Goal: Task Accomplishment & Management: Use online tool/utility

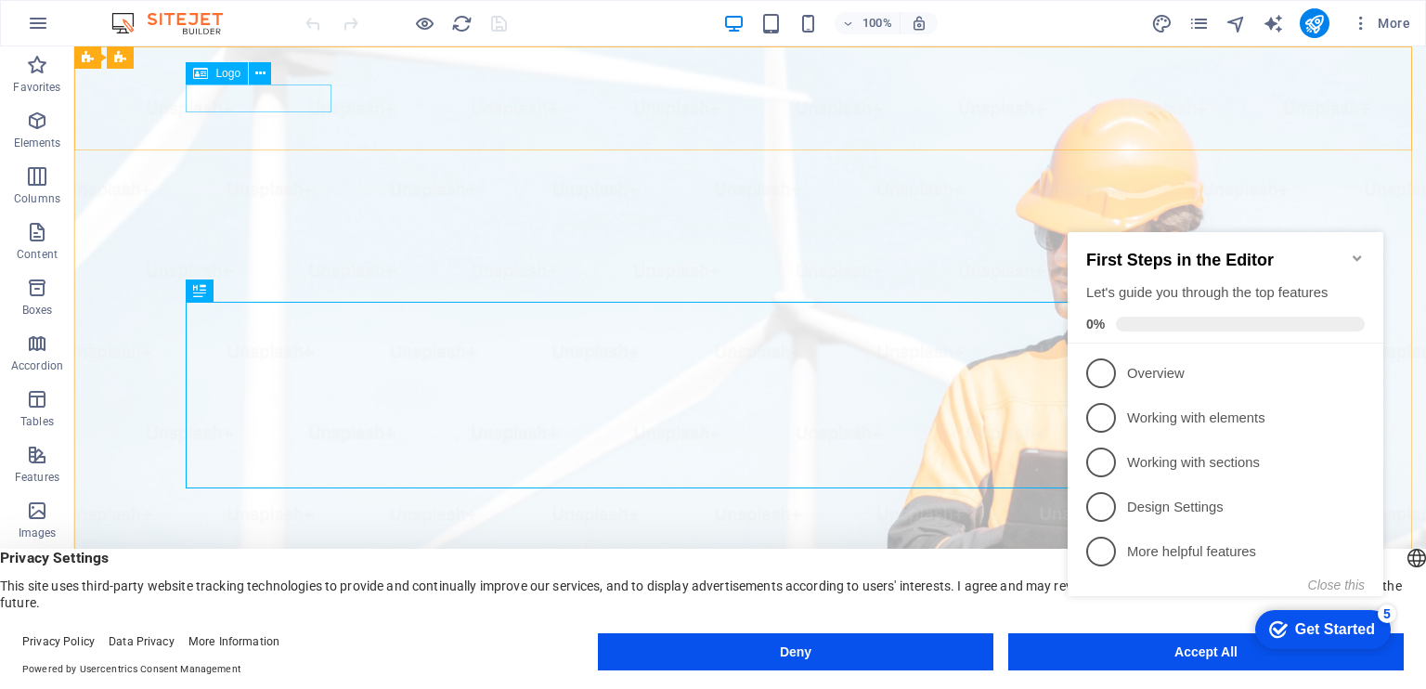
click at [216, 77] on span "Logo" at bounding box center [227, 73] width 25 height 11
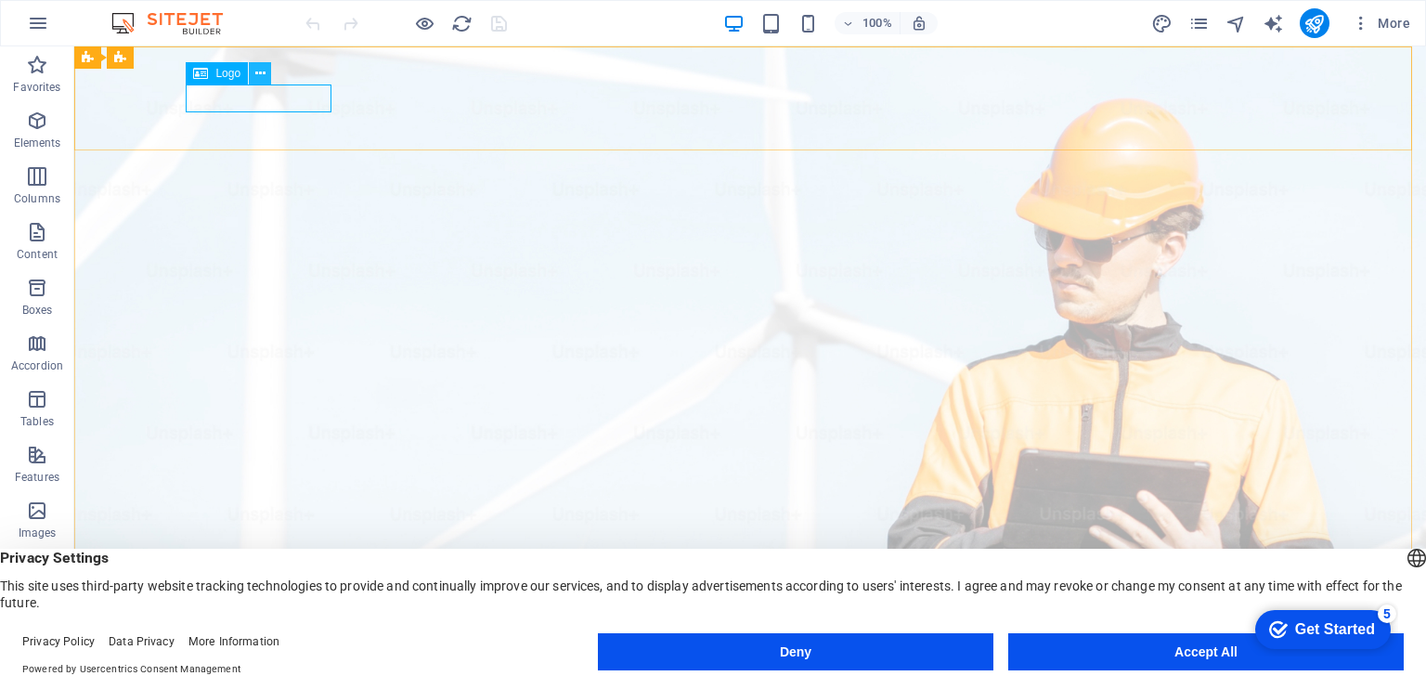
click at [264, 68] on icon at bounding box center [260, 73] width 10 height 19
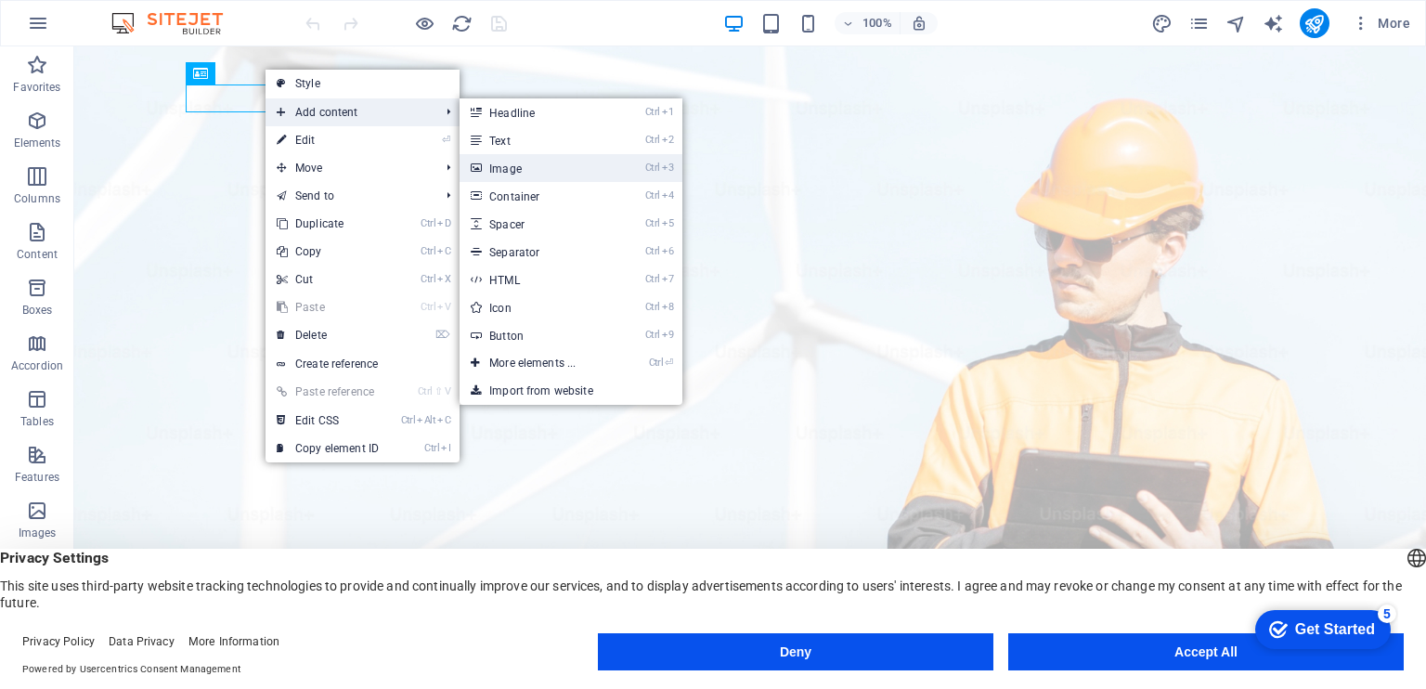
click at [512, 165] on link "Ctrl 3 Image" at bounding box center [536, 168] width 153 height 28
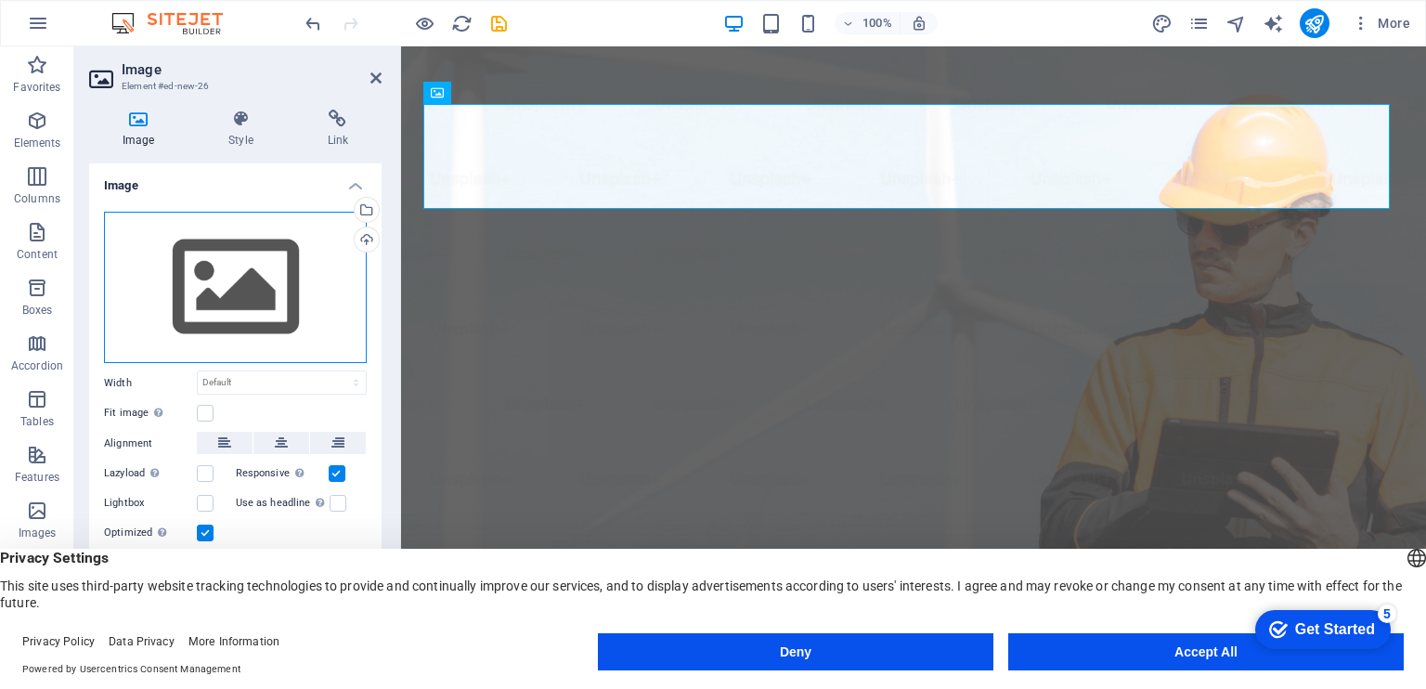
click at [193, 274] on div "Drag files here, click to choose files or select files from Files or our free s…" at bounding box center [235, 288] width 263 height 152
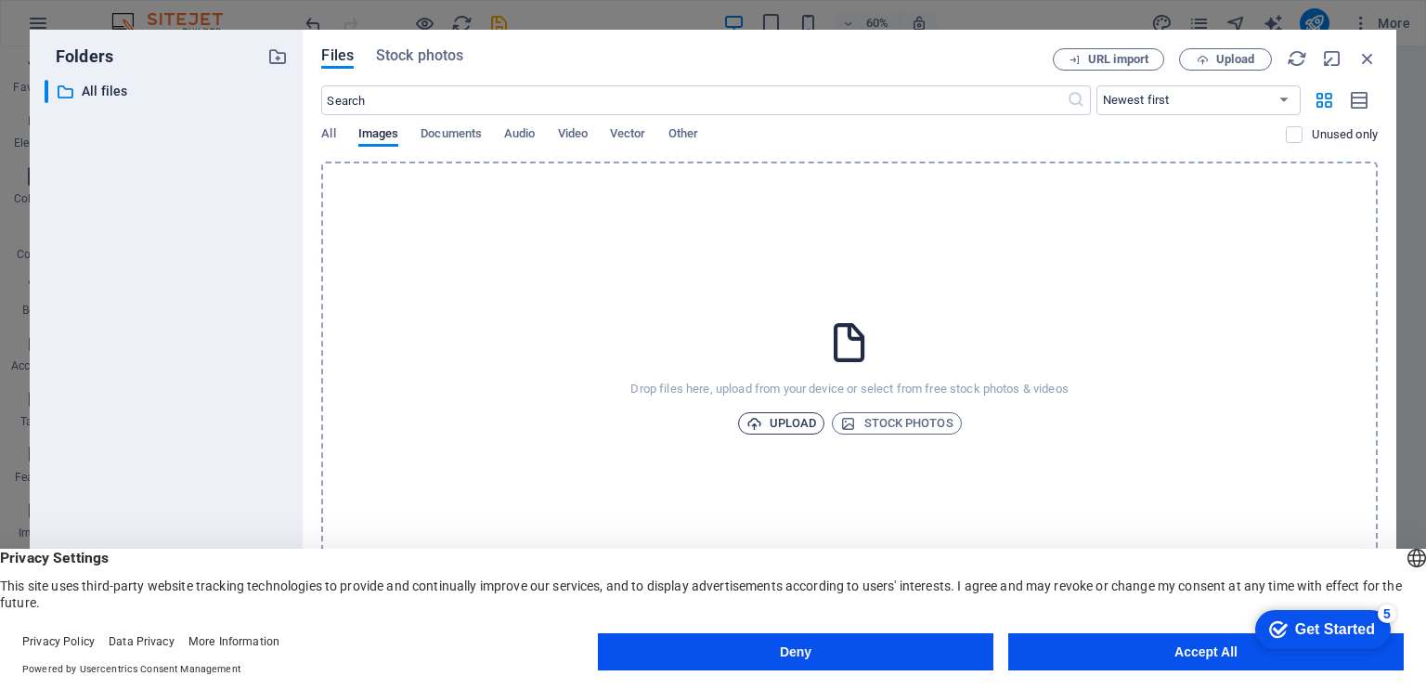
click at [788, 414] on span "Upload" at bounding box center [781, 423] width 71 height 22
click at [776, 429] on span "Upload" at bounding box center [781, 423] width 71 height 22
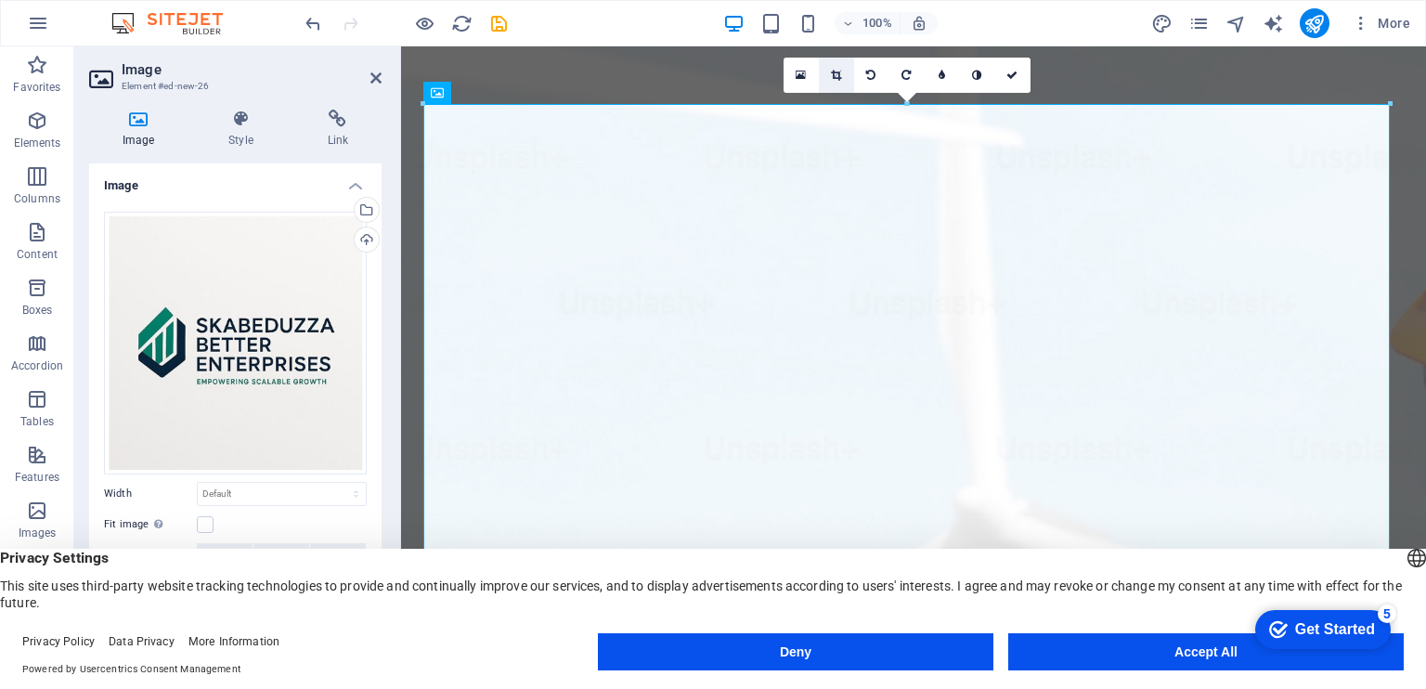
click at [831, 76] on icon at bounding box center [836, 75] width 10 height 11
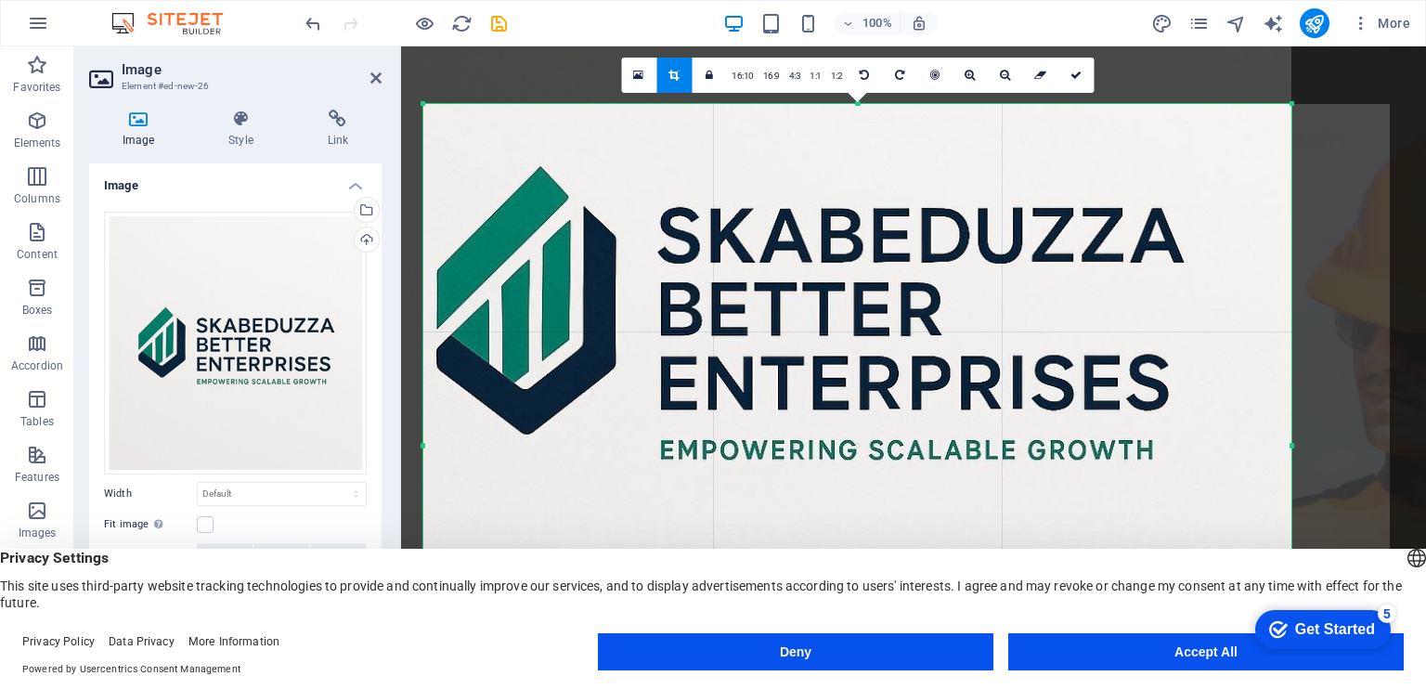
drag, startPoint x: 425, startPoint y: 104, endPoint x: 524, endPoint y: 388, distance: 300.7
click at [524, 388] on div "180 170 160 150 140 130 120 110 100 90 80 70 60 50 40 30 20 10 0 -10 -20 -30 -4…" at bounding box center [857, 445] width 868 height 682
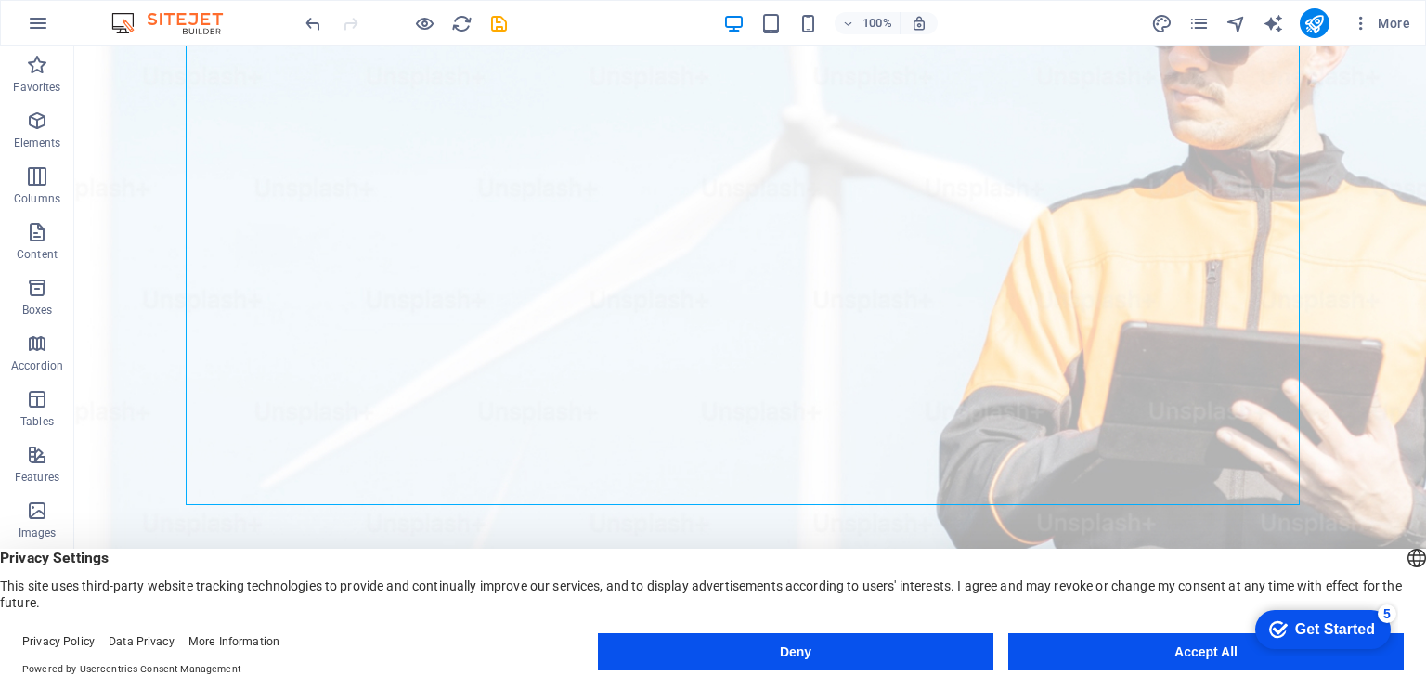
scroll to position [280, 0]
click at [269, 55] on button at bounding box center [264, 57] width 22 height 22
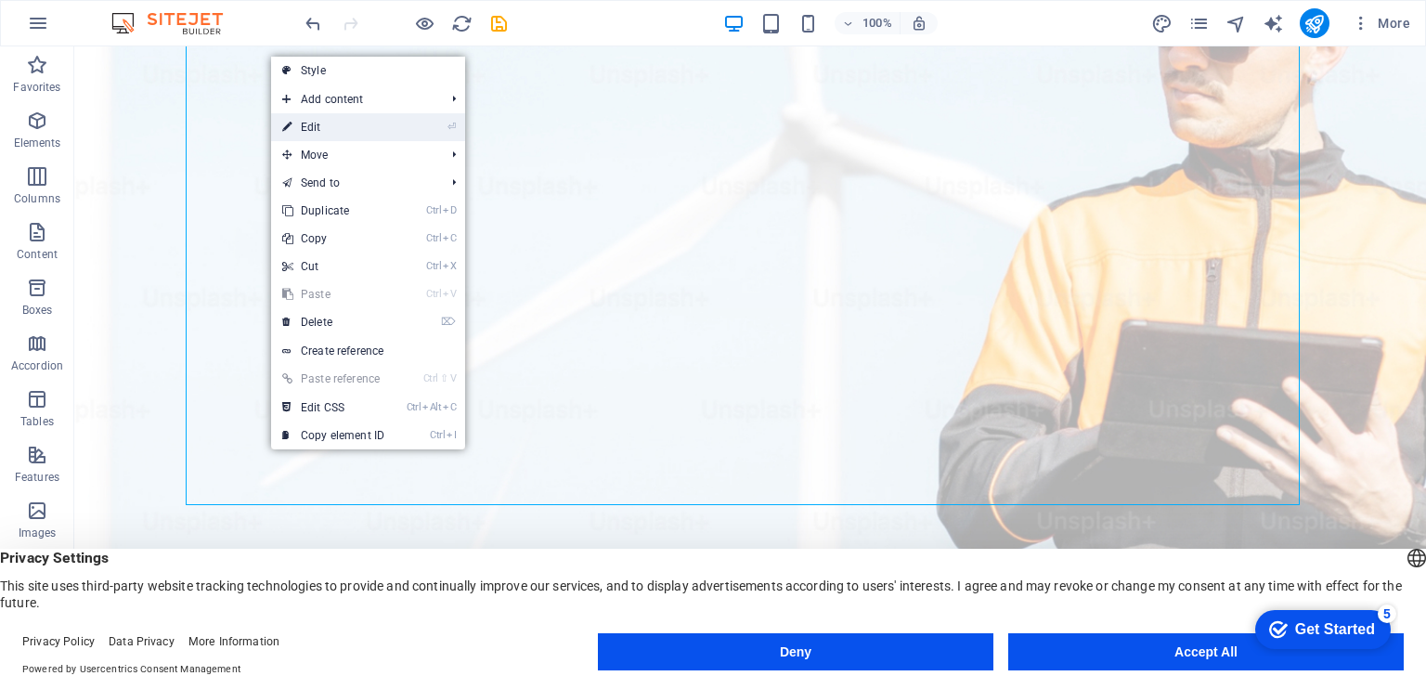
click at [334, 130] on link "⏎ Edit" at bounding box center [333, 127] width 124 height 28
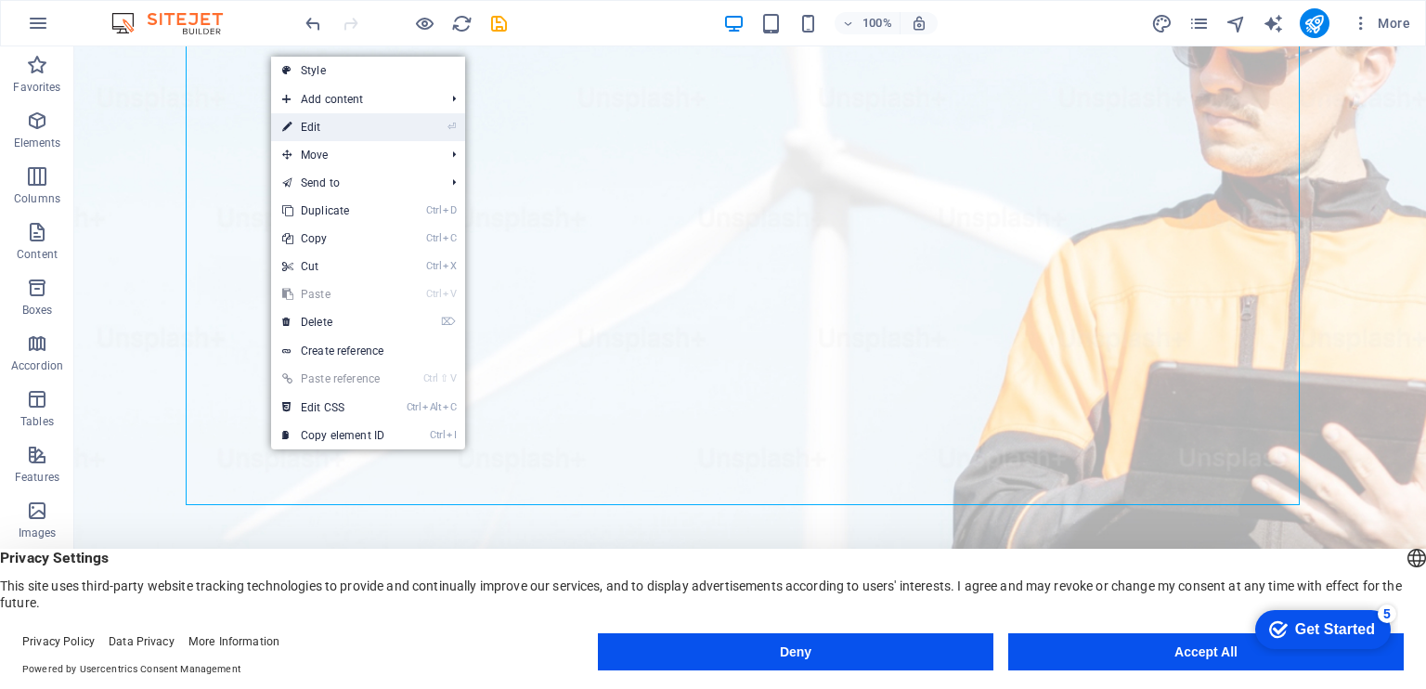
select select "px"
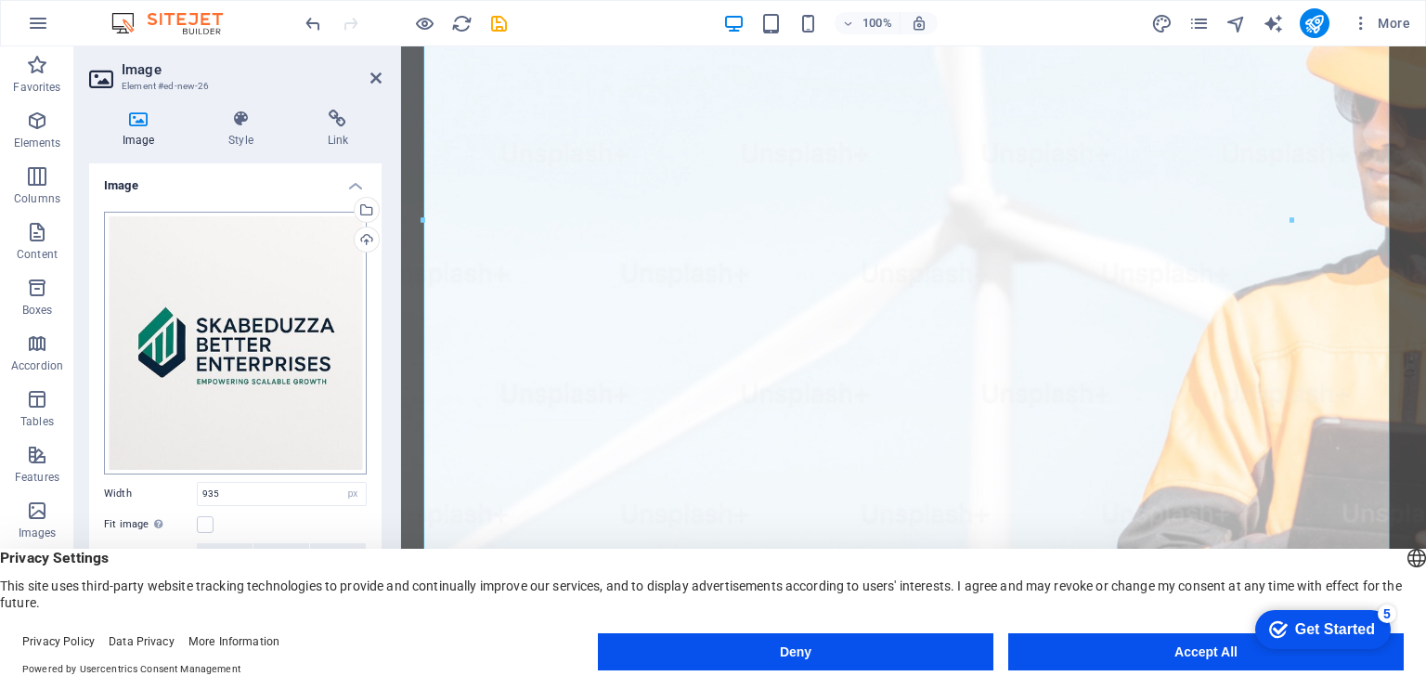
scroll to position [65, 0]
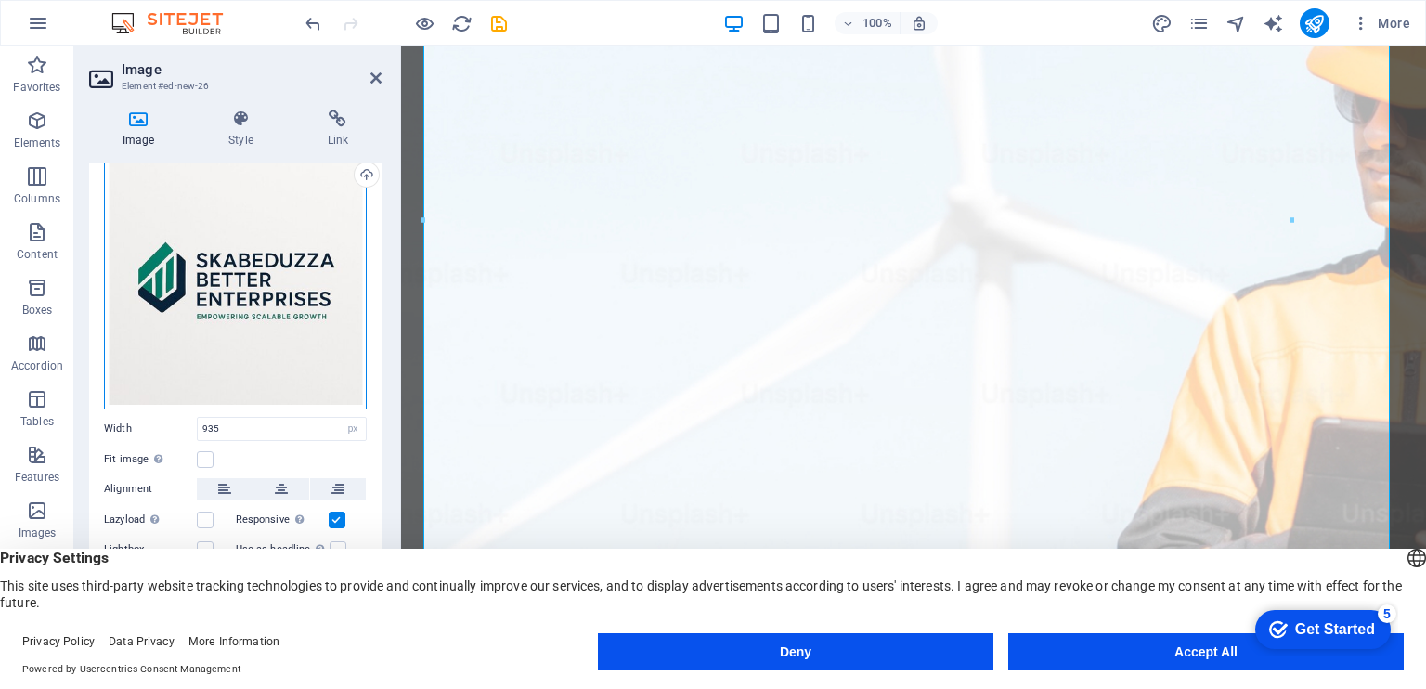
click at [219, 367] on div "Drag files here, click to choose files or select files from Files or our free s…" at bounding box center [235, 278] width 263 height 263
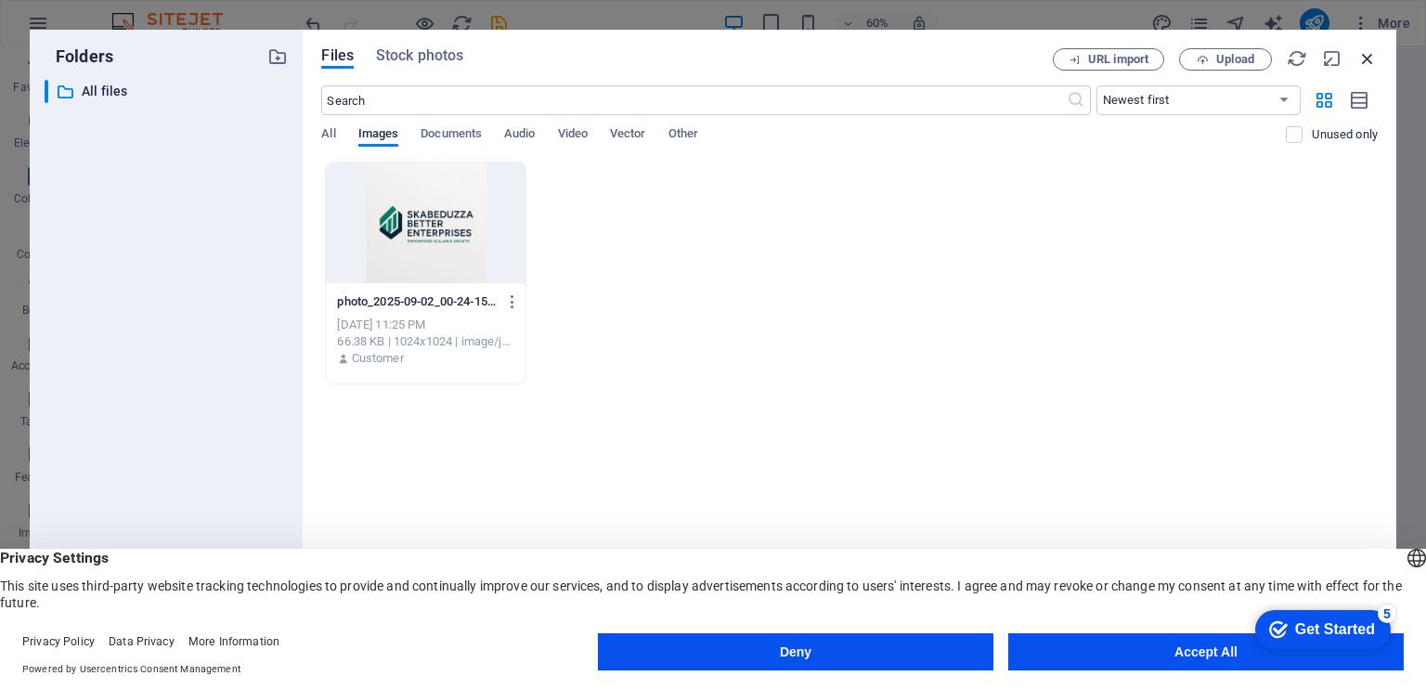
drag, startPoint x: 1382, startPoint y: 59, endPoint x: 1368, endPoint y: 56, distance: 15.3
click at [1368, 56] on div "Files Stock photos URL import Upload ​ Newest first Oldest first Name (A-Z) Nam…" at bounding box center [850, 344] width 1094 height 629
click at [1368, 56] on icon "button" at bounding box center [1367, 58] width 20 height 20
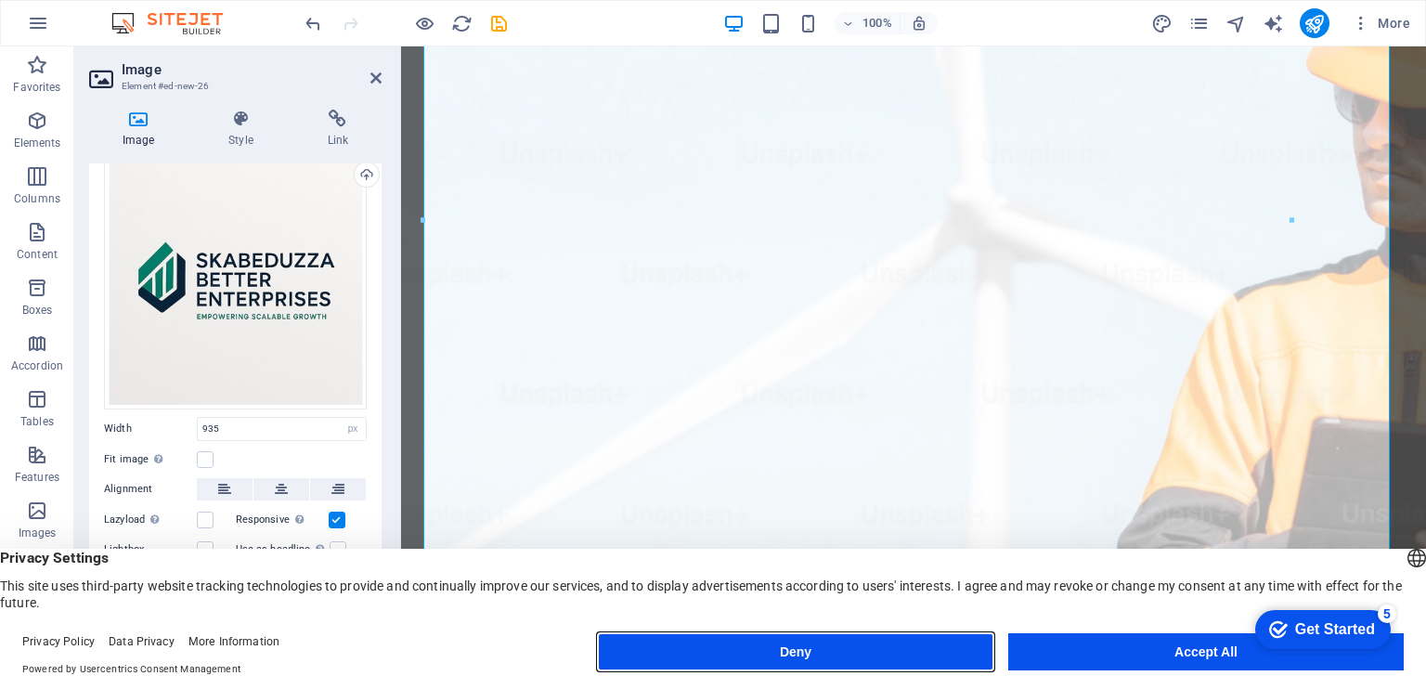
click at [876, 655] on button "Deny" at bounding box center [796, 651] width 396 height 37
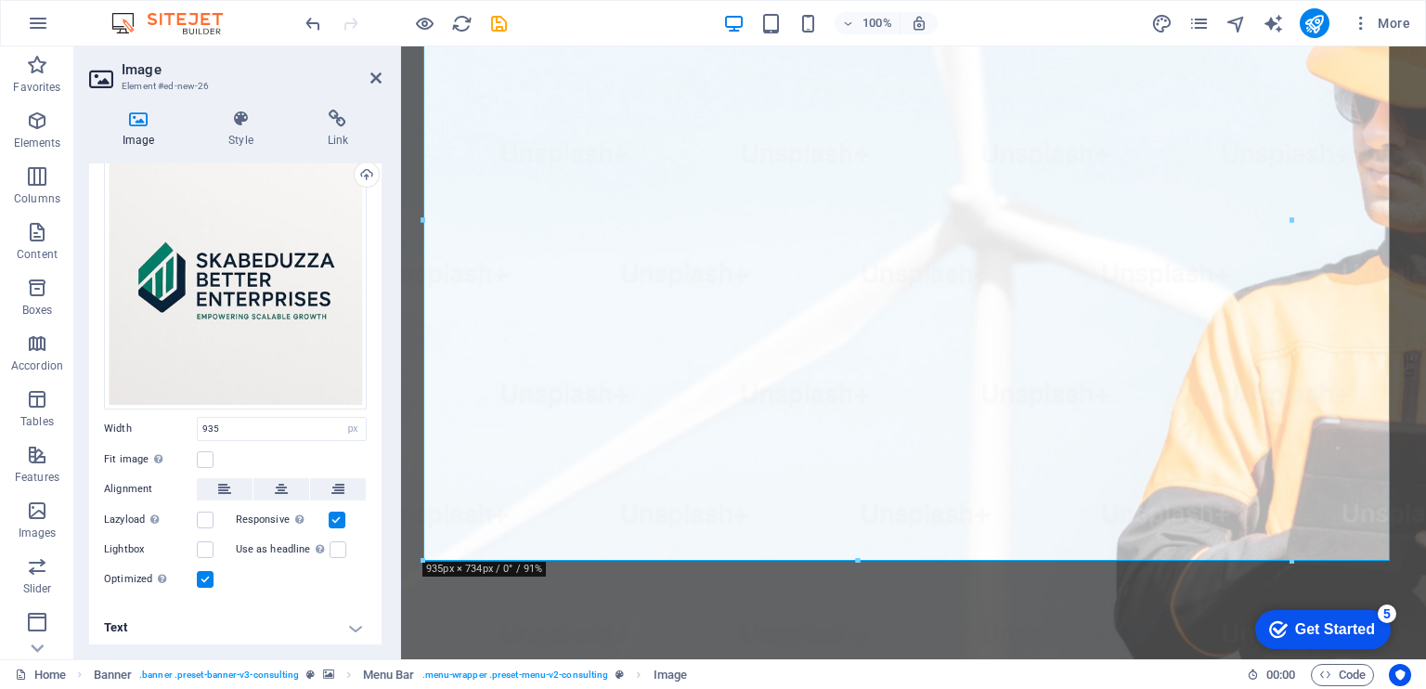
scroll to position [0, 0]
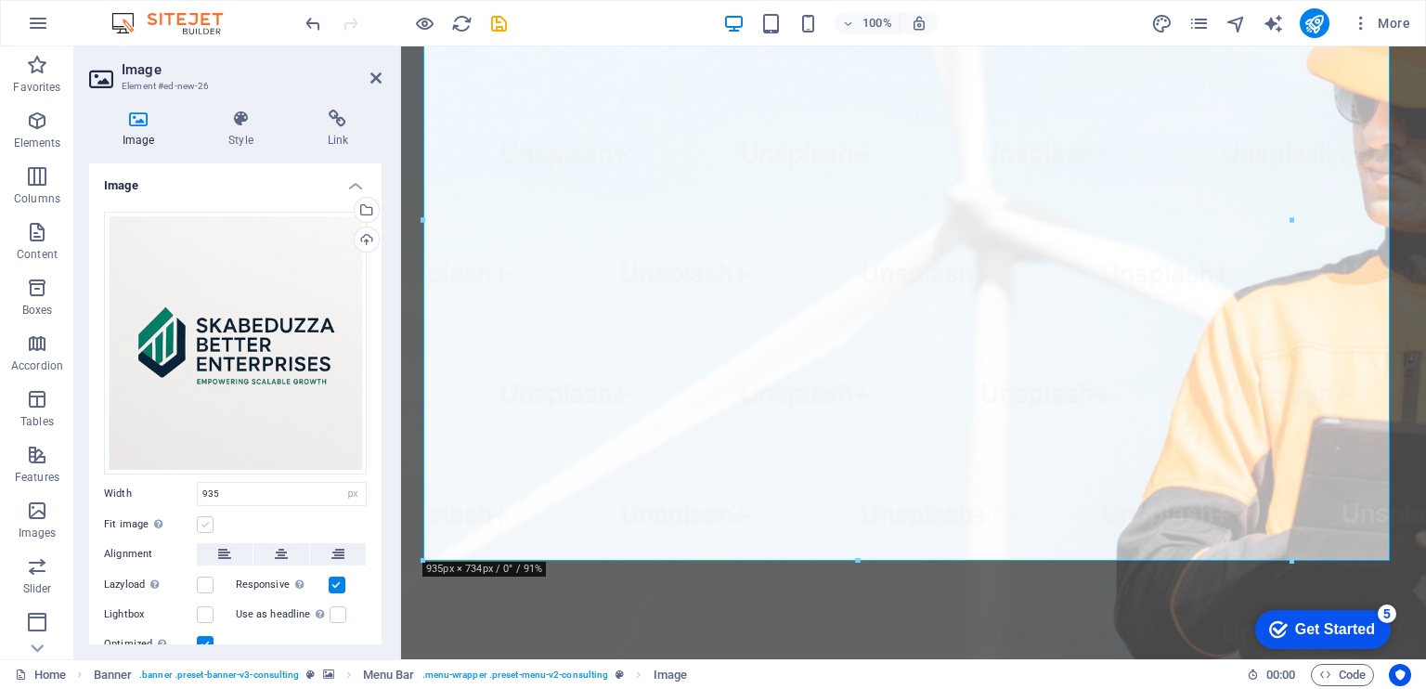
click at [210, 516] on label at bounding box center [205, 524] width 17 height 17
click at [0, 0] on input "Fit image Automatically fit image to a fixed width and height" at bounding box center [0, 0] width 0 height 0
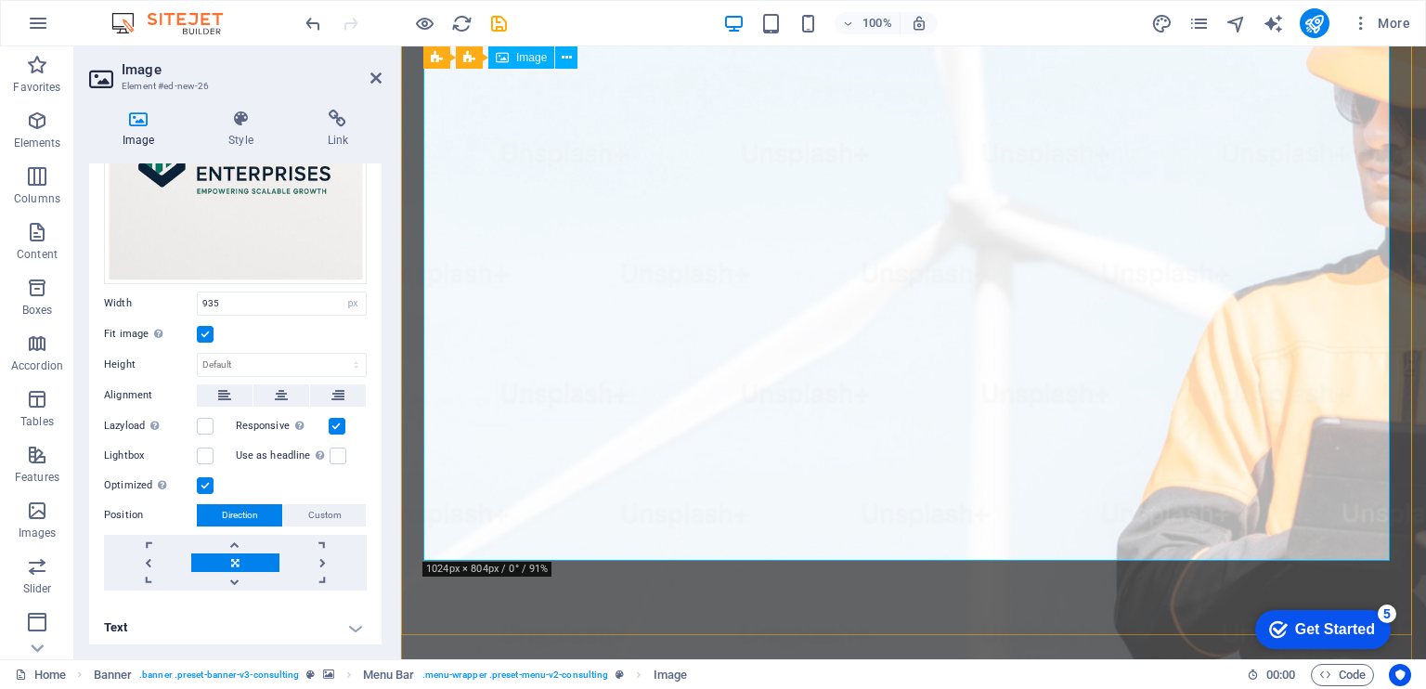
click at [369, 77] on h2 "Image" at bounding box center [252, 69] width 260 height 17
click at [375, 73] on icon at bounding box center [375, 78] width 11 height 15
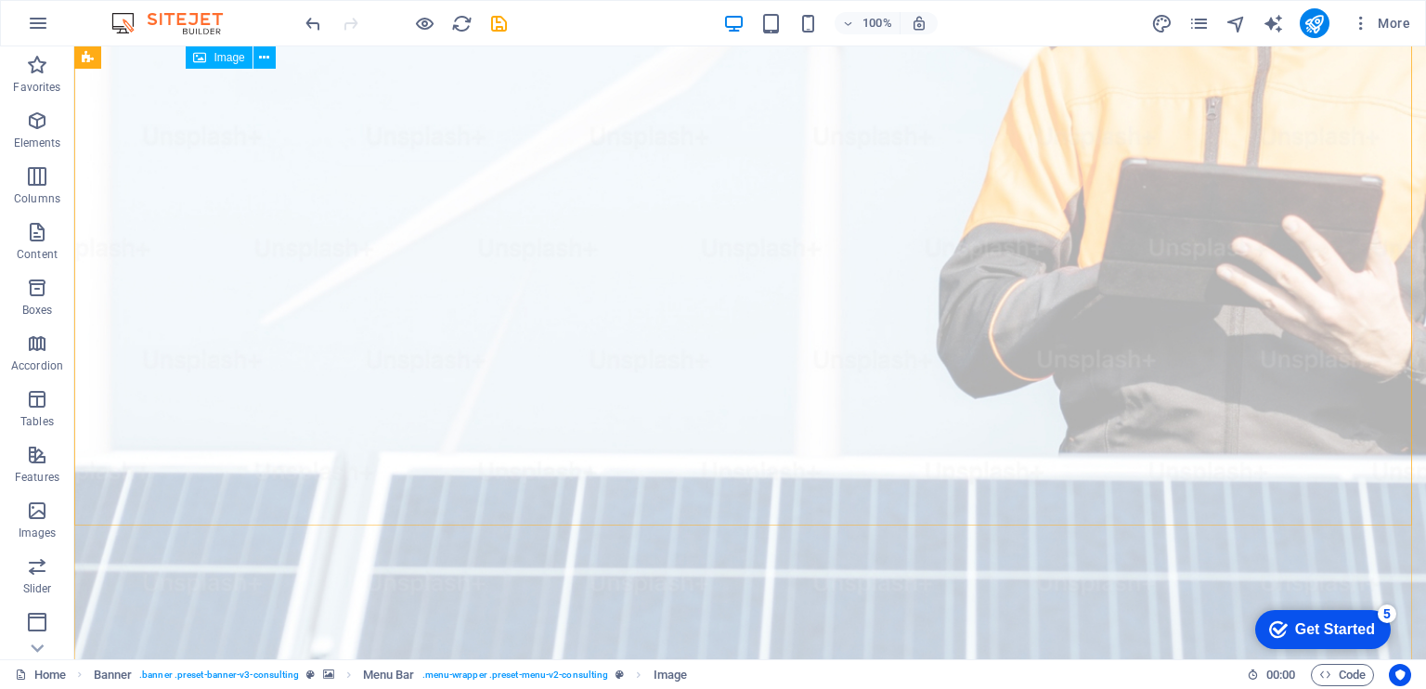
scroll to position [0, 0]
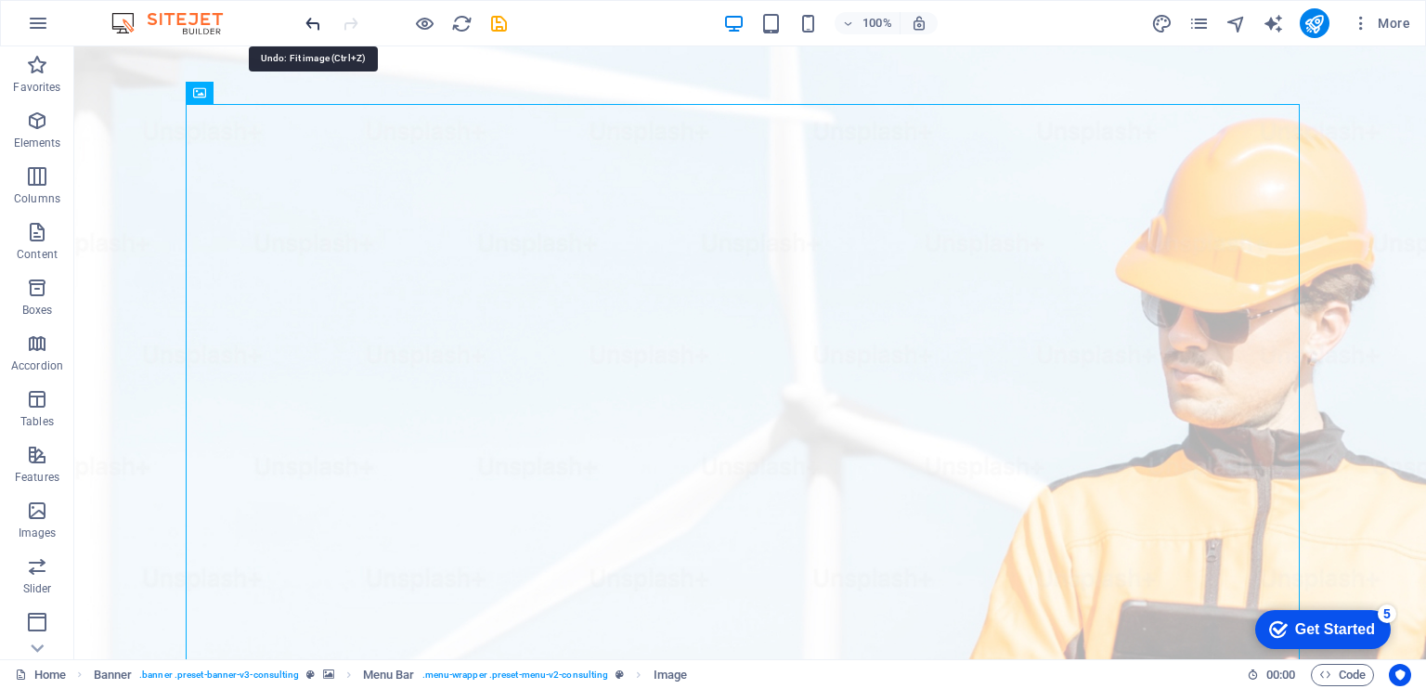
click at [318, 18] on icon "undo" at bounding box center [313, 23] width 21 height 21
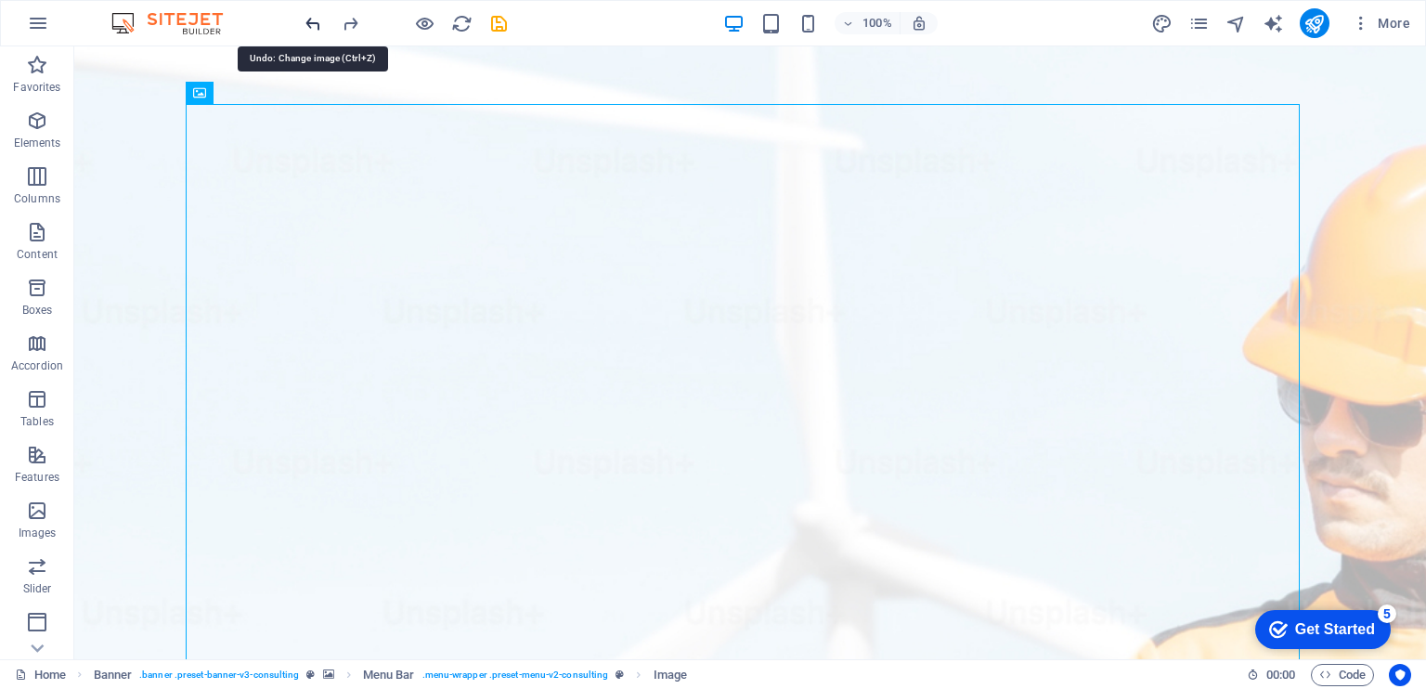
click at [318, 18] on icon "undo" at bounding box center [313, 23] width 21 height 21
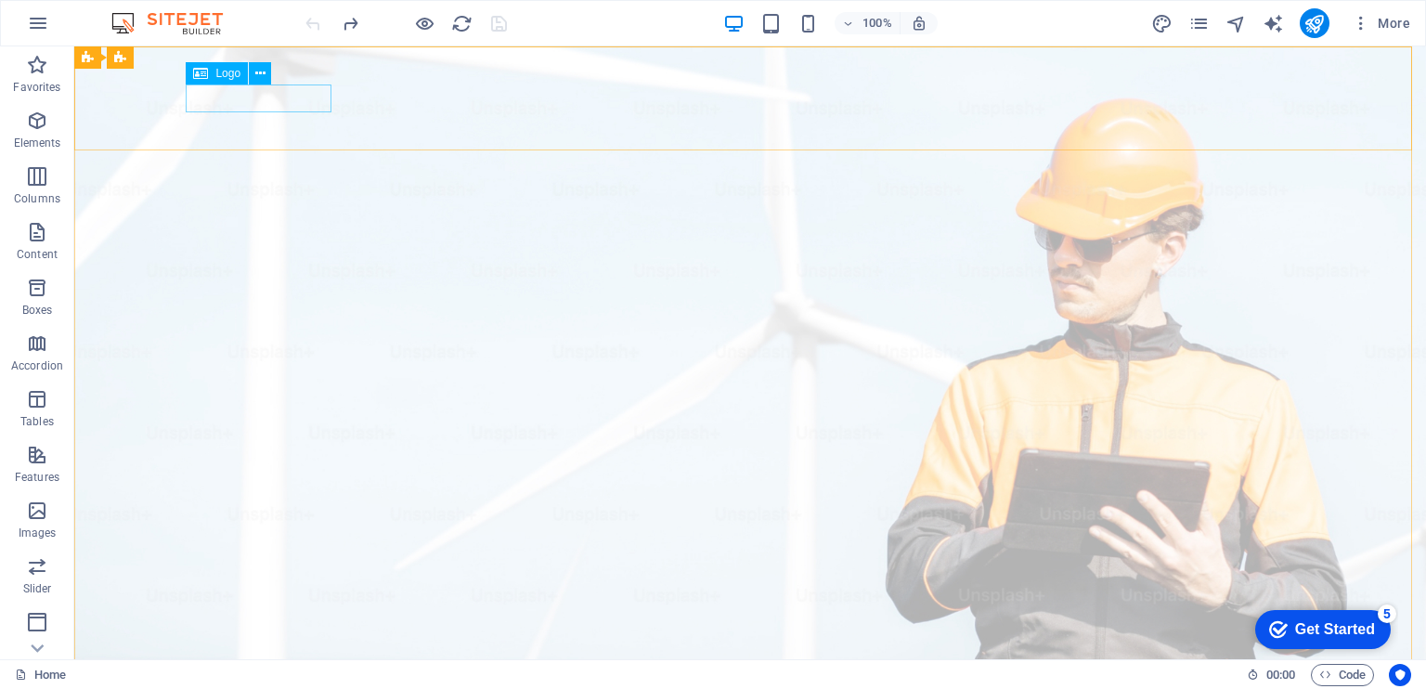
click at [227, 78] on span "Logo" at bounding box center [227, 73] width 25 height 11
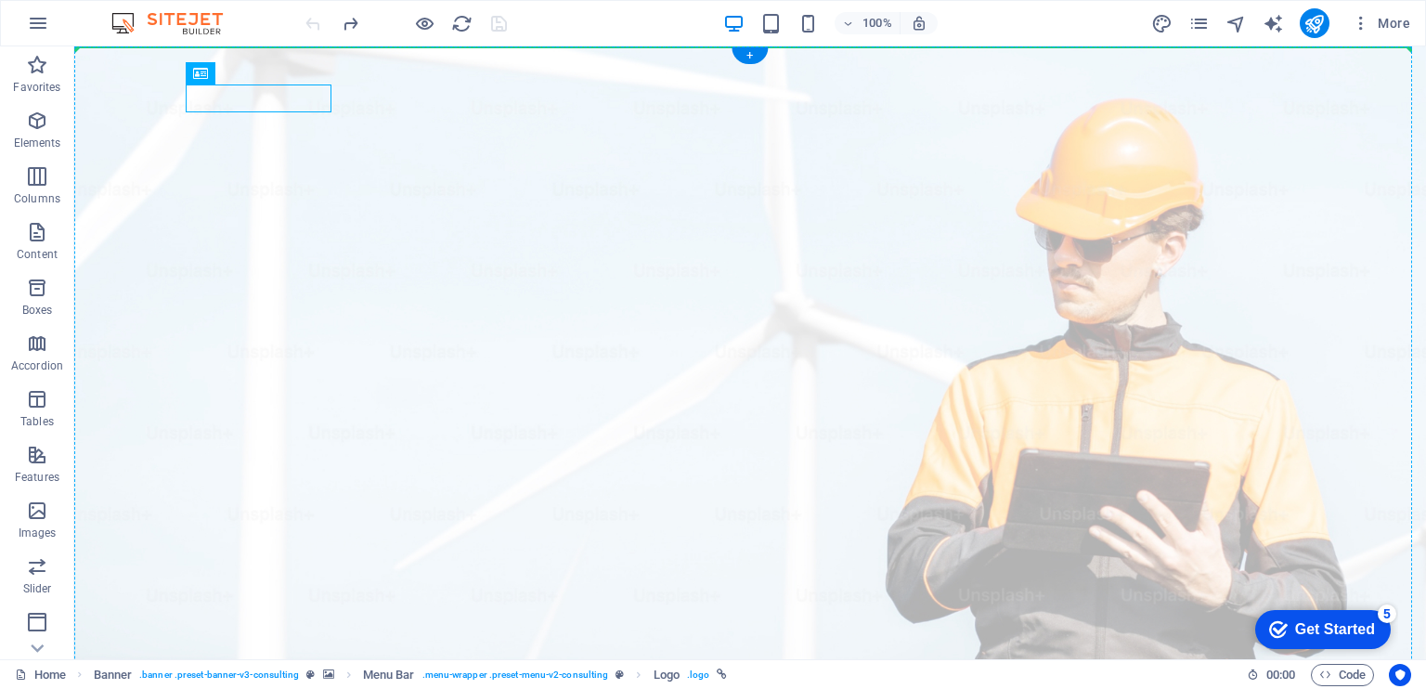
drag, startPoint x: 301, startPoint y: 124, endPoint x: 218, endPoint y: 111, distance: 83.6
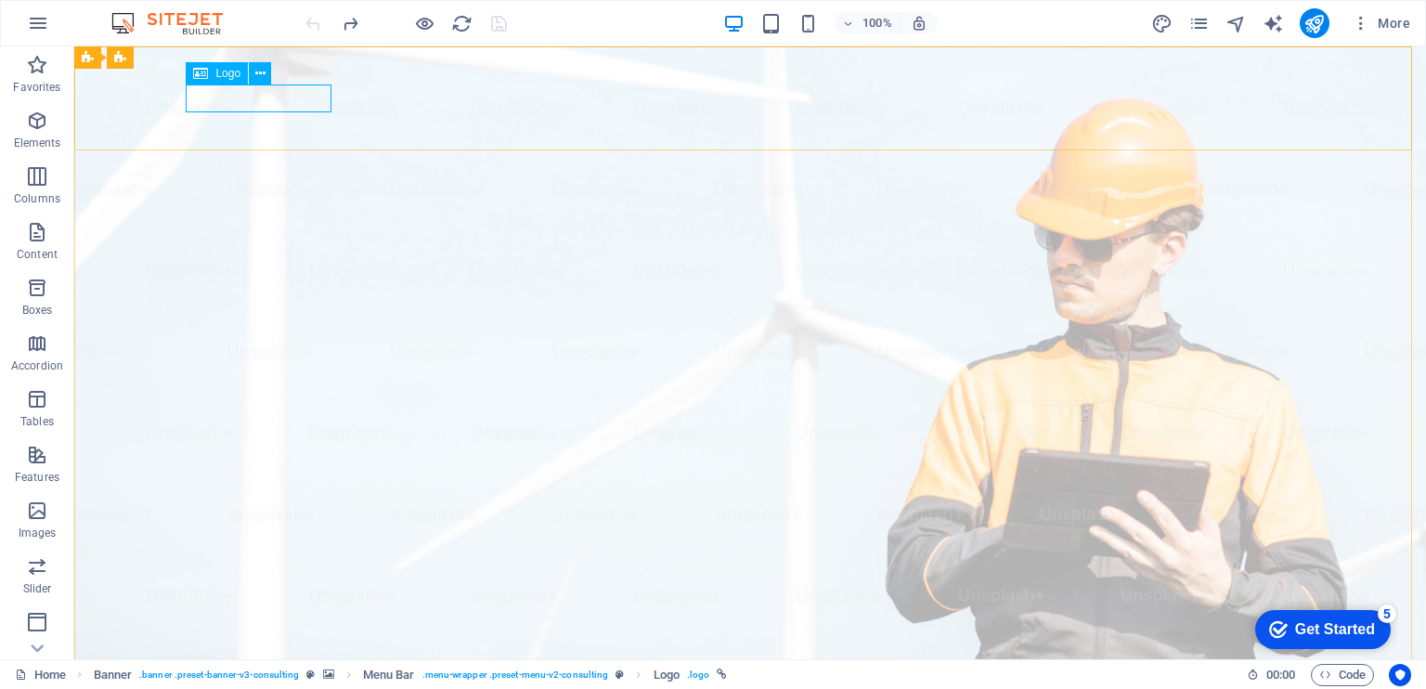
click at [202, 74] on icon at bounding box center [200, 73] width 15 height 22
drag, startPoint x: 277, startPoint y: 121, endPoint x: 193, endPoint y: 108, distance: 84.6
click at [255, 71] on icon at bounding box center [260, 73] width 10 height 19
click at [200, 66] on icon at bounding box center [200, 73] width 15 height 22
click at [204, 70] on icon at bounding box center [200, 73] width 15 height 22
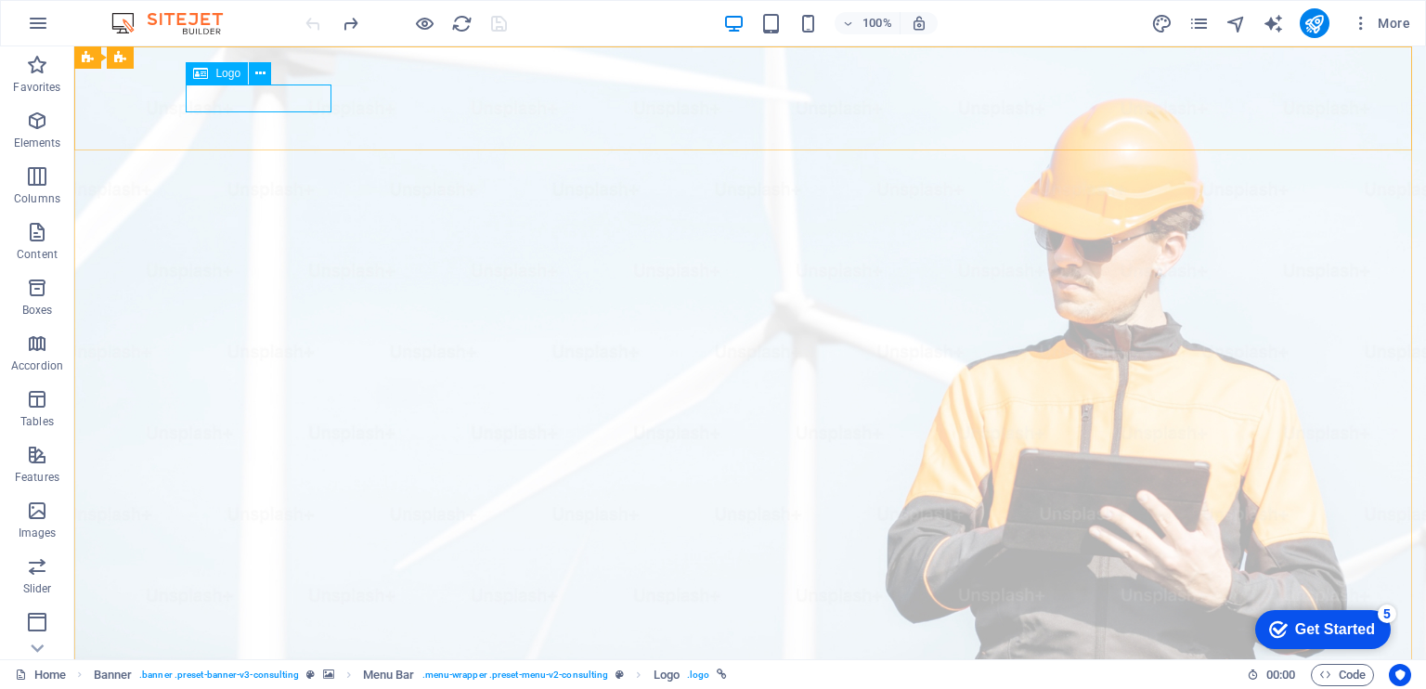
click at [204, 70] on icon at bounding box center [200, 73] width 15 height 22
select select "px"
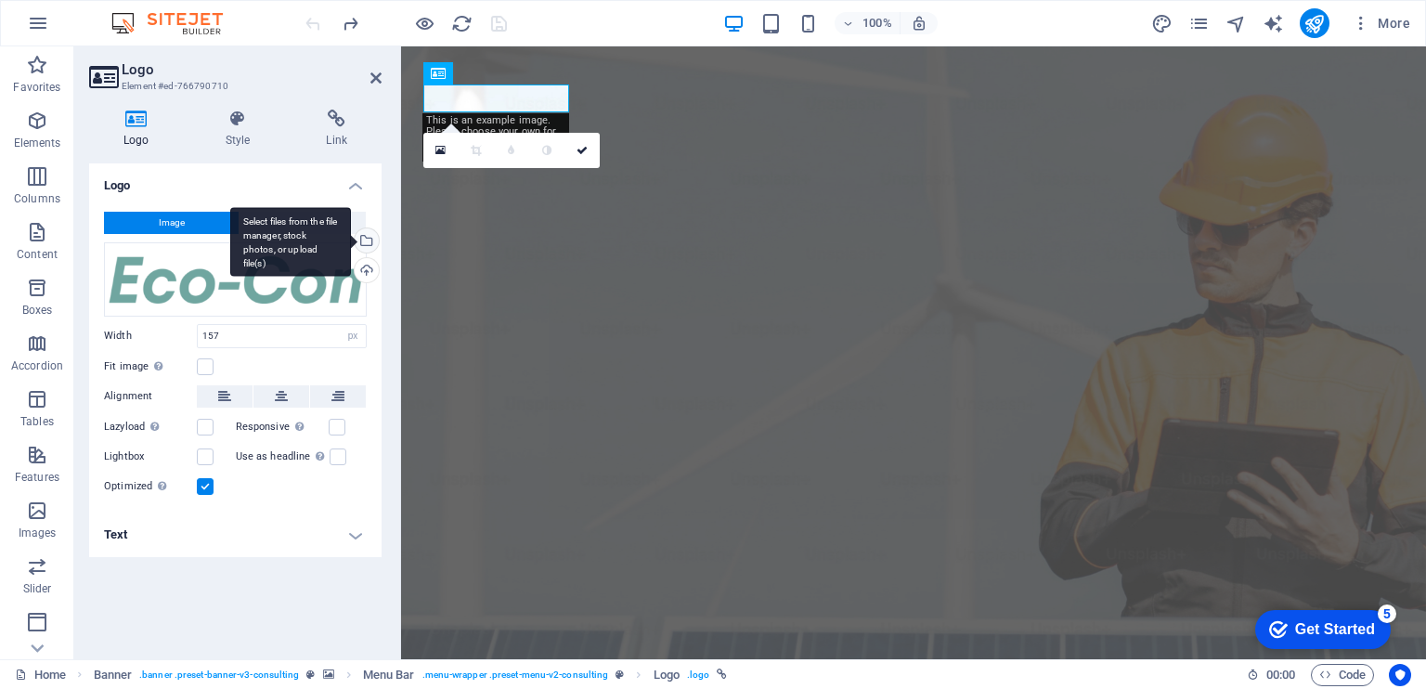
click at [368, 238] on div "Select files from the file manager, stock photos, or upload file(s)" at bounding box center [365, 242] width 28 height 28
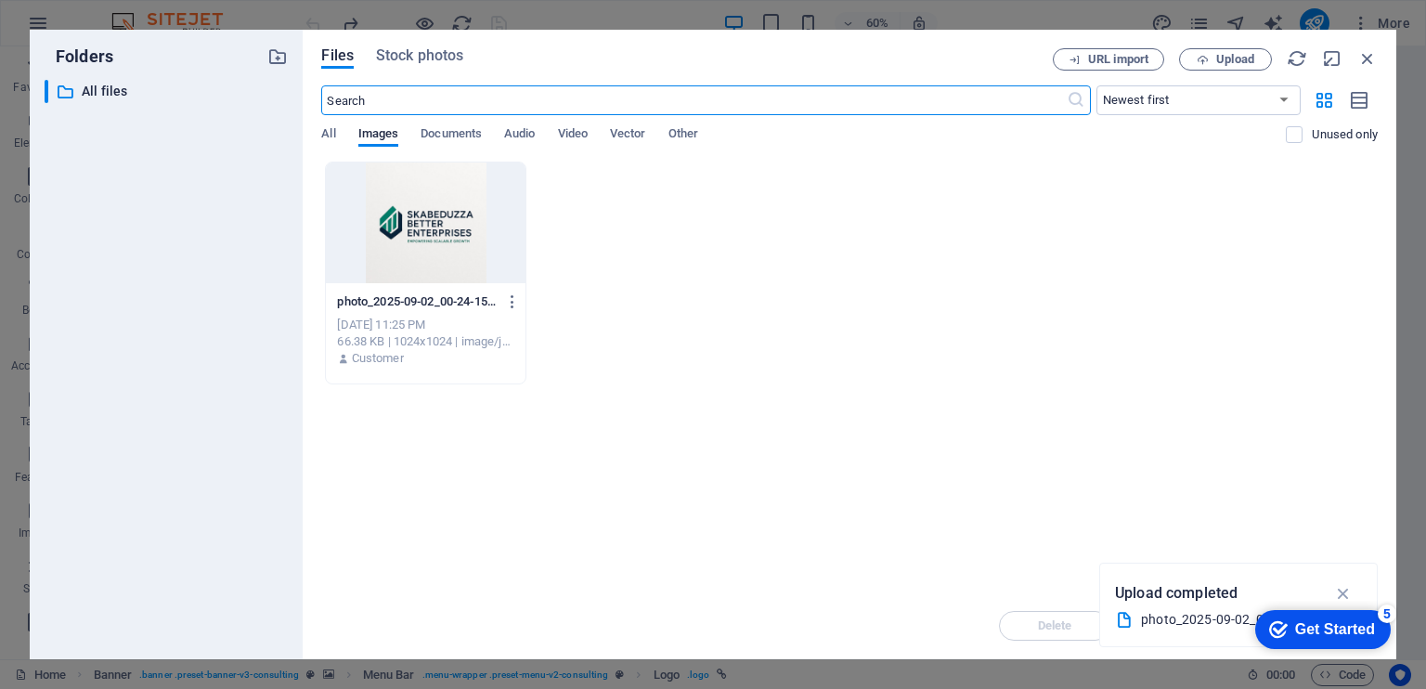
click at [448, 201] on div at bounding box center [425, 222] width 199 height 121
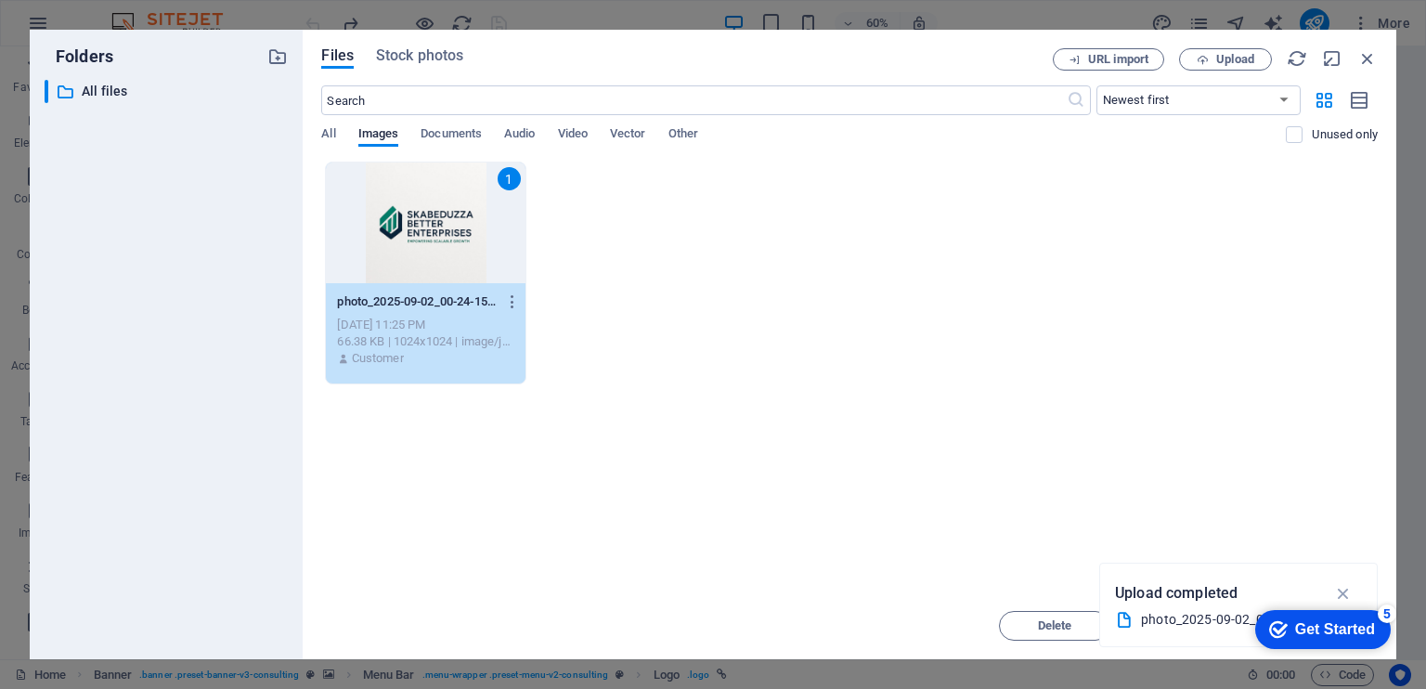
click at [448, 201] on div "1" at bounding box center [425, 222] width 199 height 121
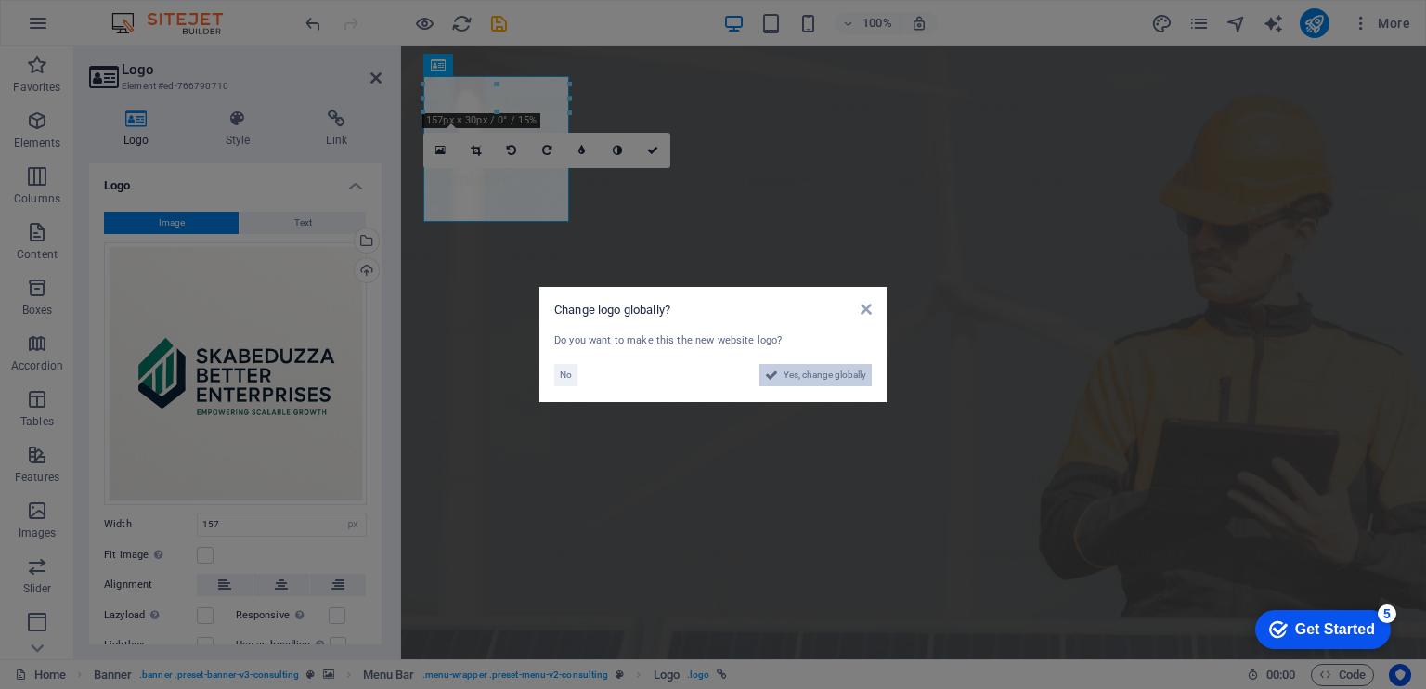
click at [817, 374] on span "Yes, change globally" at bounding box center [825, 375] width 83 height 22
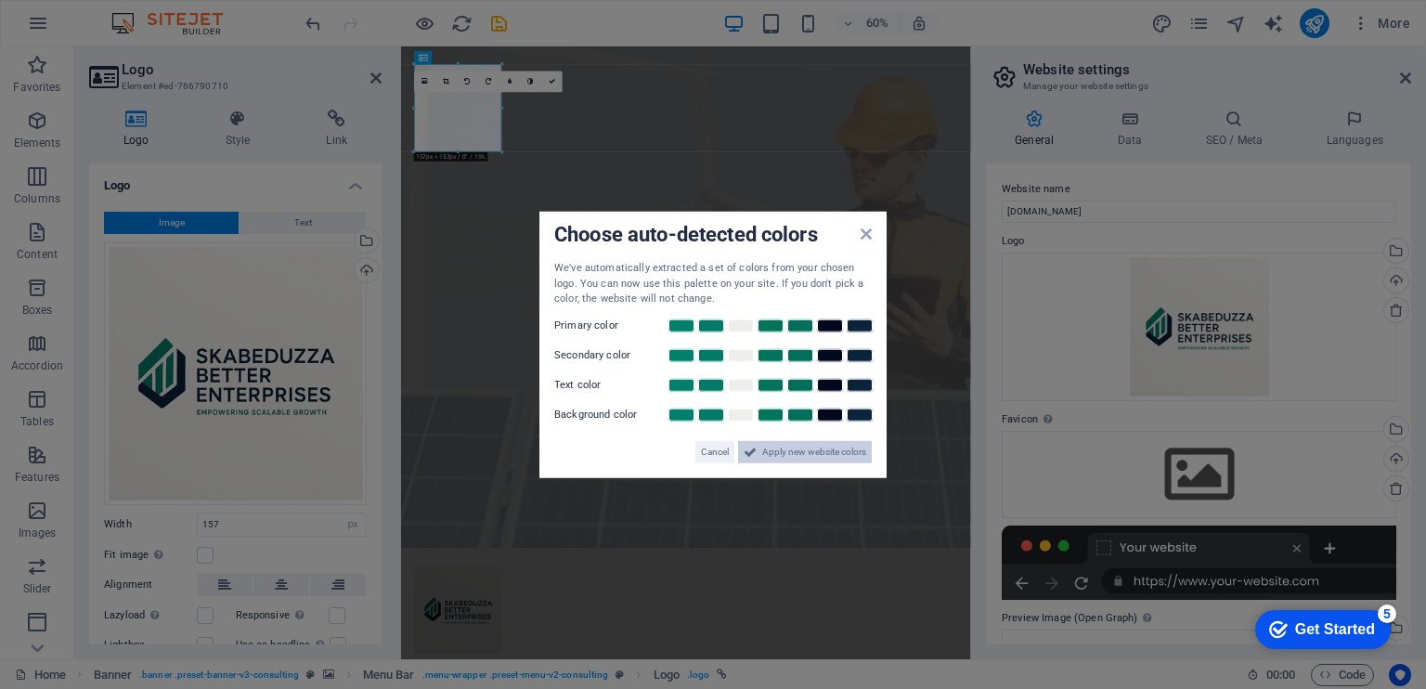
click at [779, 448] on span "Apply new website colors" at bounding box center [814, 451] width 104 height 22
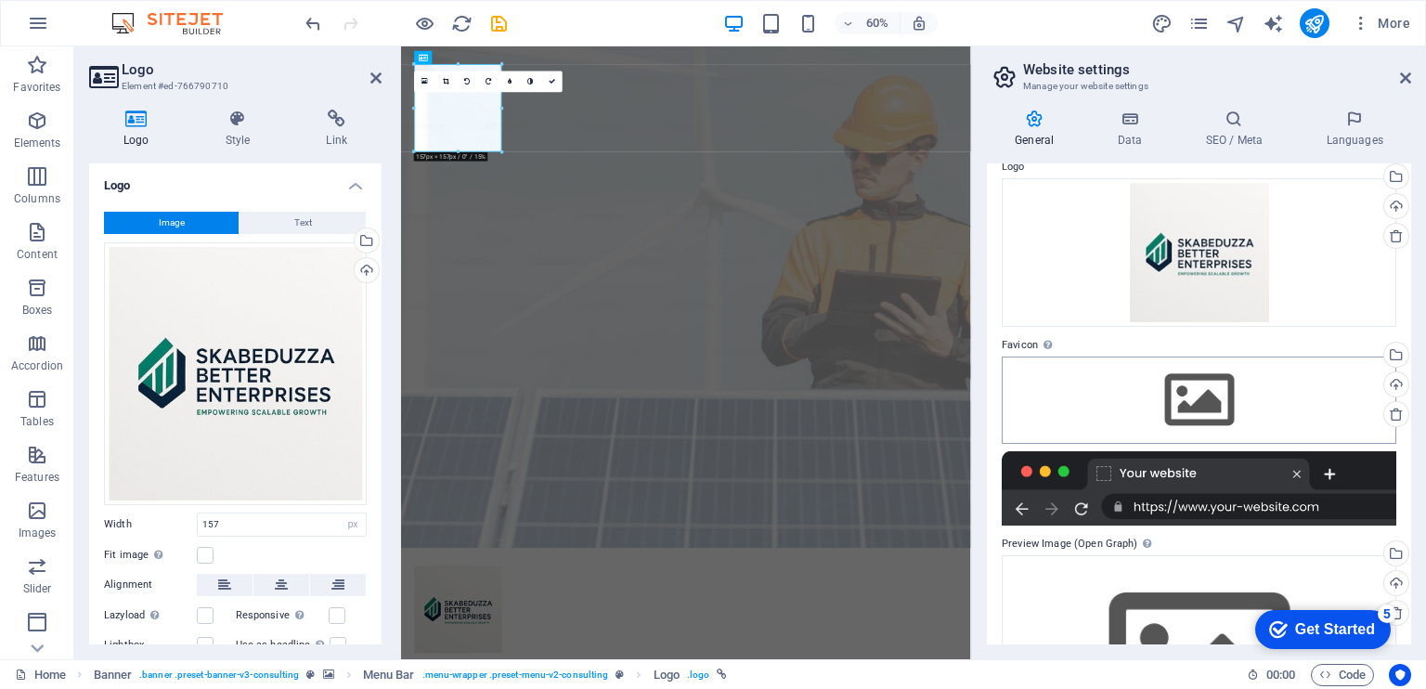
scroll to position [74, 0]
click at [1398, 378] on div "Upload" at bounding box center [1395, 386] width 28 height 28
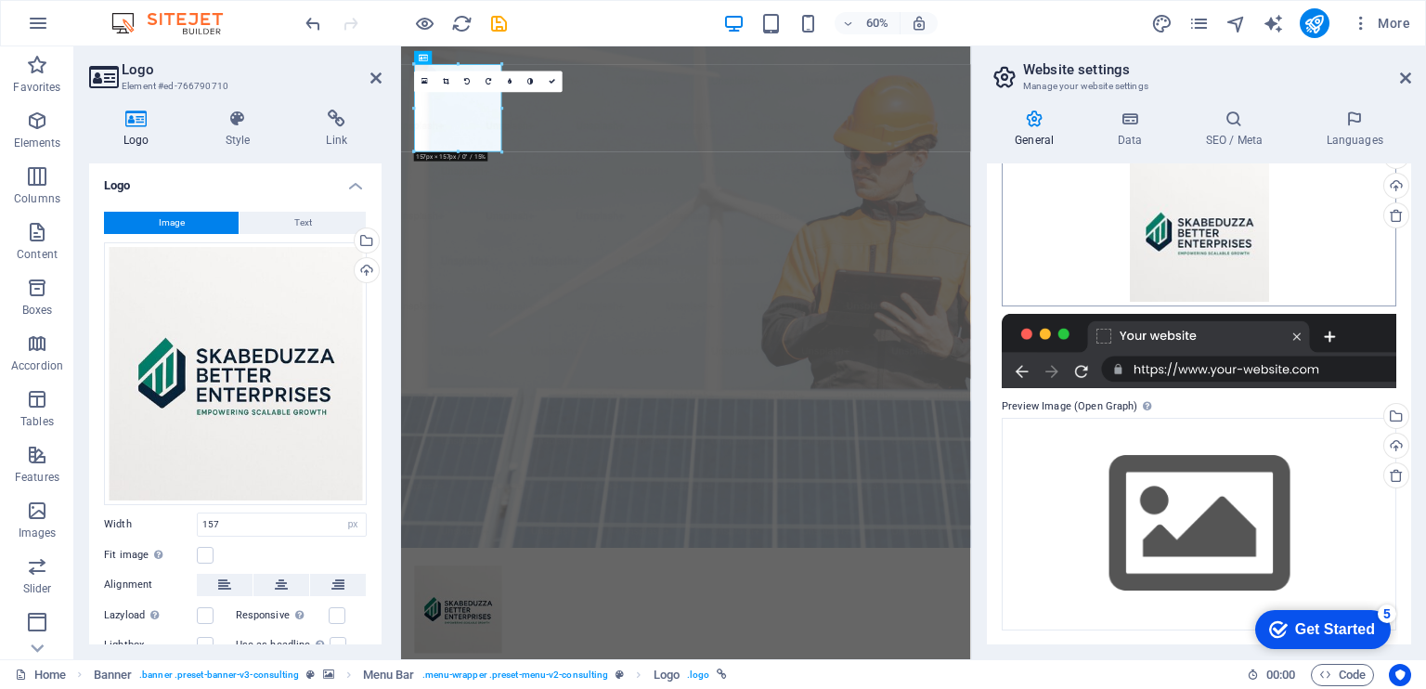
scroll to position [273, 0]
click at [1391, 416] on div "Select files from the file manager, stock photos, or upload file(s)" at bounding box center [1395, 418] width 28 height 28
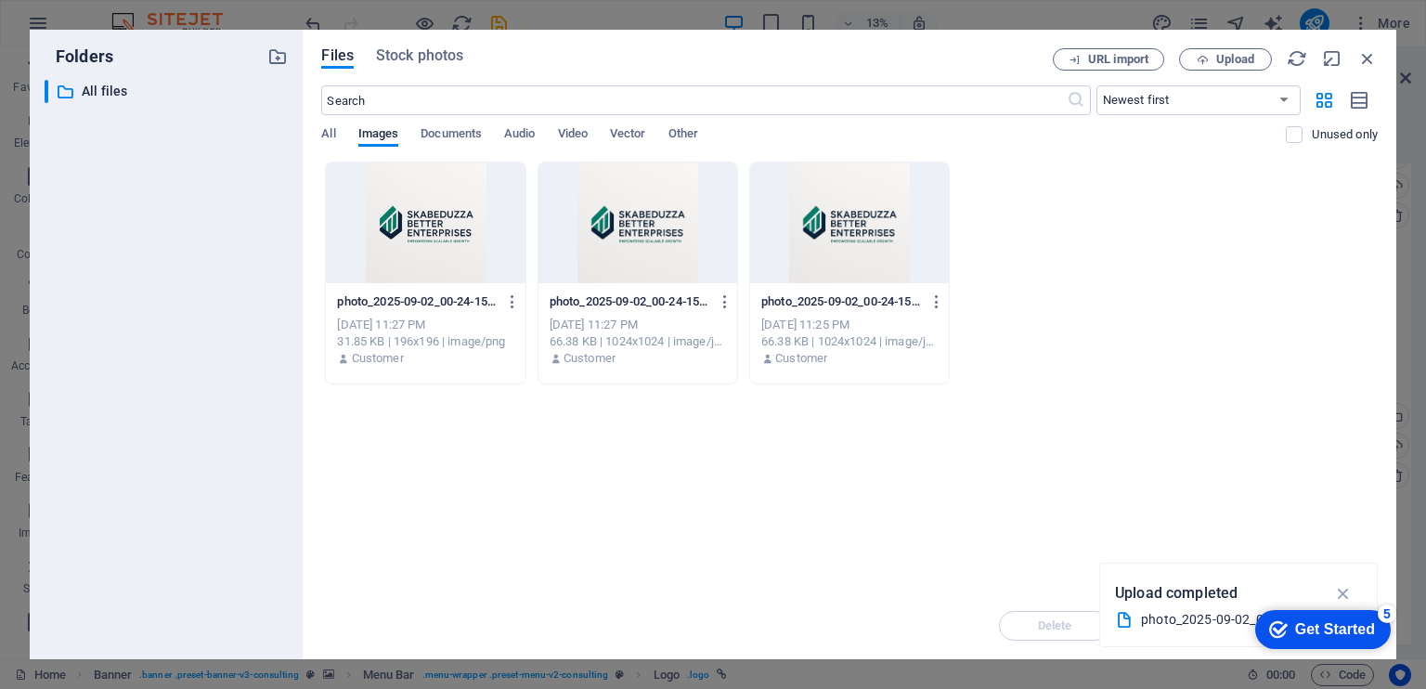
click at [650, 203] on div at bounding box center [637, 222] width 199 height 121
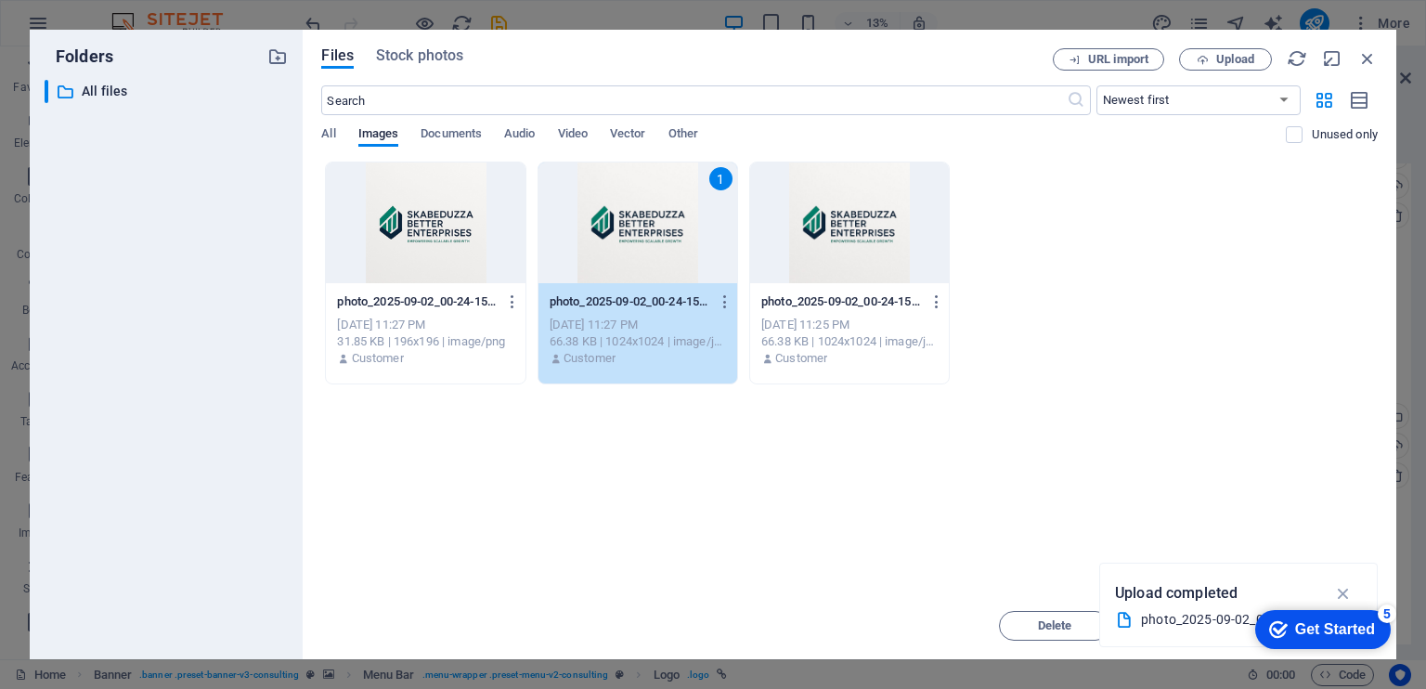
click at [650, 203] on div "1" at bounding box center [637, 222] width 199 height 121
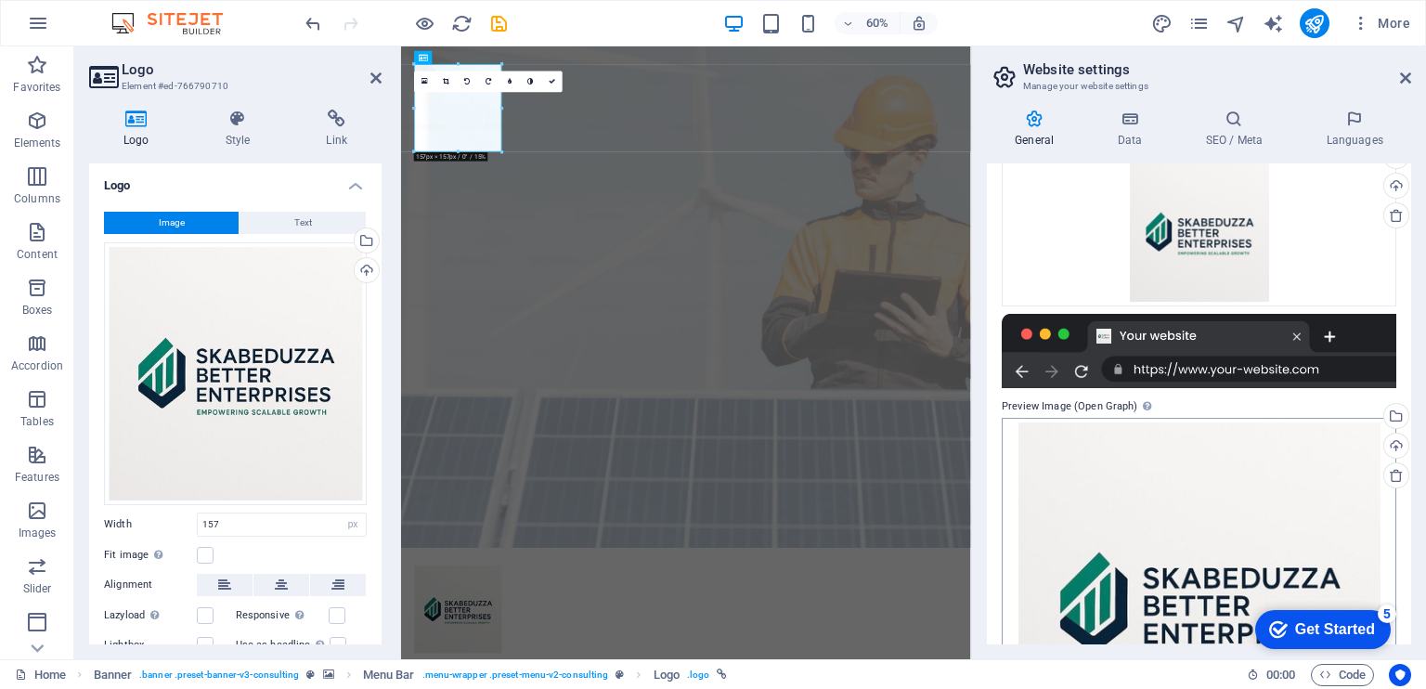
scroll to position [431, 0]
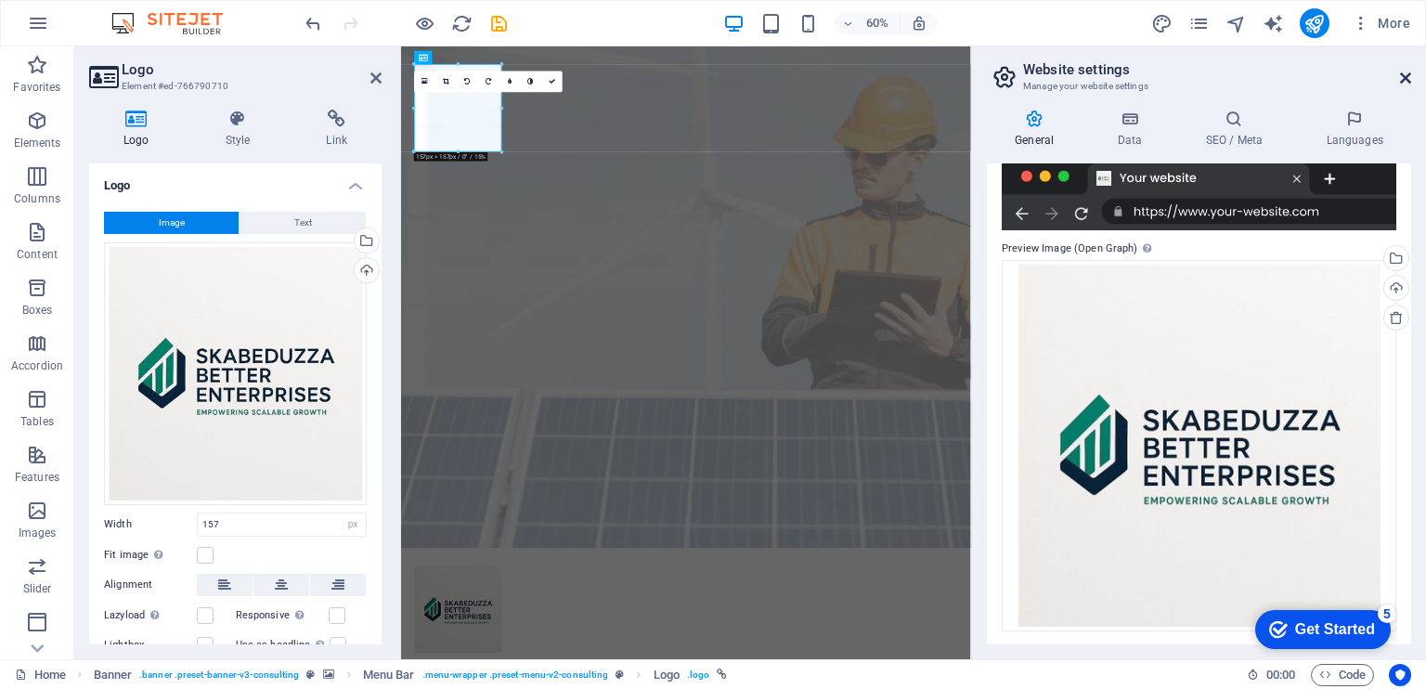
click at [1407, 77] on icon at bounding box center [1405, 78] width 11 height 15
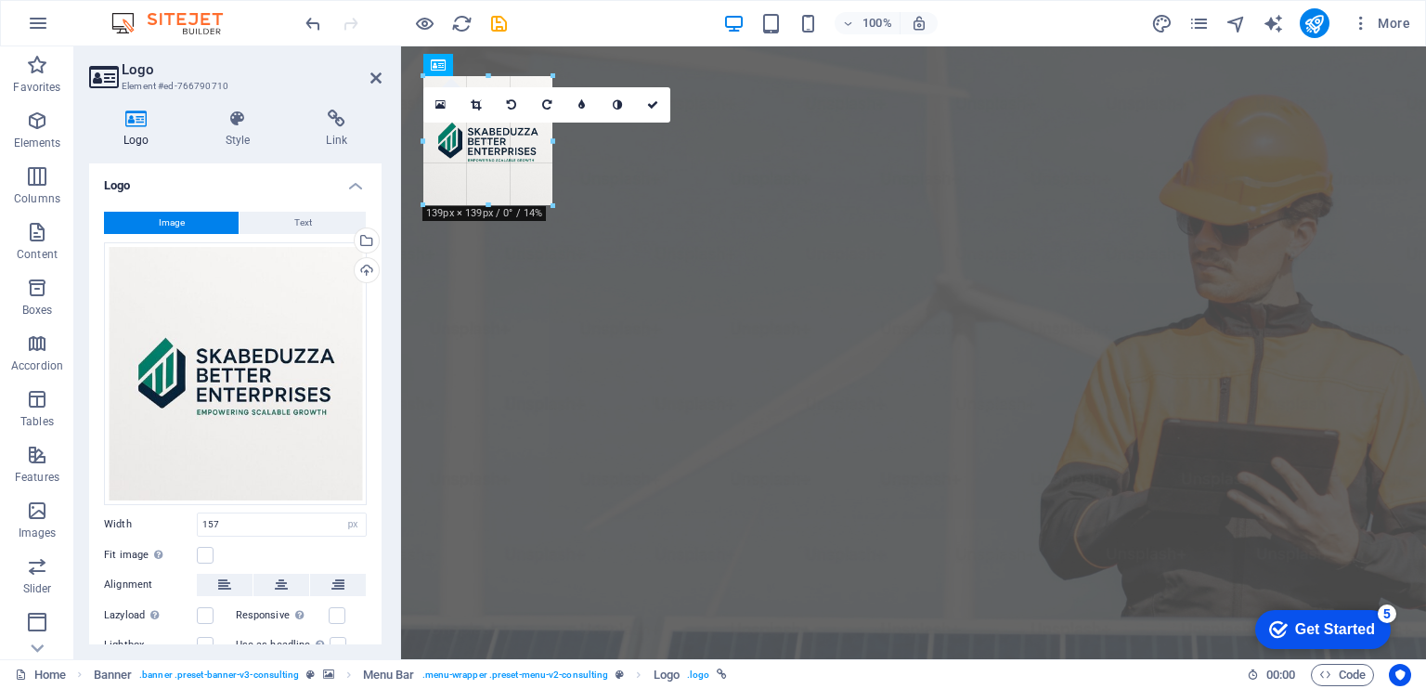
drag, startPoint x: 569, startPoint y: 221, endPoint x: 554, endPoint y: 152, distance: 70.3
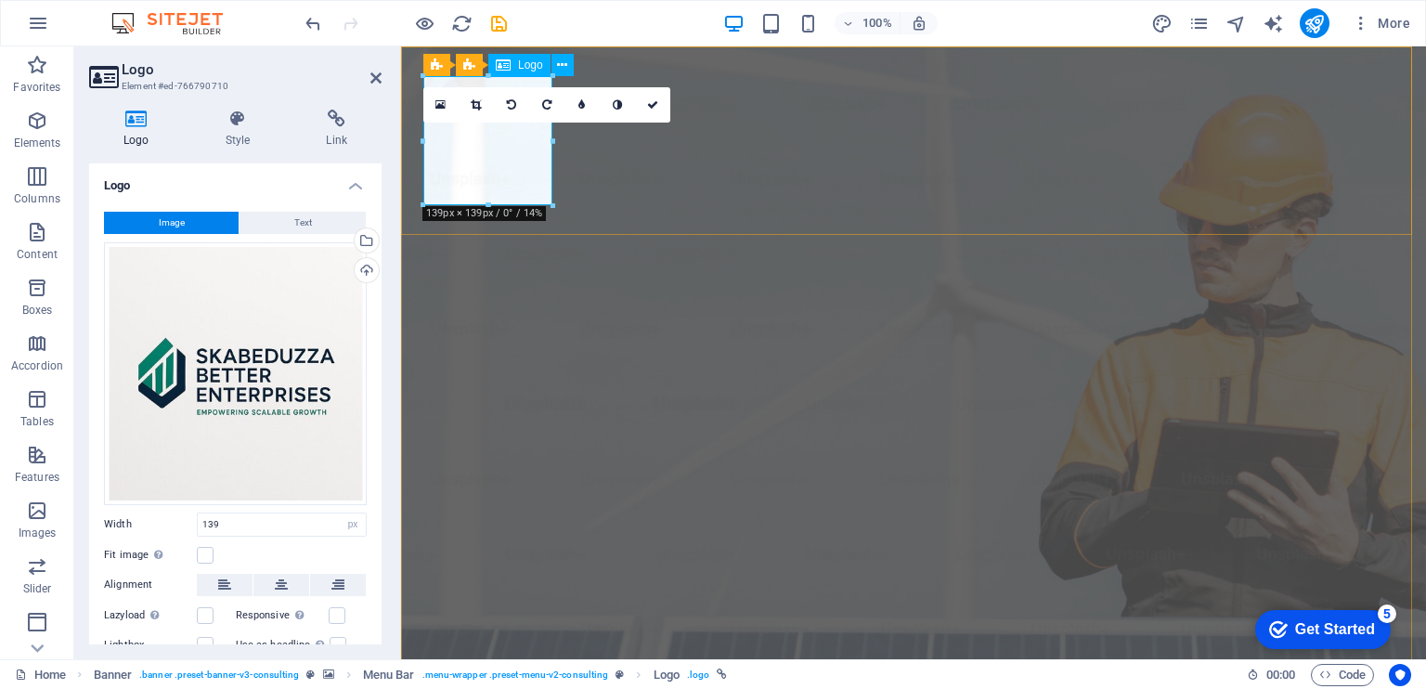
drag, startPoint x: 887, startPoint y: 248, endPoint x: 486, endPoint y: 170, distance: 407.7
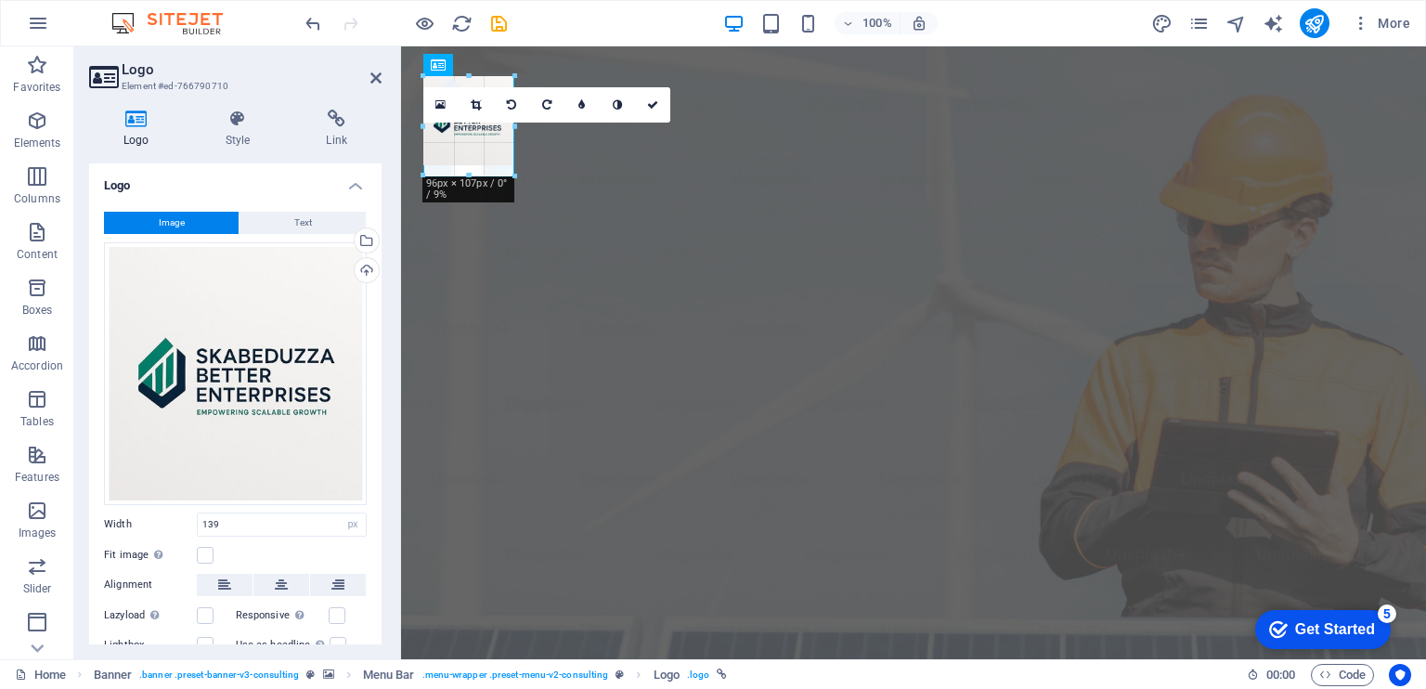
click at [557, 174] on div at bounding box center [906, 464] width 1011 height 836
type input "98"
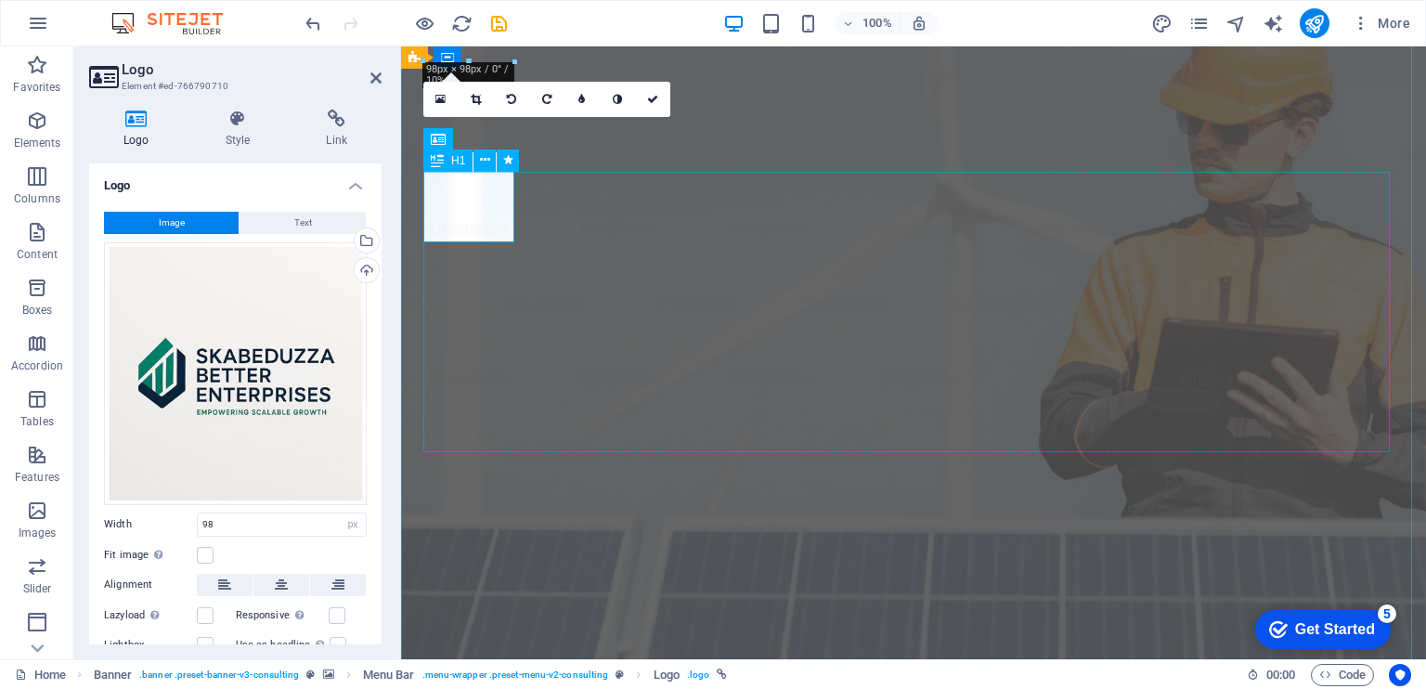
scroll to position [95, 0]
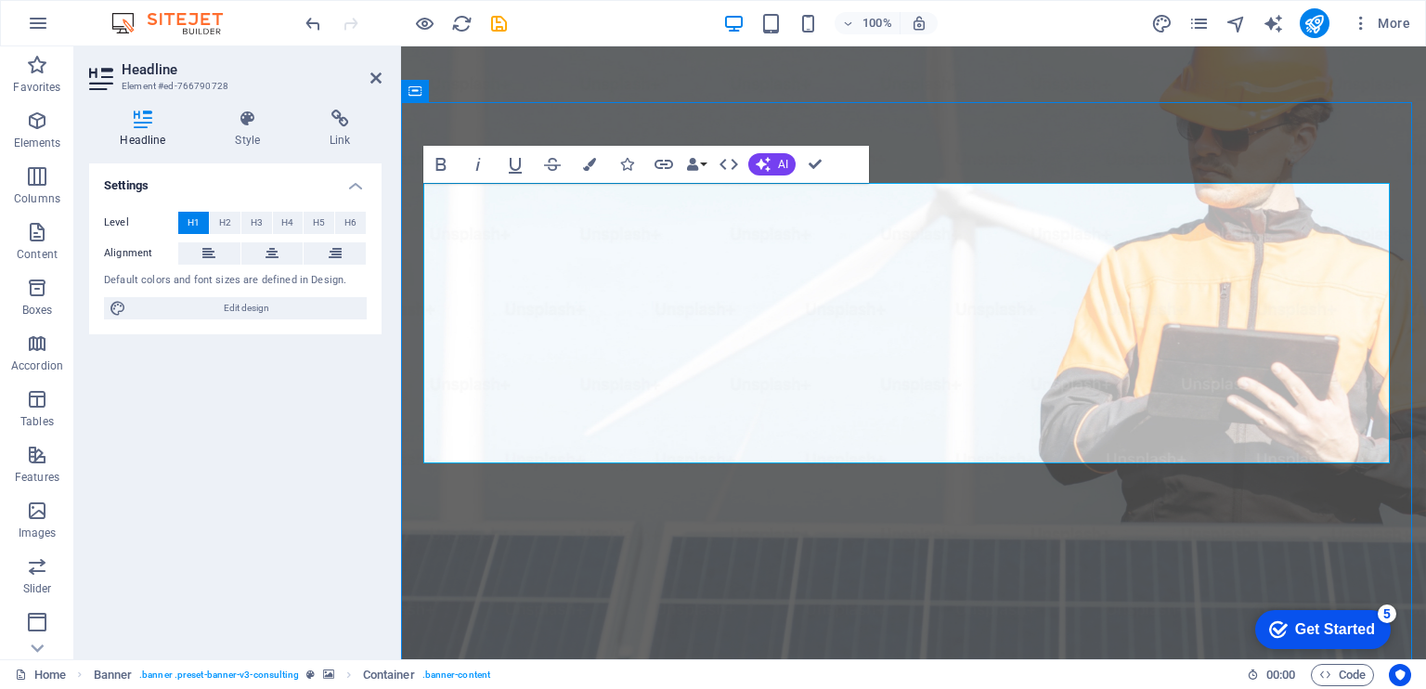
scroll to position [141, 0]
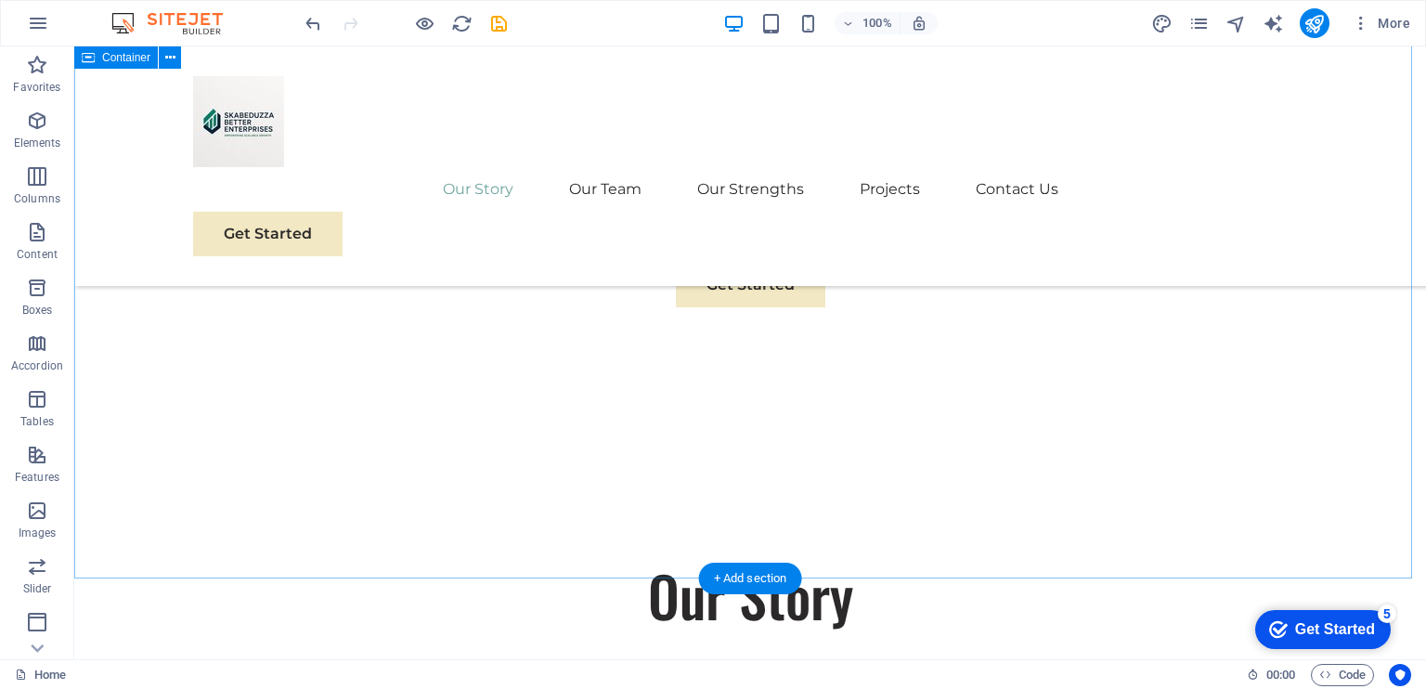
scroll to position [1056, 0]
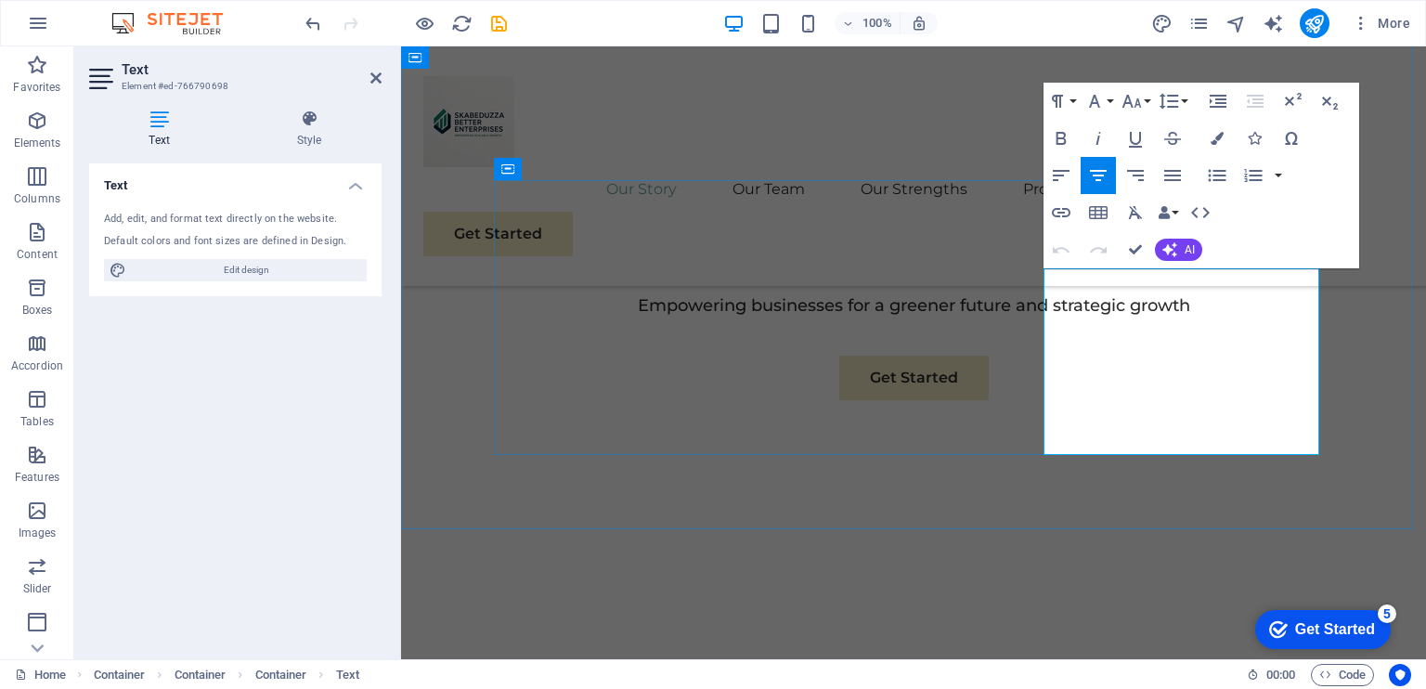
drag, startPoint x: 1145, startPoint y: 278, endPoint x: 1083, endPoint y: 283, distance: 62.5
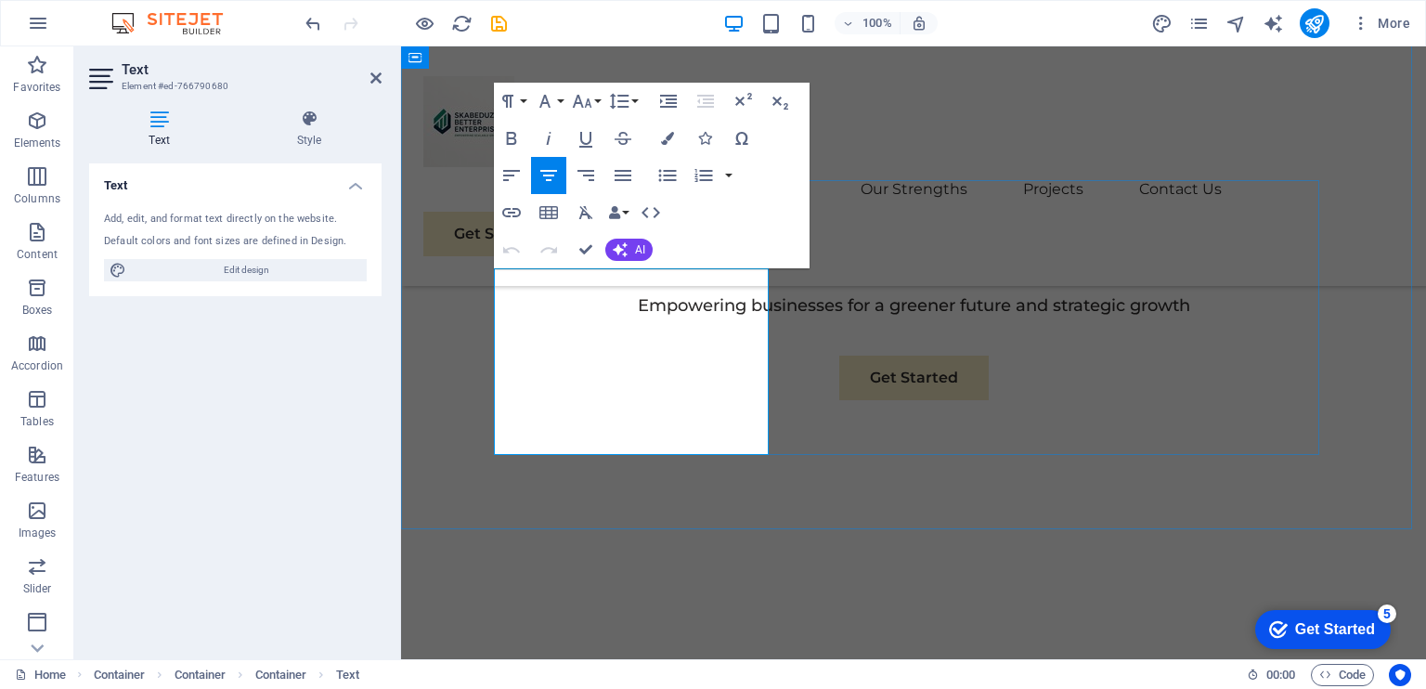
drag, startPoint x: 594, startPoint y: 279, endPoint x: 535, endPoint y: 279, distance: 59.4
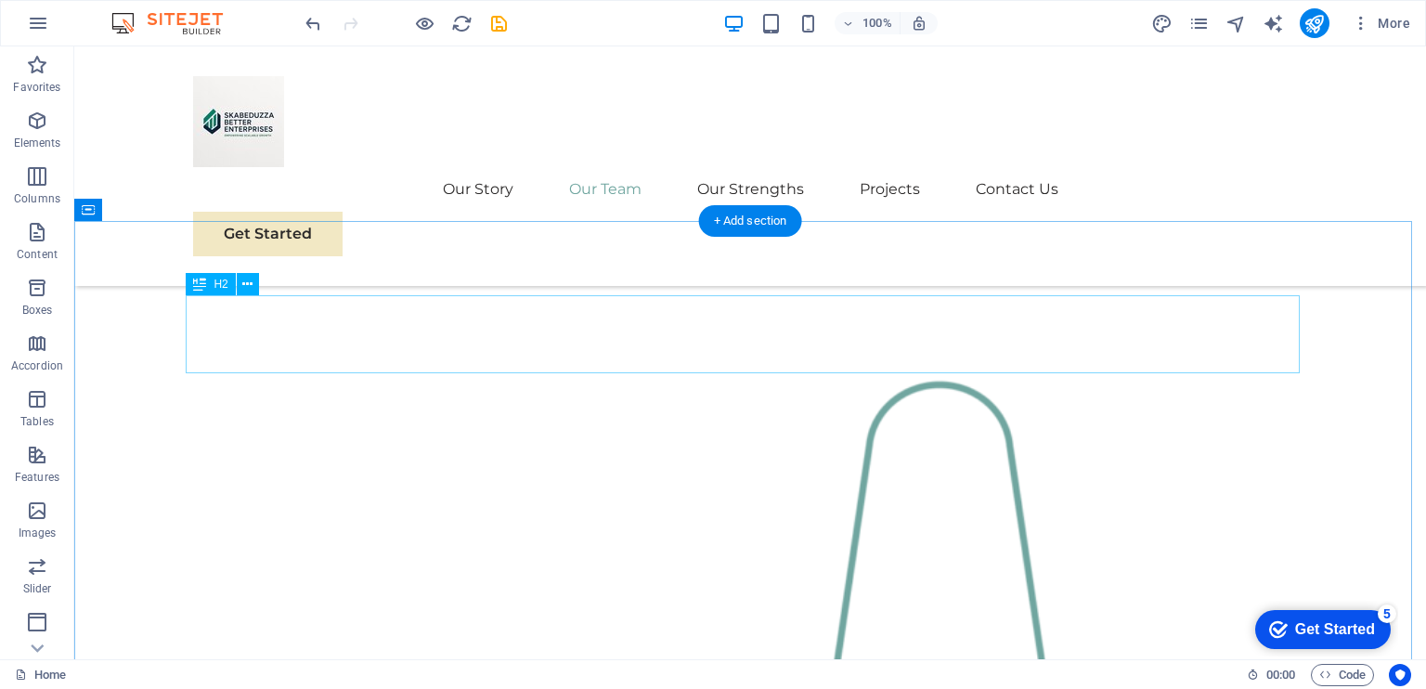
scroll to position [1635, 0]
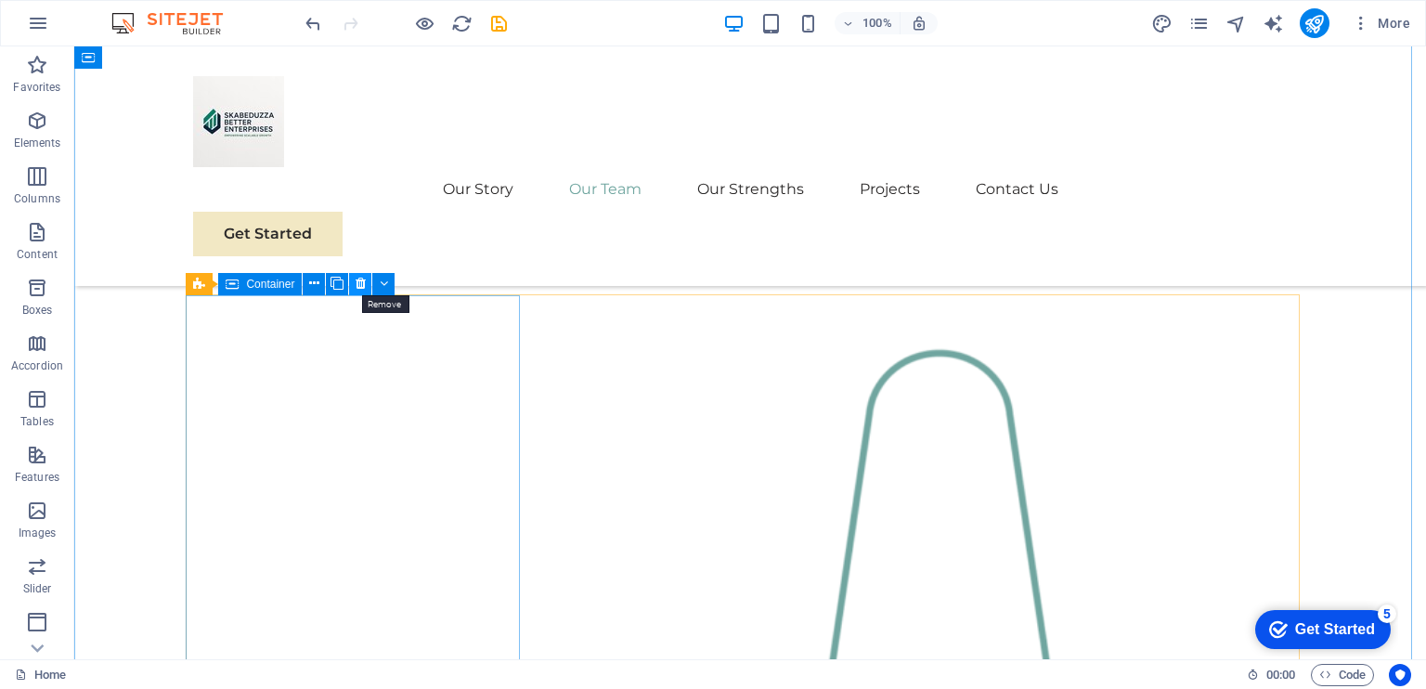
click at [360, 286] on icon at bounding box center [361, 283] width 10 height 19
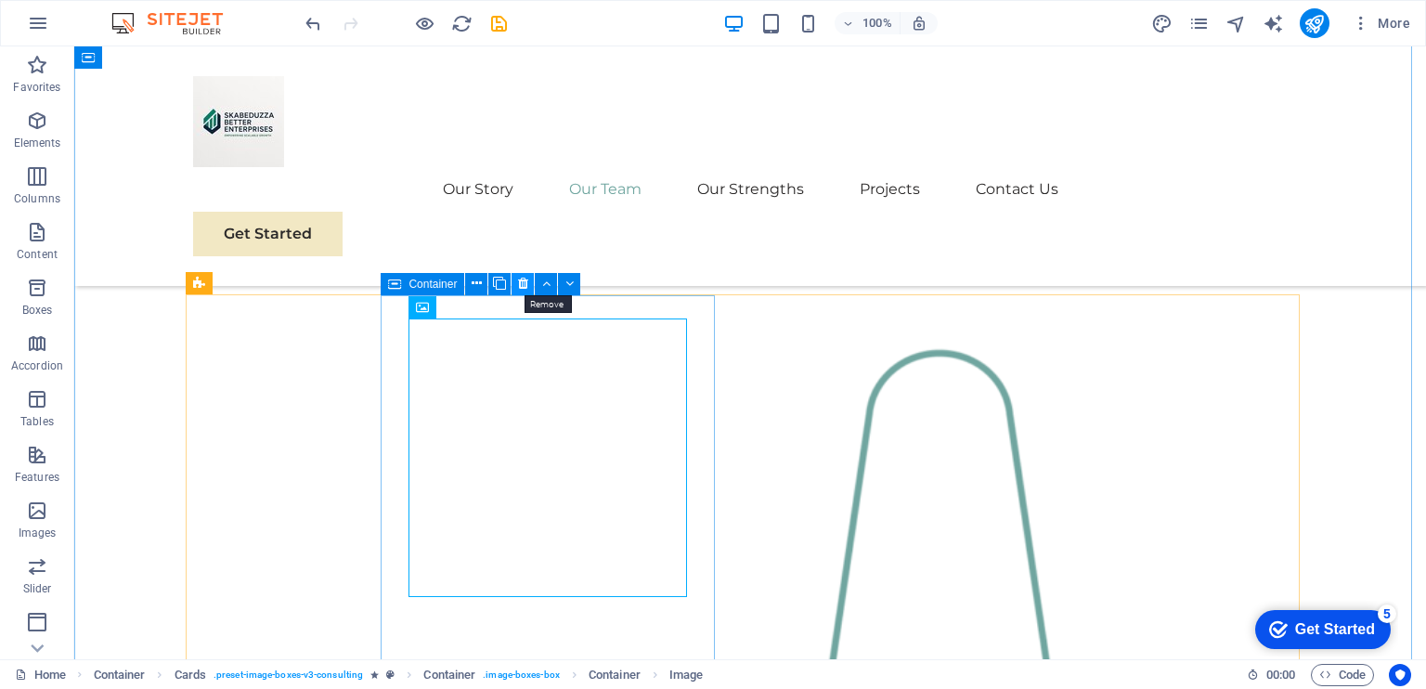
click at [524, 279] on icon at bounding box center [523, 283] width 10 height 19
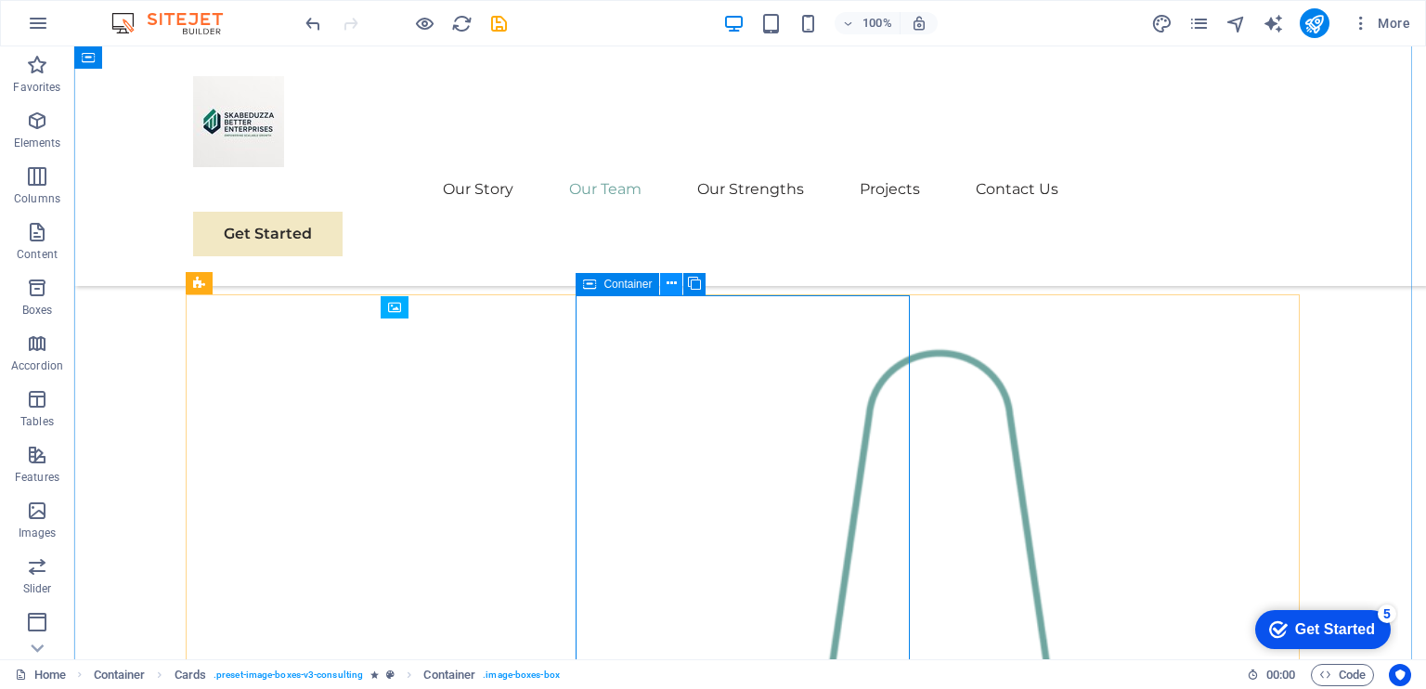
click at [673, 281] on icon at bounding box center [672, 283] width 10 height 19
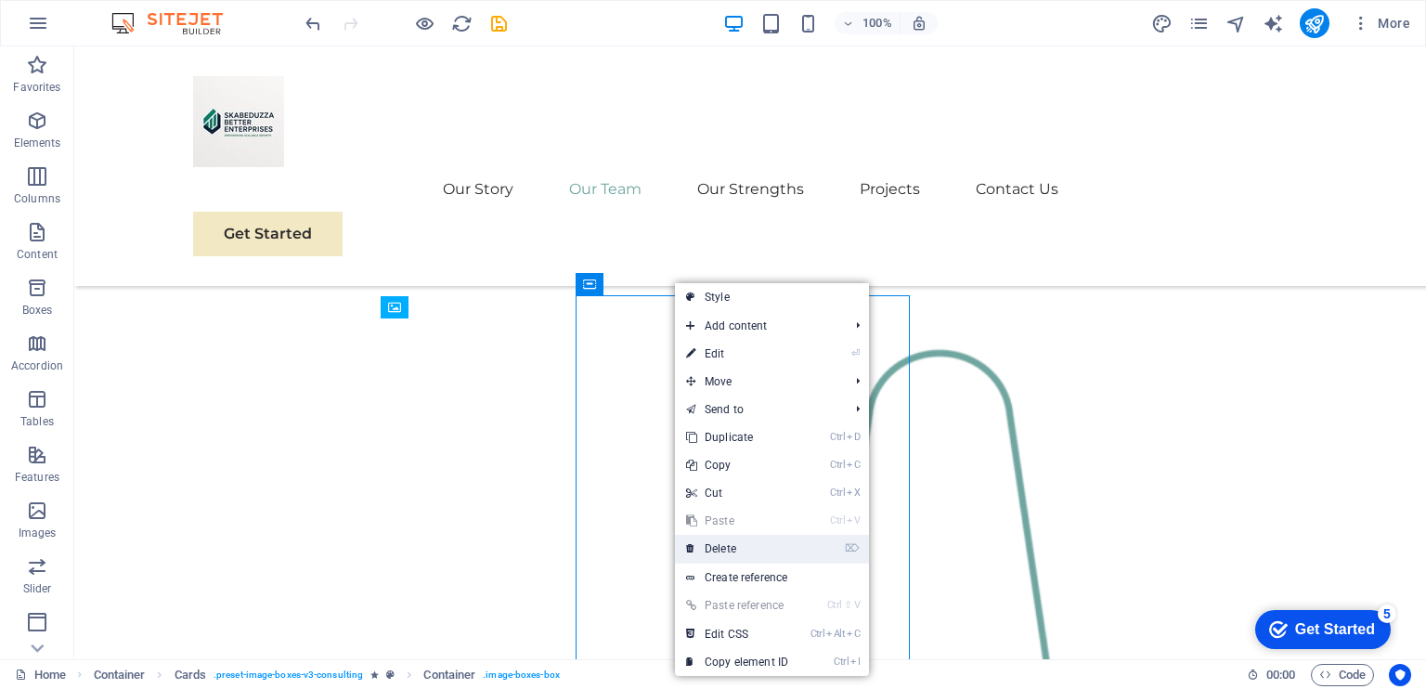
click at [727, 543] on link "⌦ Delete" at bounding box center [737, 549] width 124 height 28
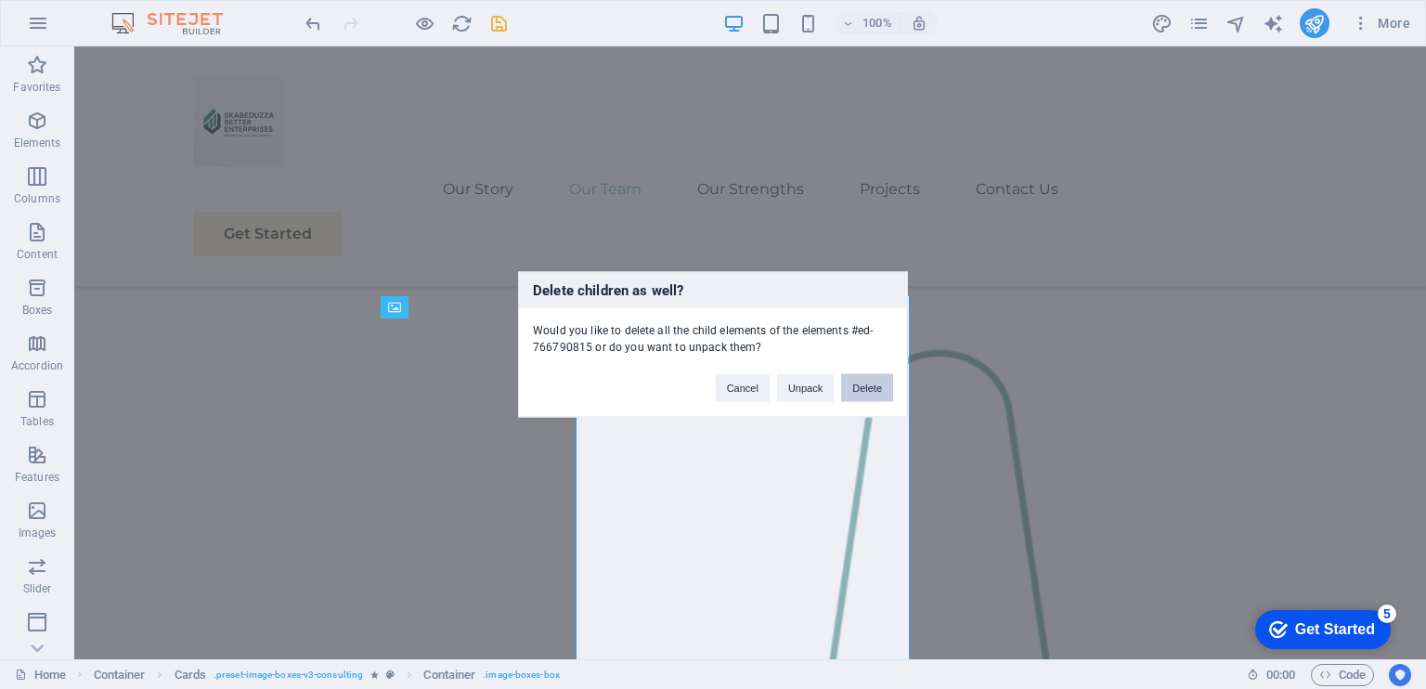
click at [865, 381] on button "Delete" at bounding box center [867, 388] width 52 height 28
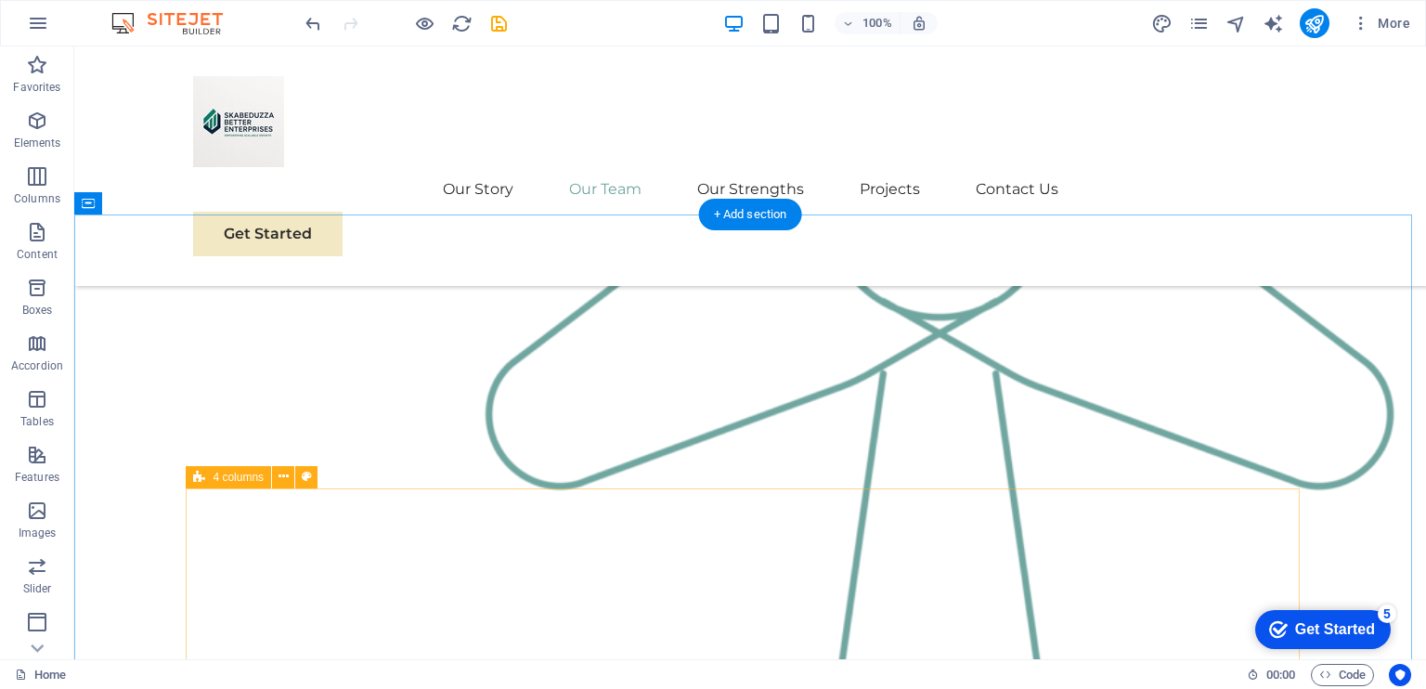
scroll to position [2405, 0]
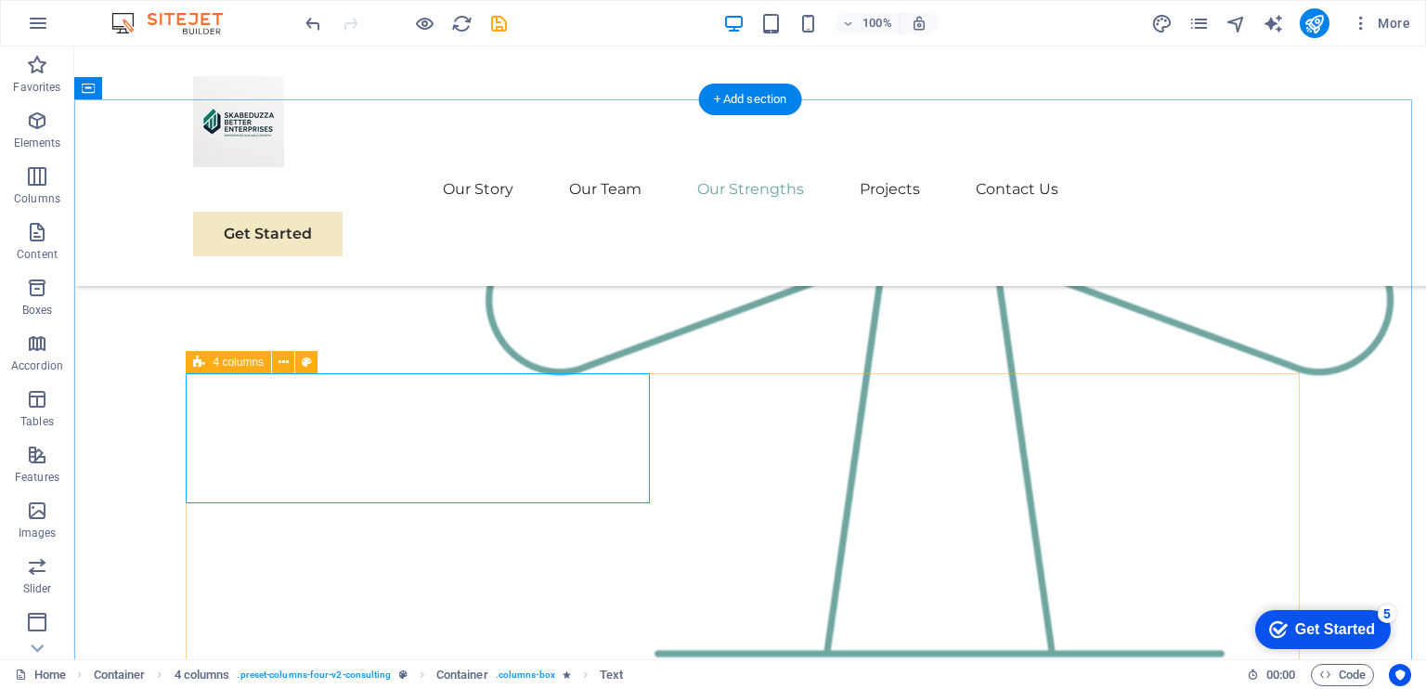
drag, startPoint x: 777, startPoint y: 410, endPoint x: 602, endPoint y: 416, distance: 175.6
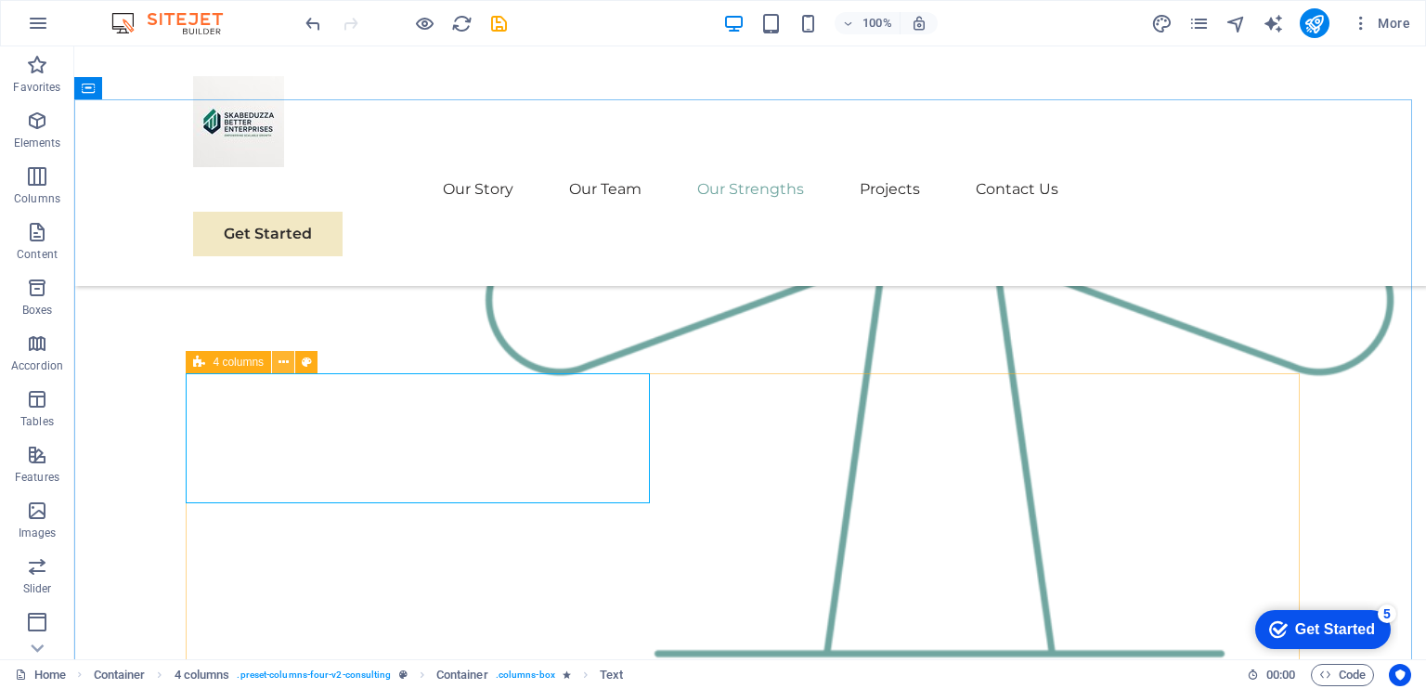
click at [279, 361] on icon at bounding box center [284, 362] width 10 height 19
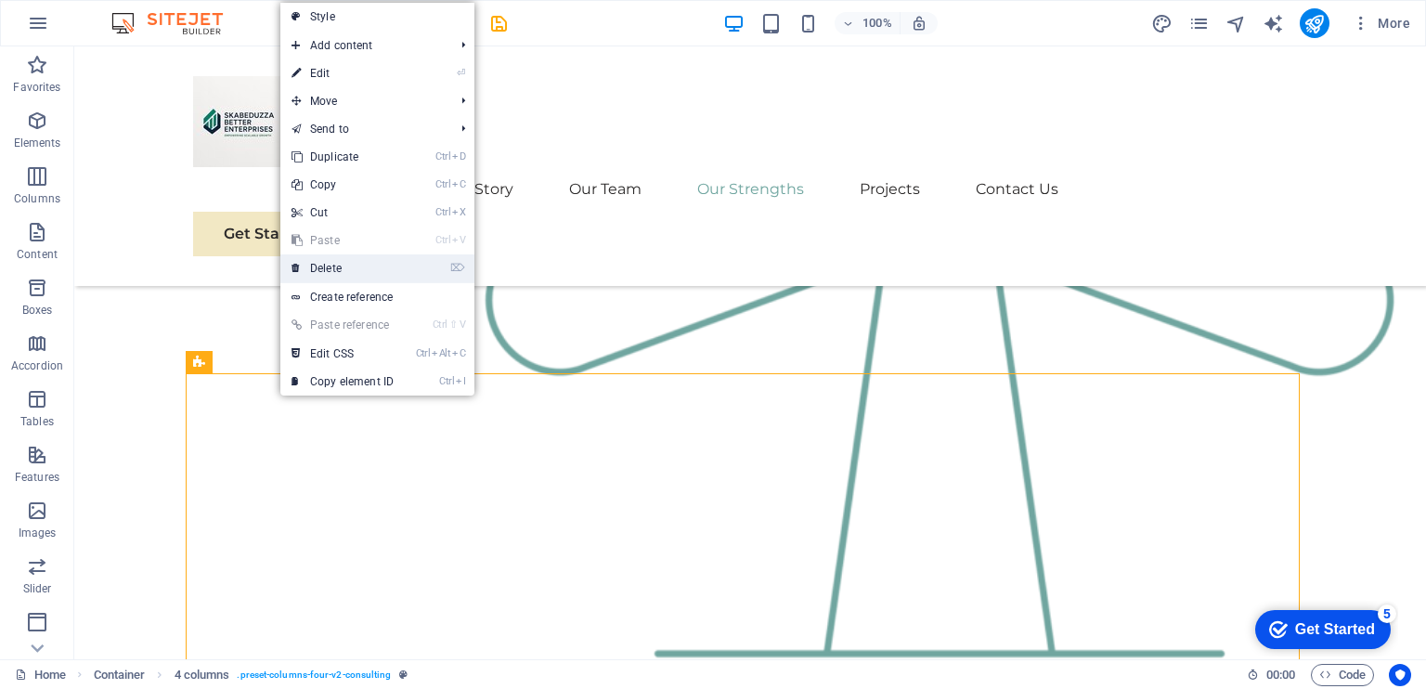
click at [360, 278] on link "⌦ Delete" at bounding box center [342, 268] width 124 height 28
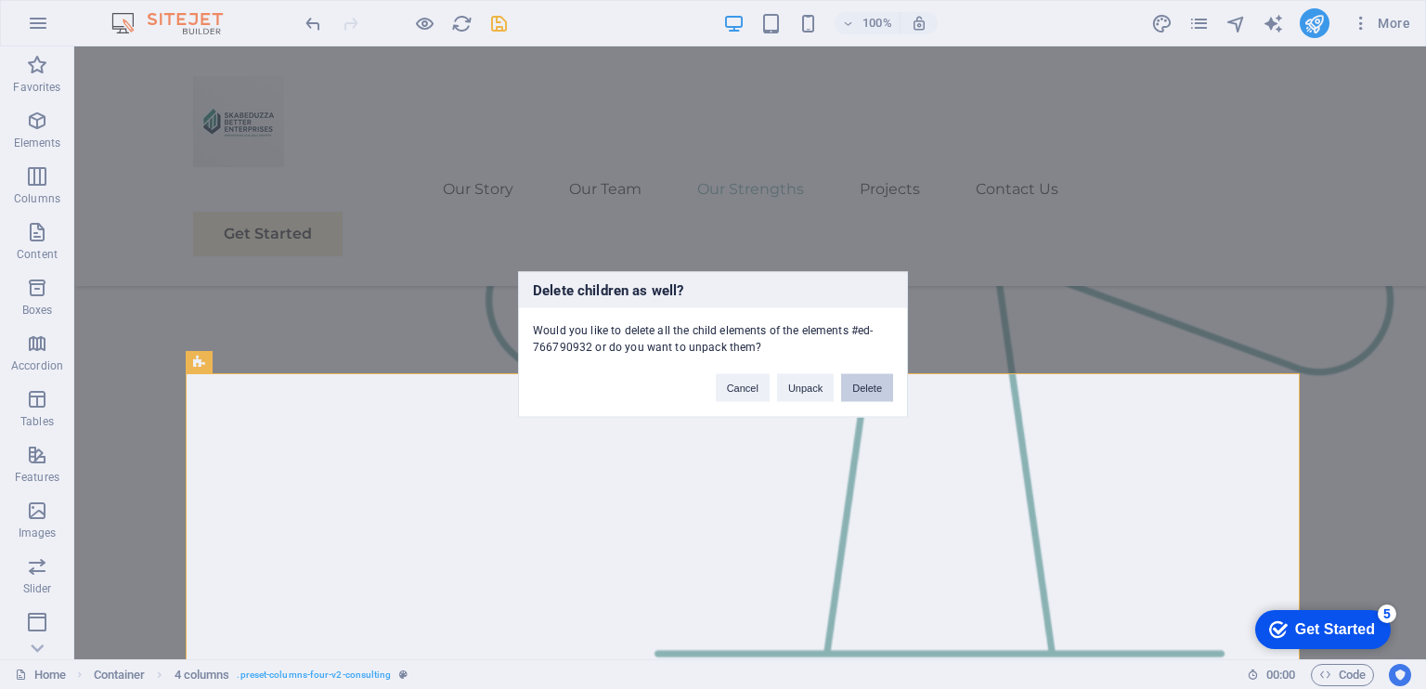
click at [872, 385] on button "Delete" at bounding box center [867, 388] width 52 height 28
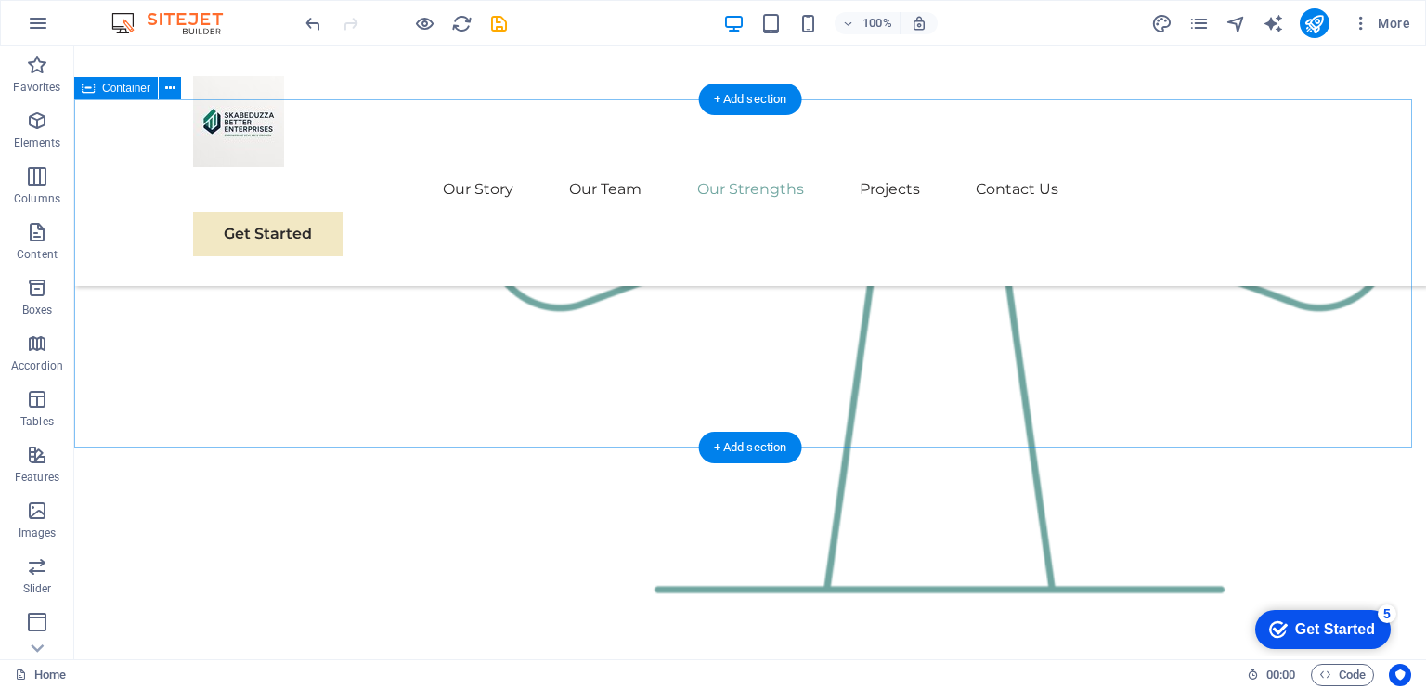
scroll to position [2471, 0]
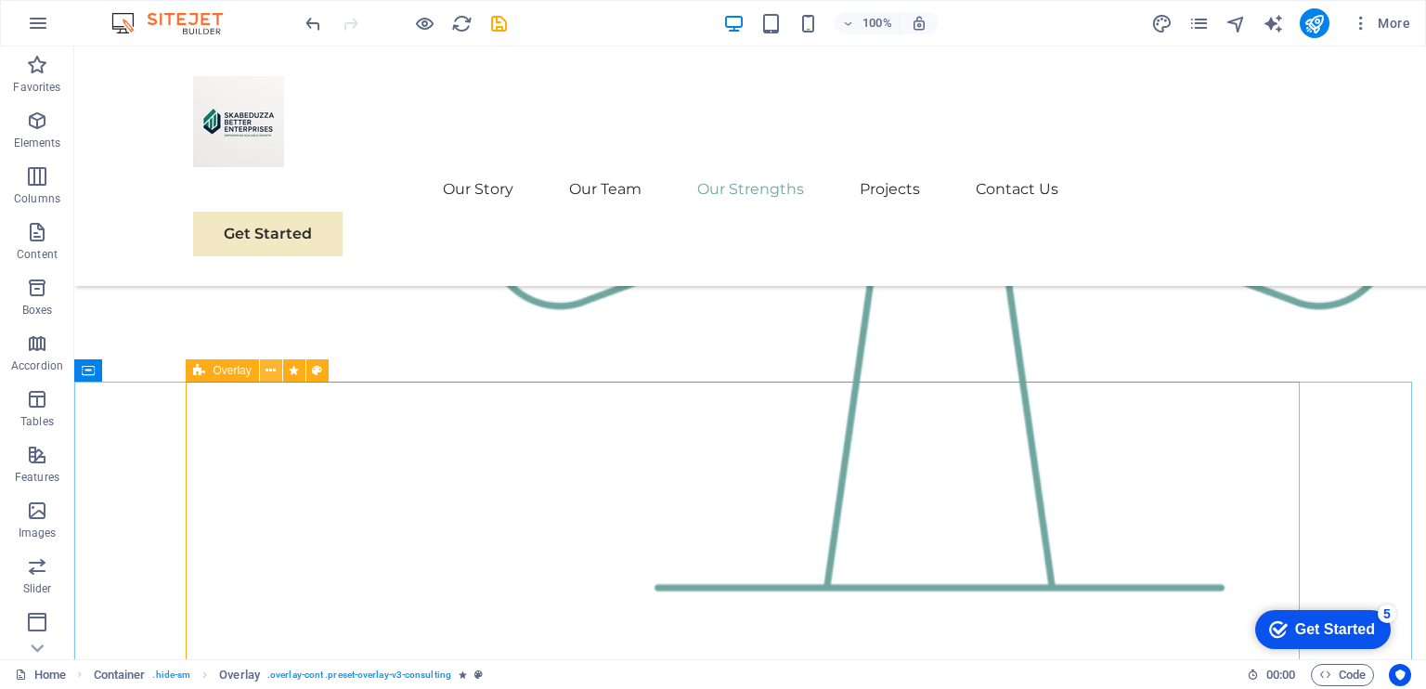
click at [264, 365] on button at bounding box center [271, 370] width 22 height 22
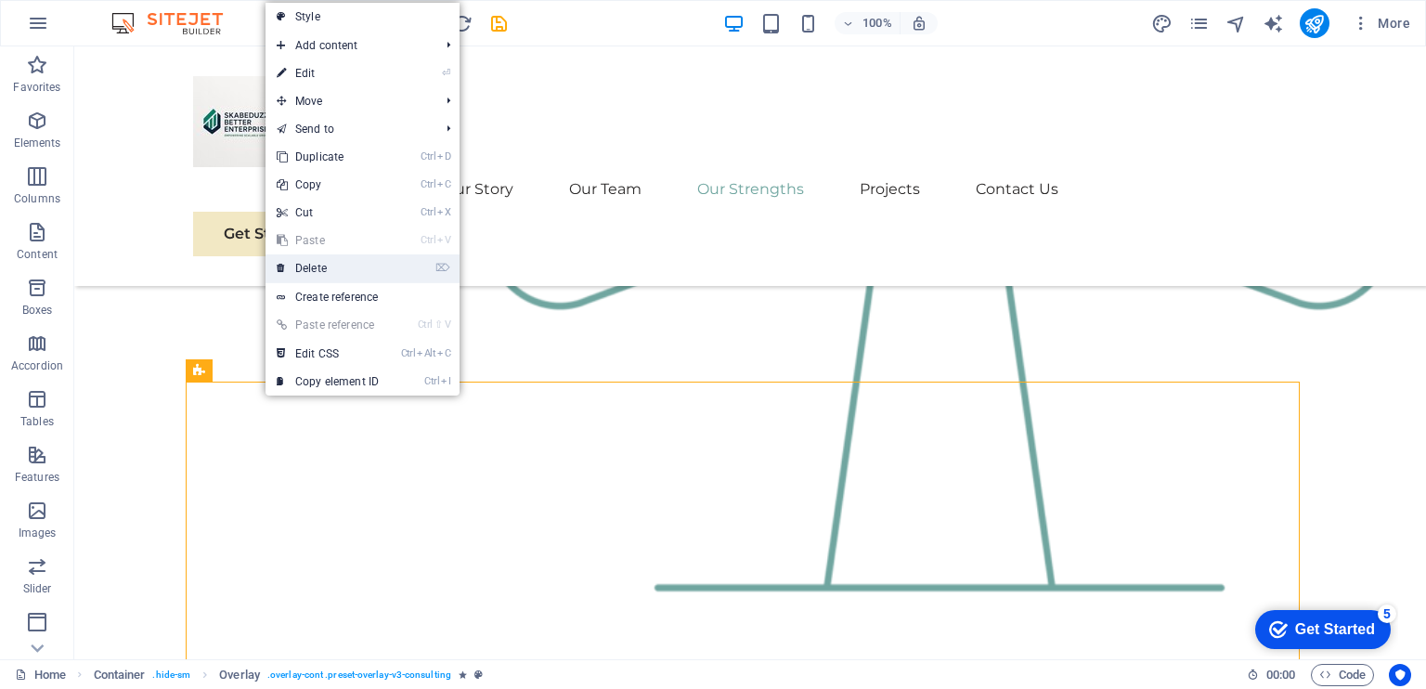
click at [353, 266] on link "⌦ Delete" at bounding box center [328, 268] width 124 height 28
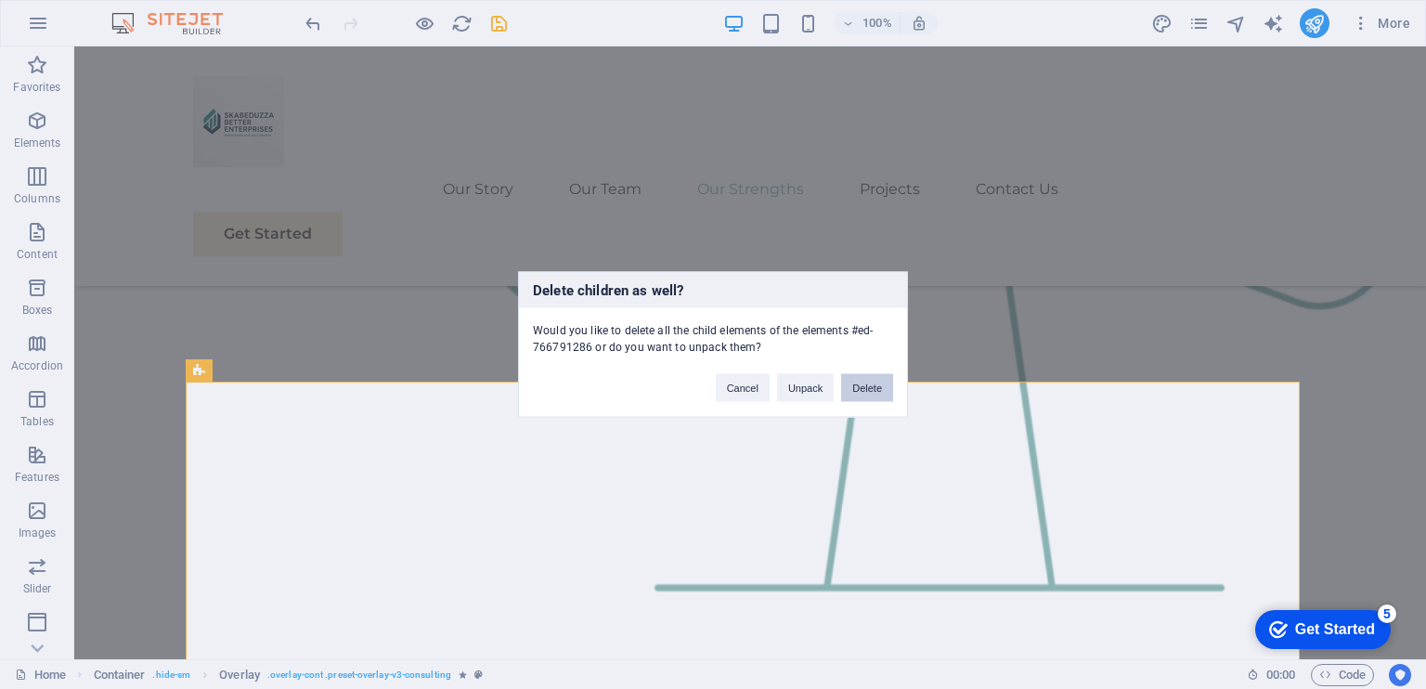
click at [866, 378] on button "Delete" at bounding box center [867, 388] width 52 height 28
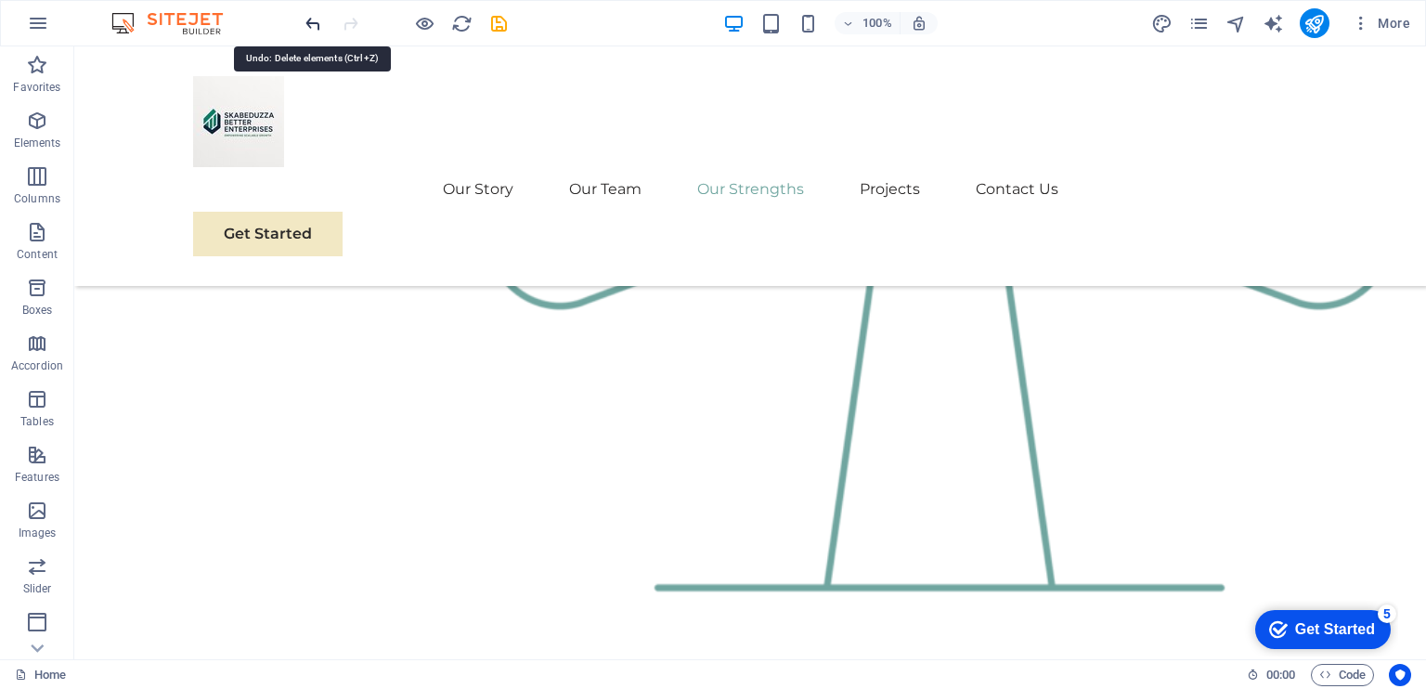
click at [304, 16] on icon "undo" at bounding box center [313, 23] width 21 height 21
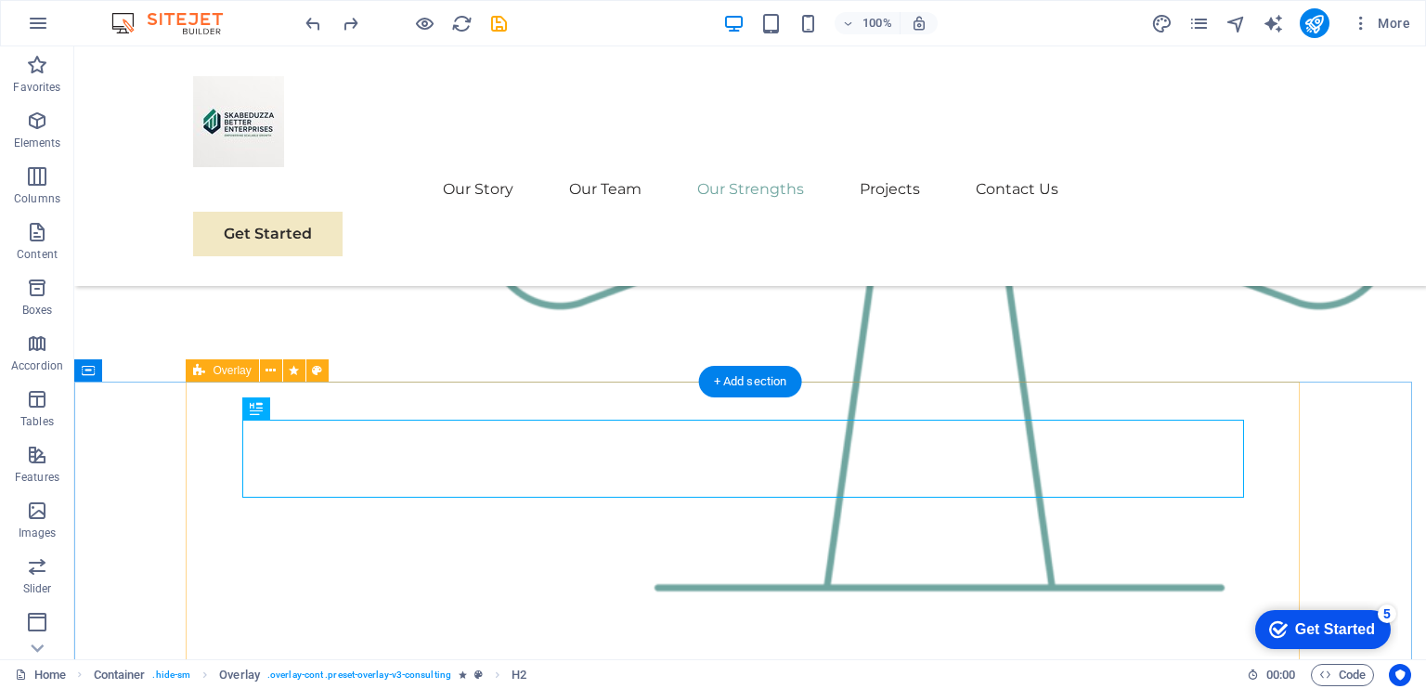
click at [279, 370] on button at bounding box center [271, 370] width 22 height 22
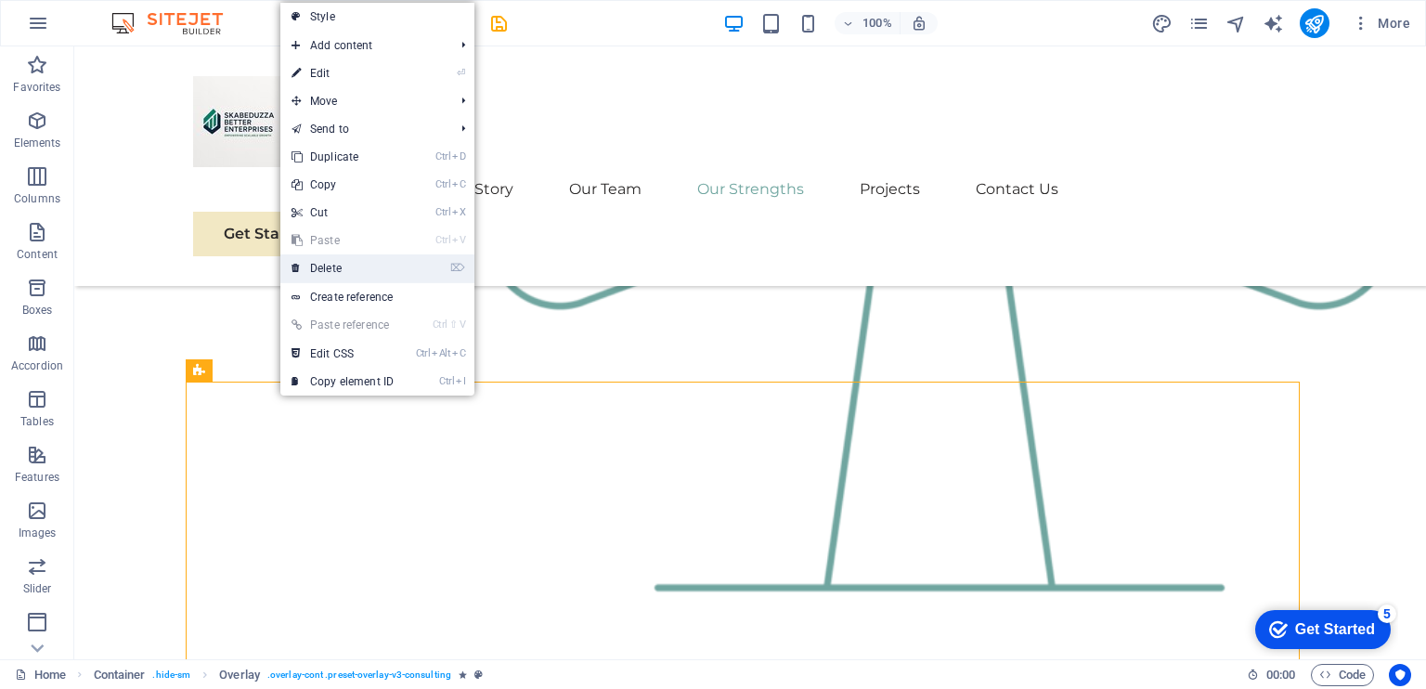
click at [353, 259] on link "⌦ Delete" at bounding box center [342, 268] width 124 height 28
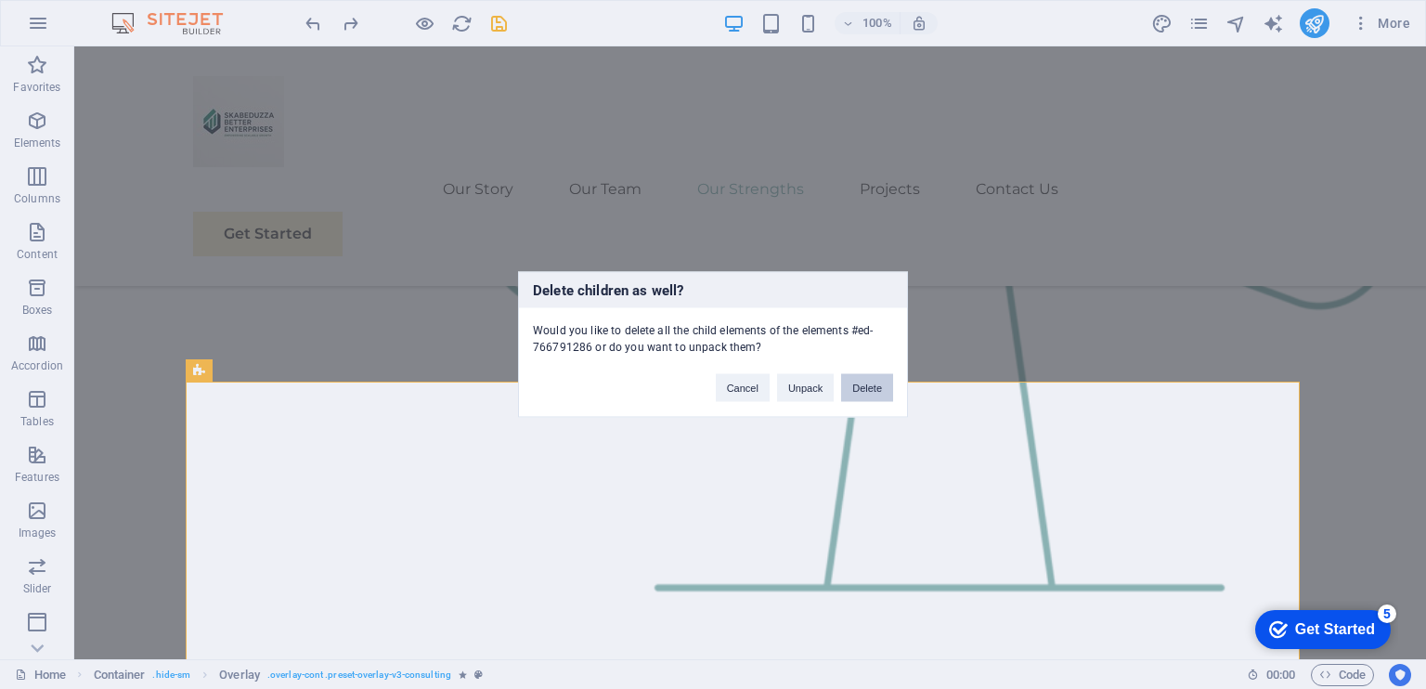
click at [867, 382] on button "Delete" at bounding box center [867, 388] width 52 height 28
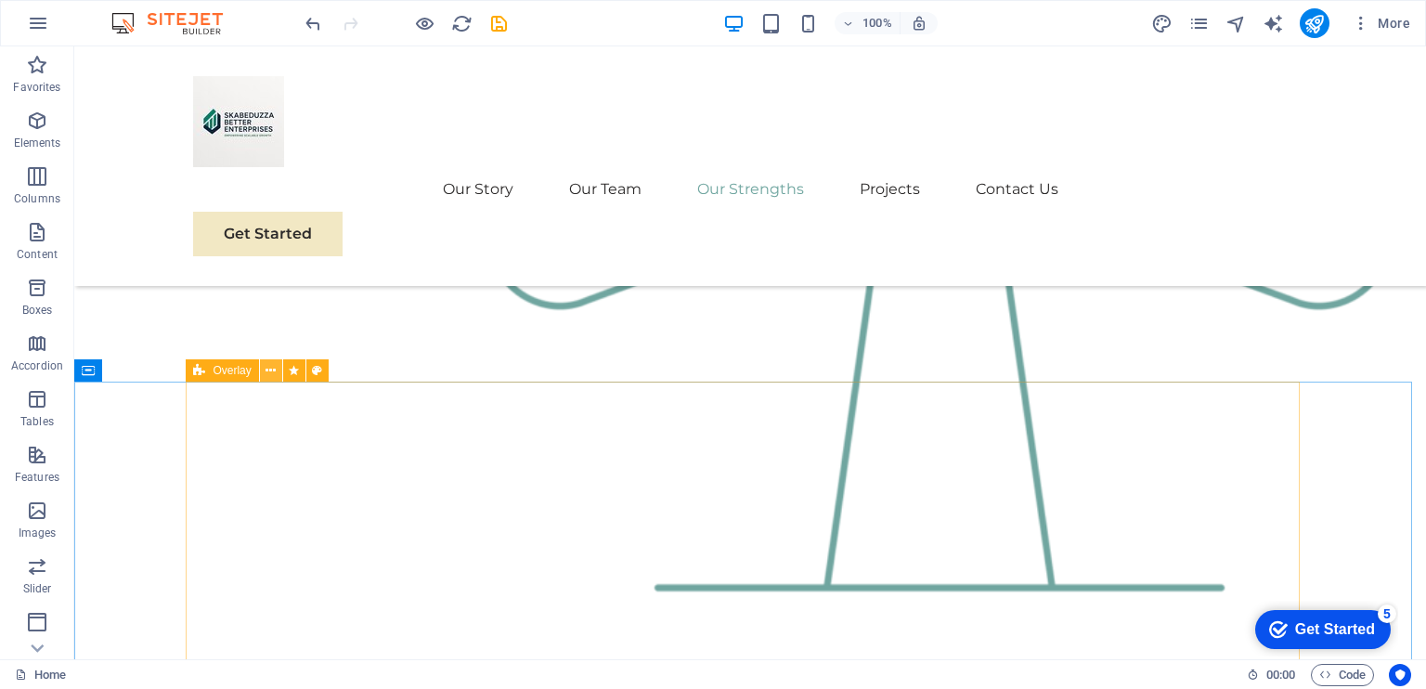
click at [275, 374] on icon at bounding box center [271, 370] width 10 height 19
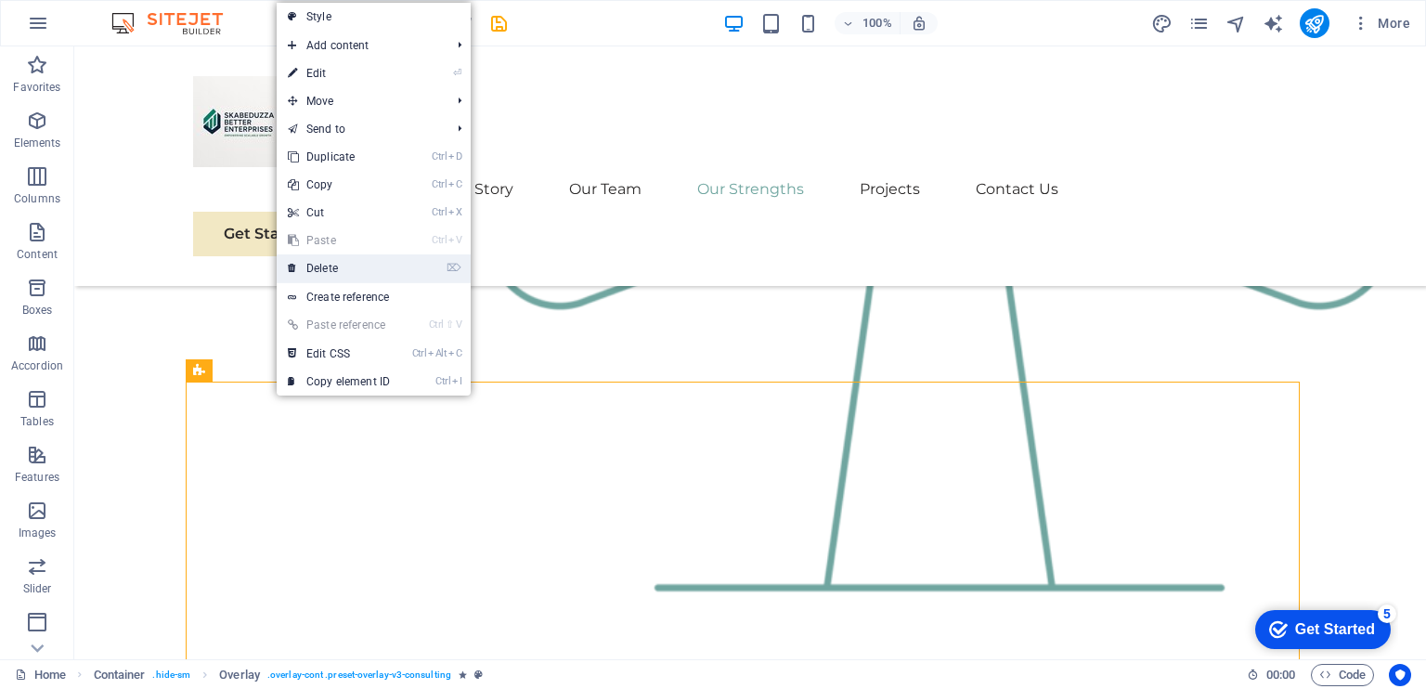
click at [379, 262] on link "⌦ Delete" at bounding box center [339, 268] width 124 height 28
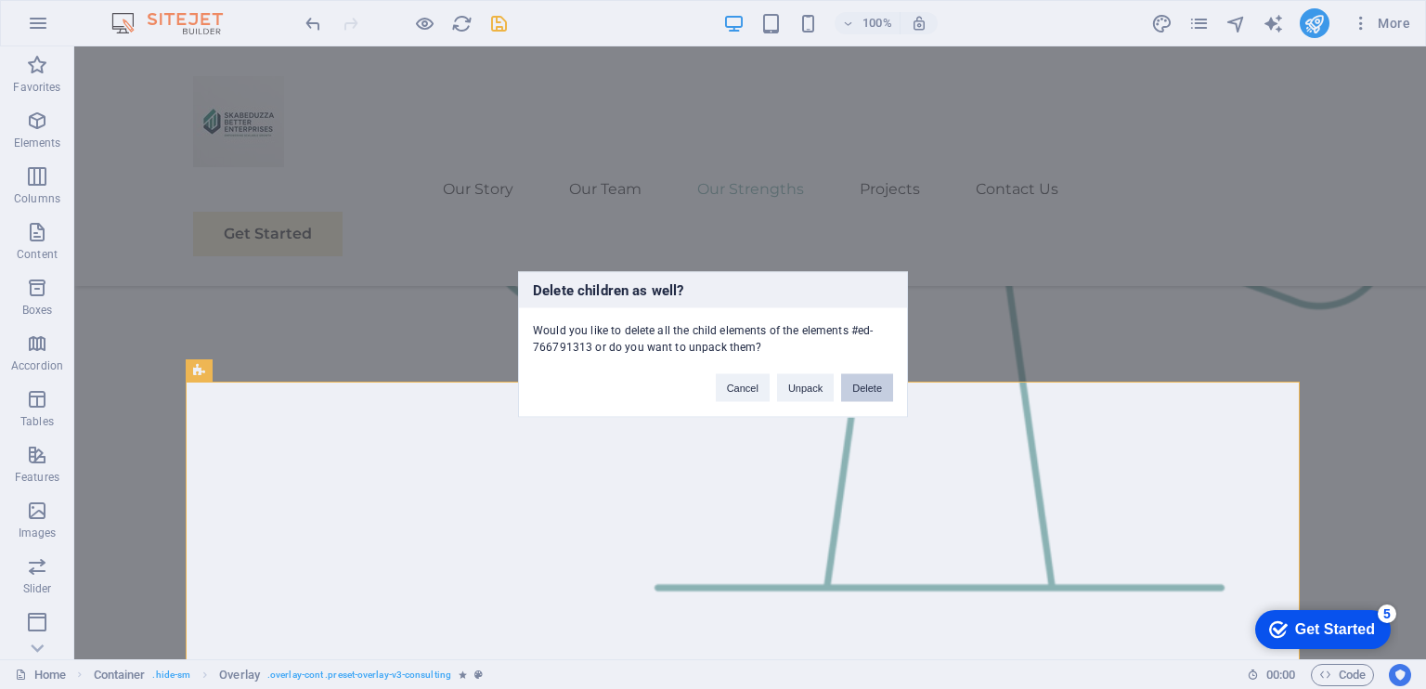
click at [872, 383] on button "Delete" at bounding box center [867, 388] width 52 height 28
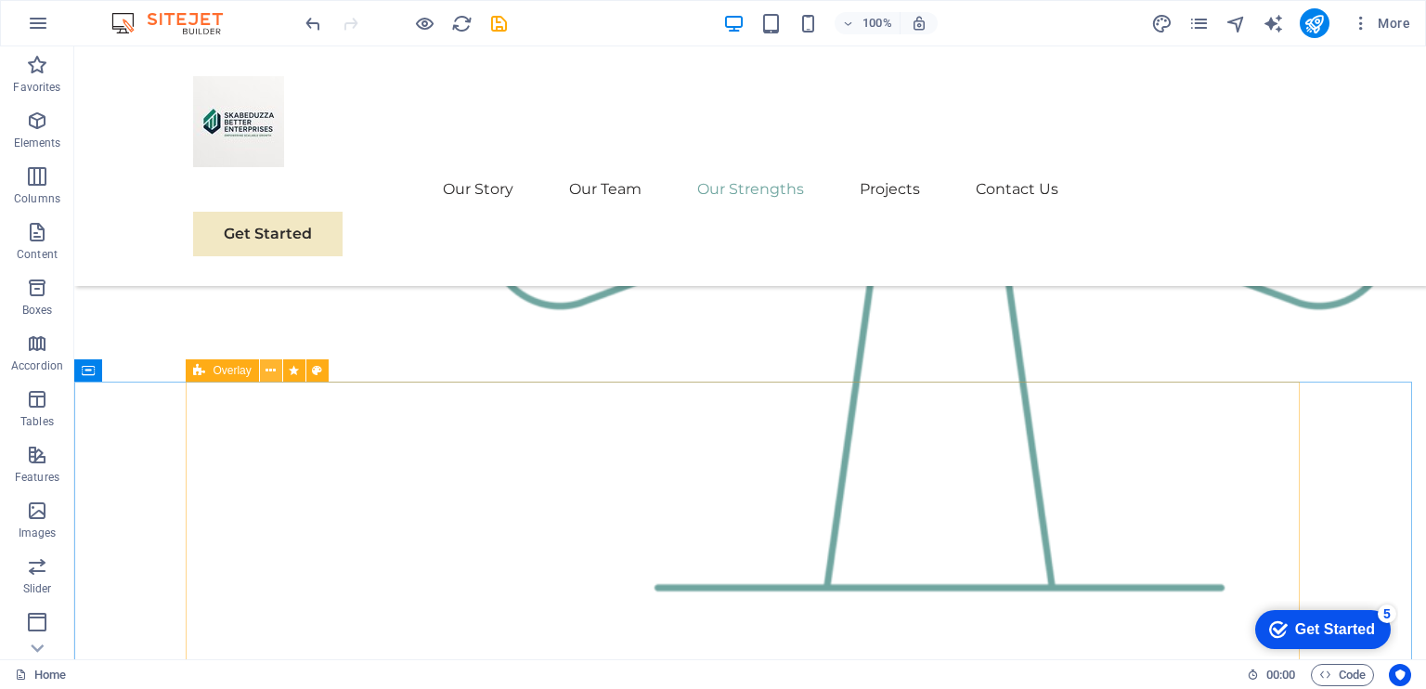
click at [264, 368] on button at bounding box center [271, 370] width 22 height 22
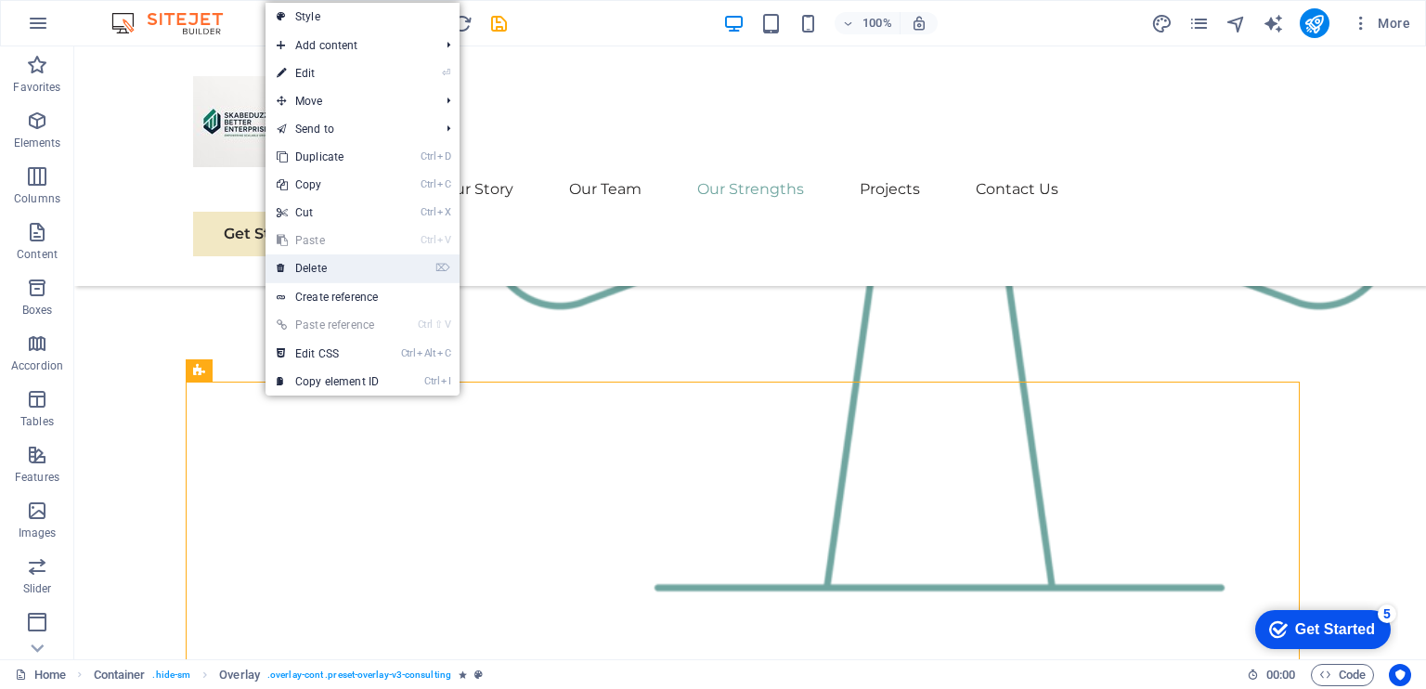
click at [341, 266] on link "⌦ Delete" at bounding box center [328, 268] width 124 height 28
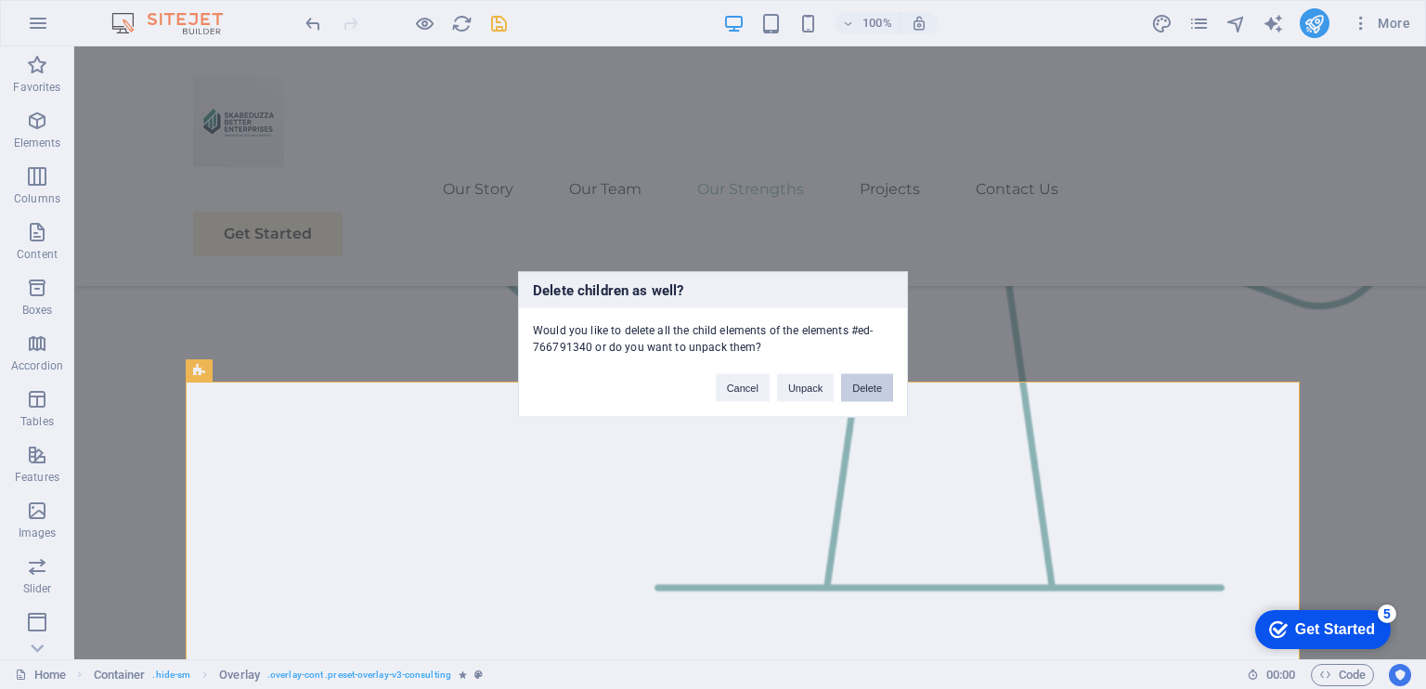
click at [873, 384] on button "Delete" at bounding box center [867, 388] width 52 height 28
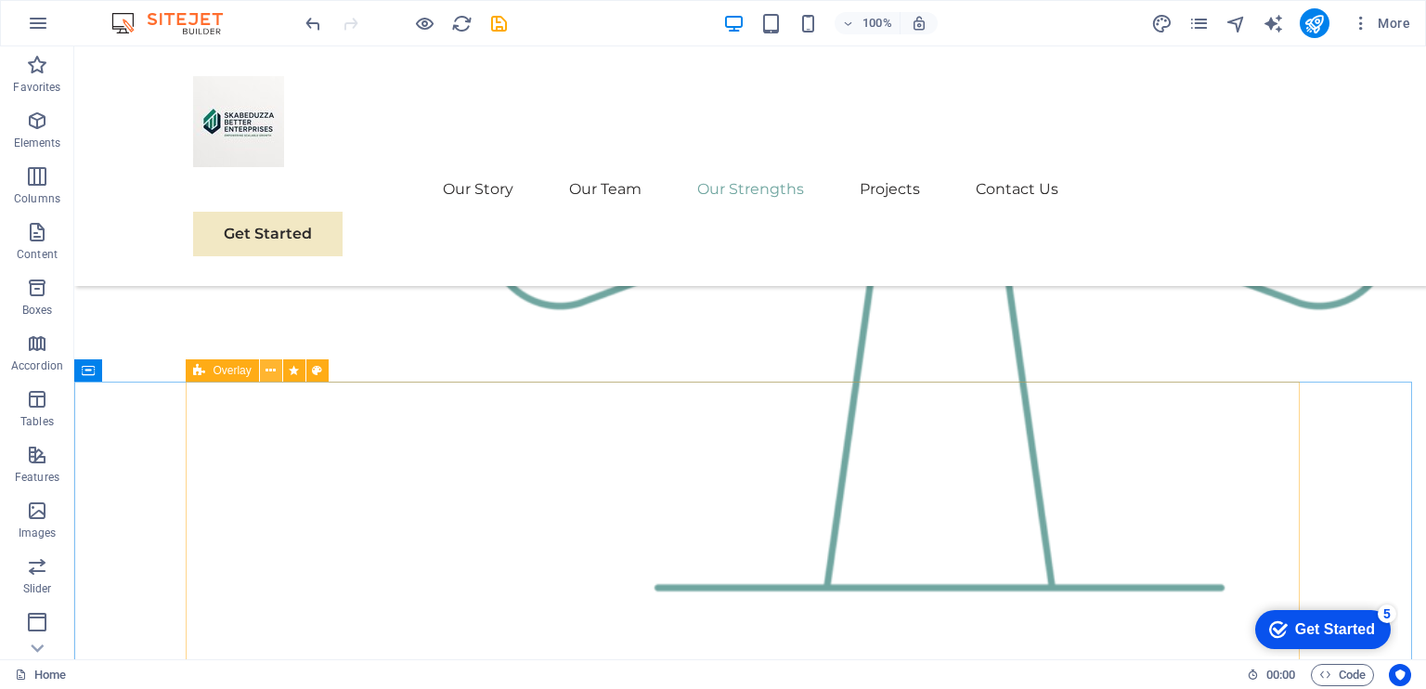
click at [271, 369] on icon at bounding box center [271, 370] width 10 height 19
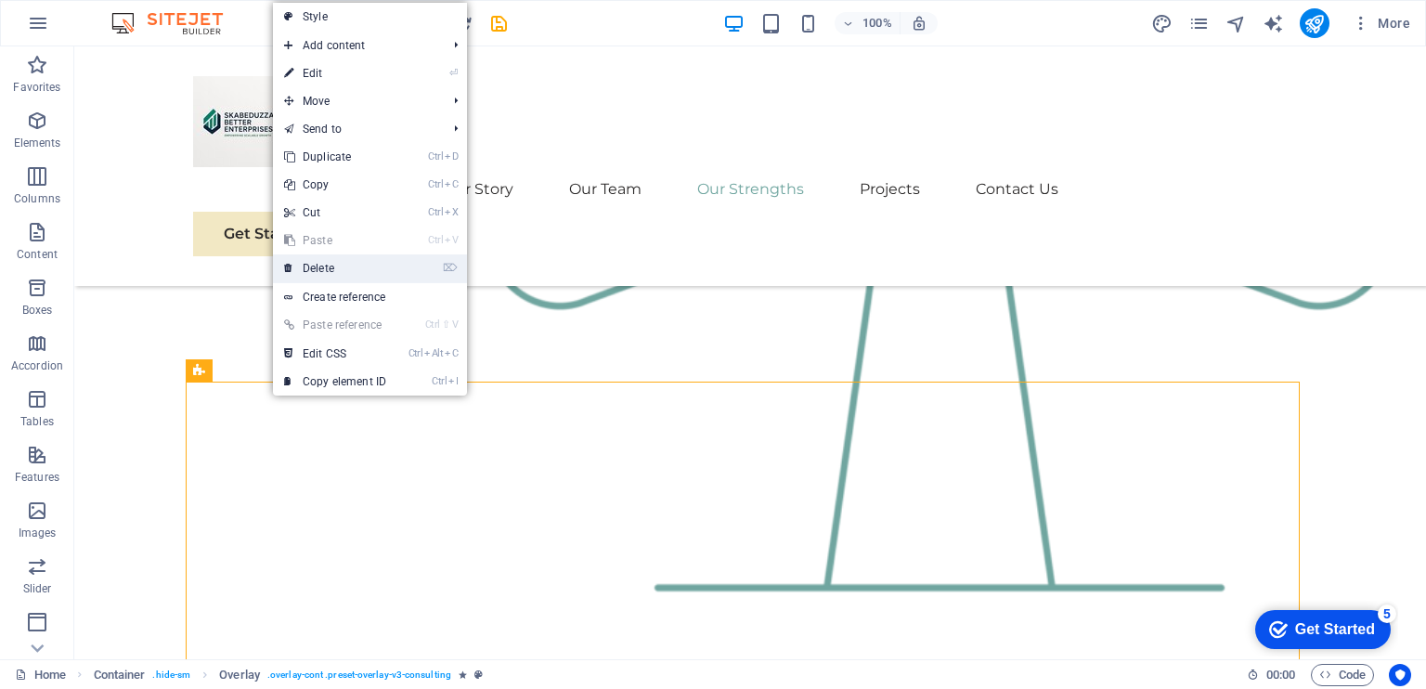
click at [366, 265] on link "⌦ Delete" at bounding box center [335, 268] width 124 height 28
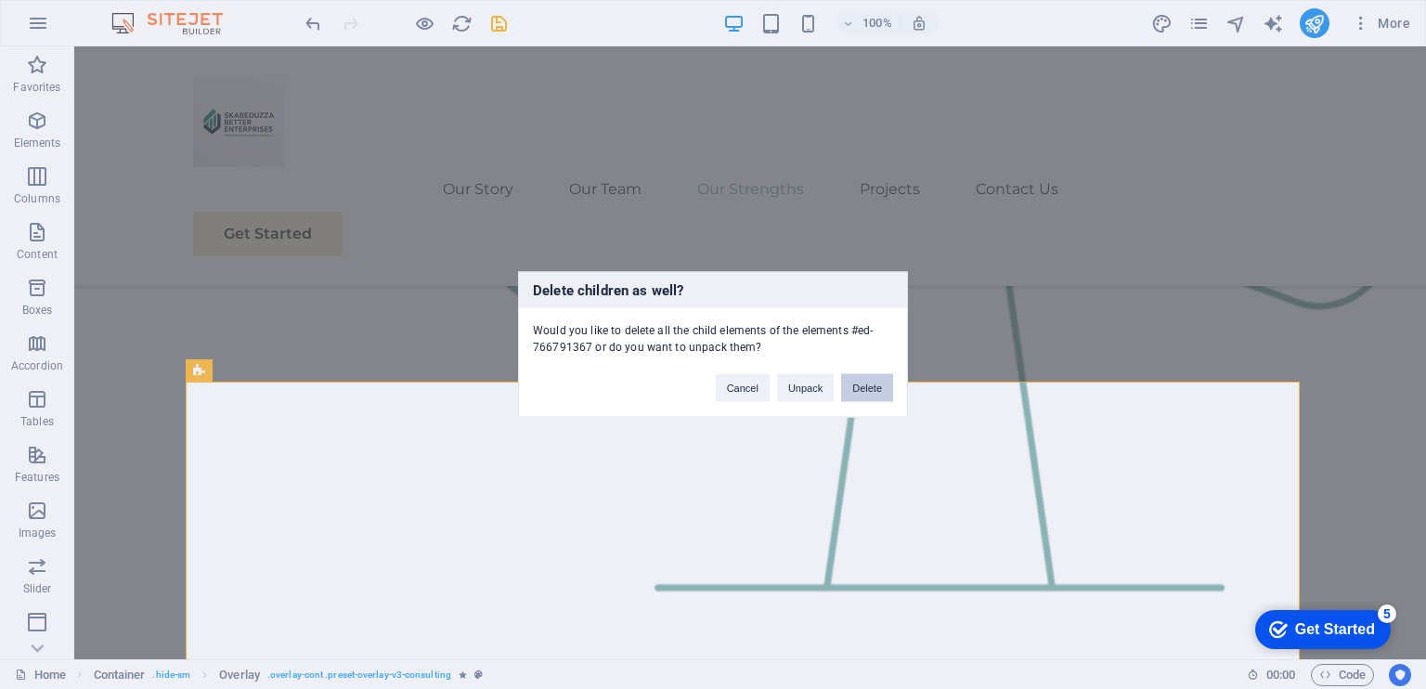
click at [874, 397] on button "Delete" at bounding box center [867, 388] width 52 height 28
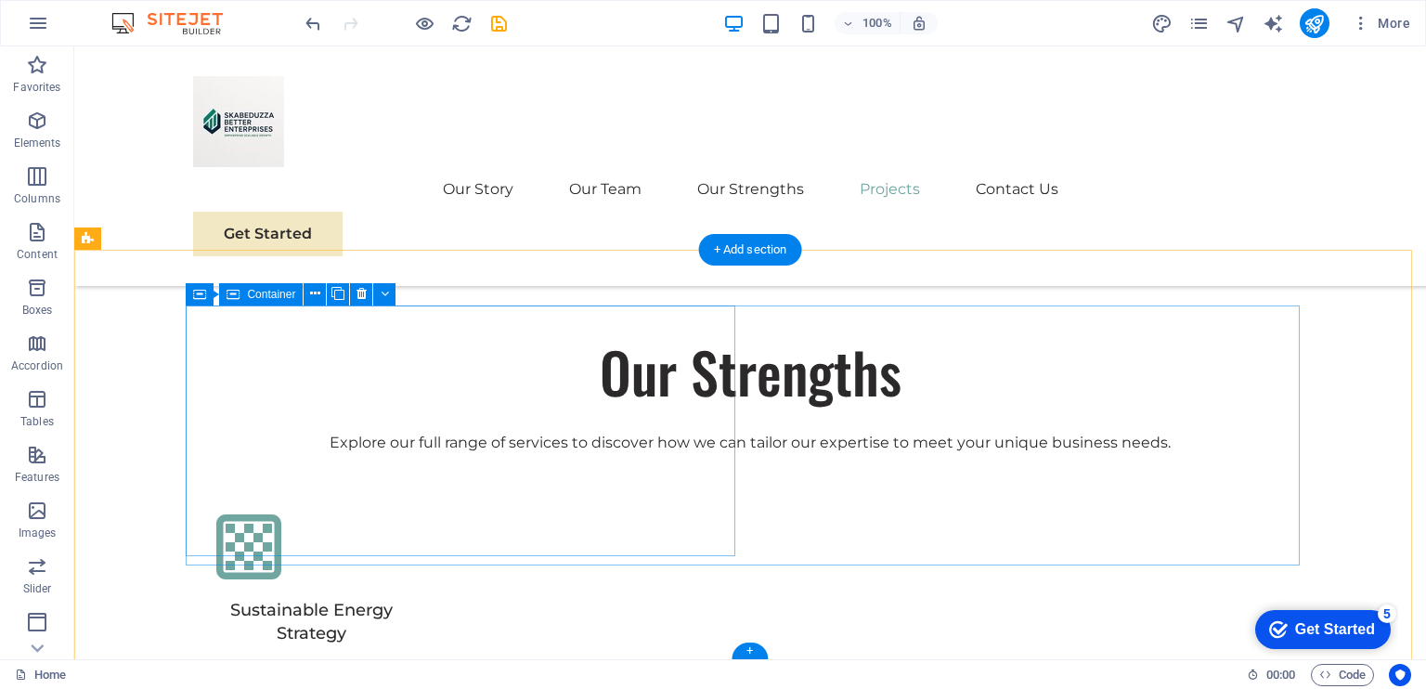
scroll to position [3472, 0]
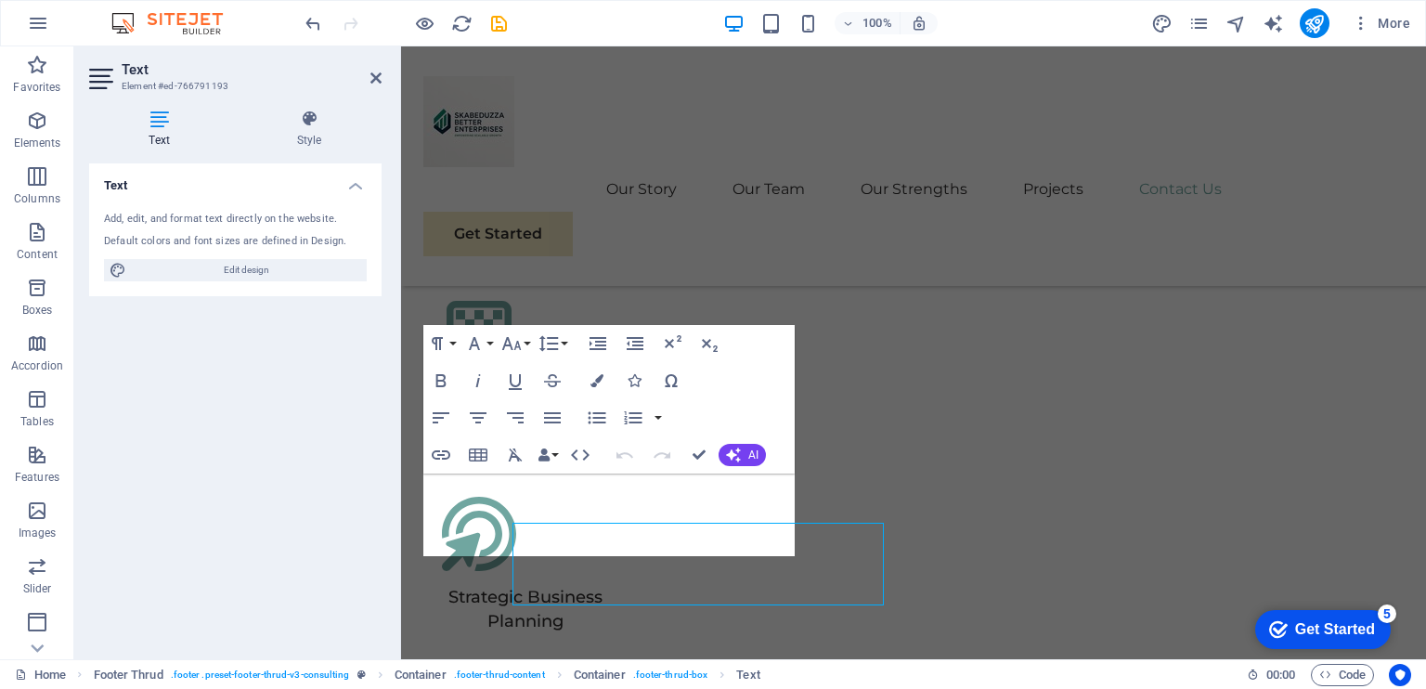
scroll to position [3422, 0]
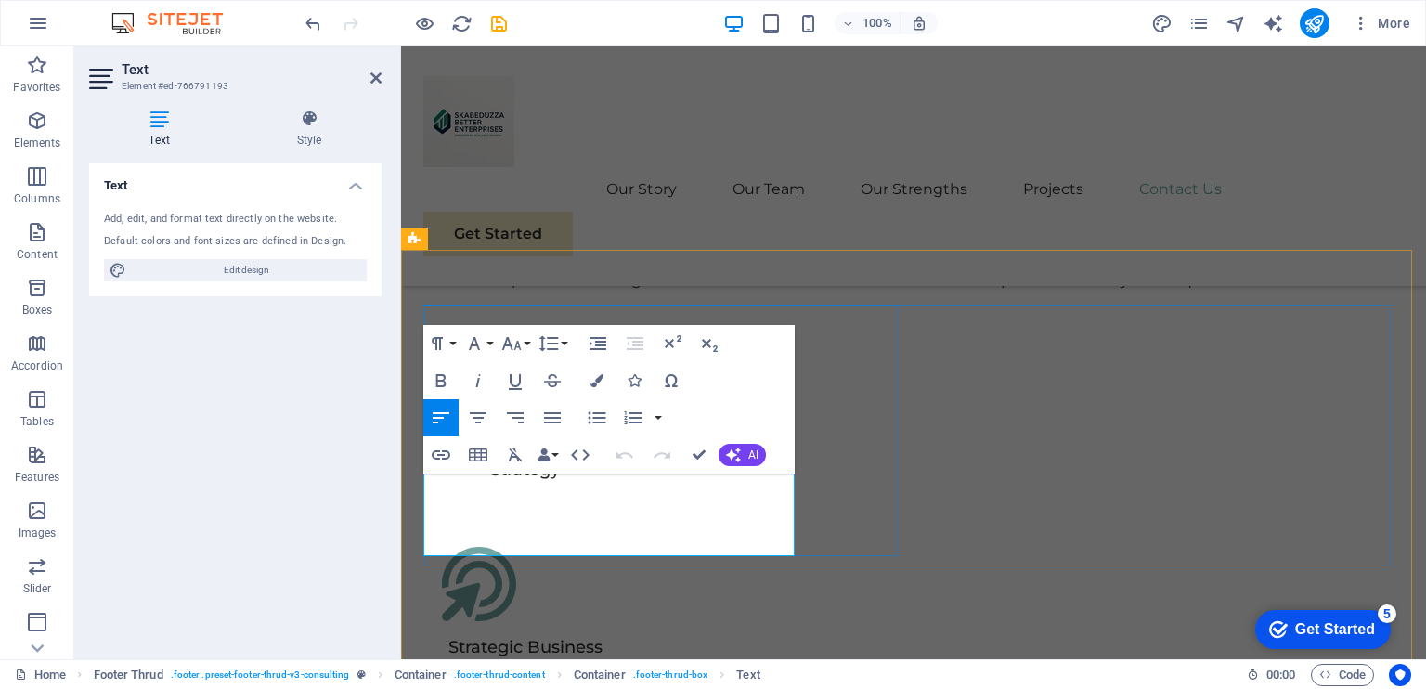
drag, startPoint x: 503, startPoint y: 485, endPoint x: 448, endPoint y: 485, distance: 54.8
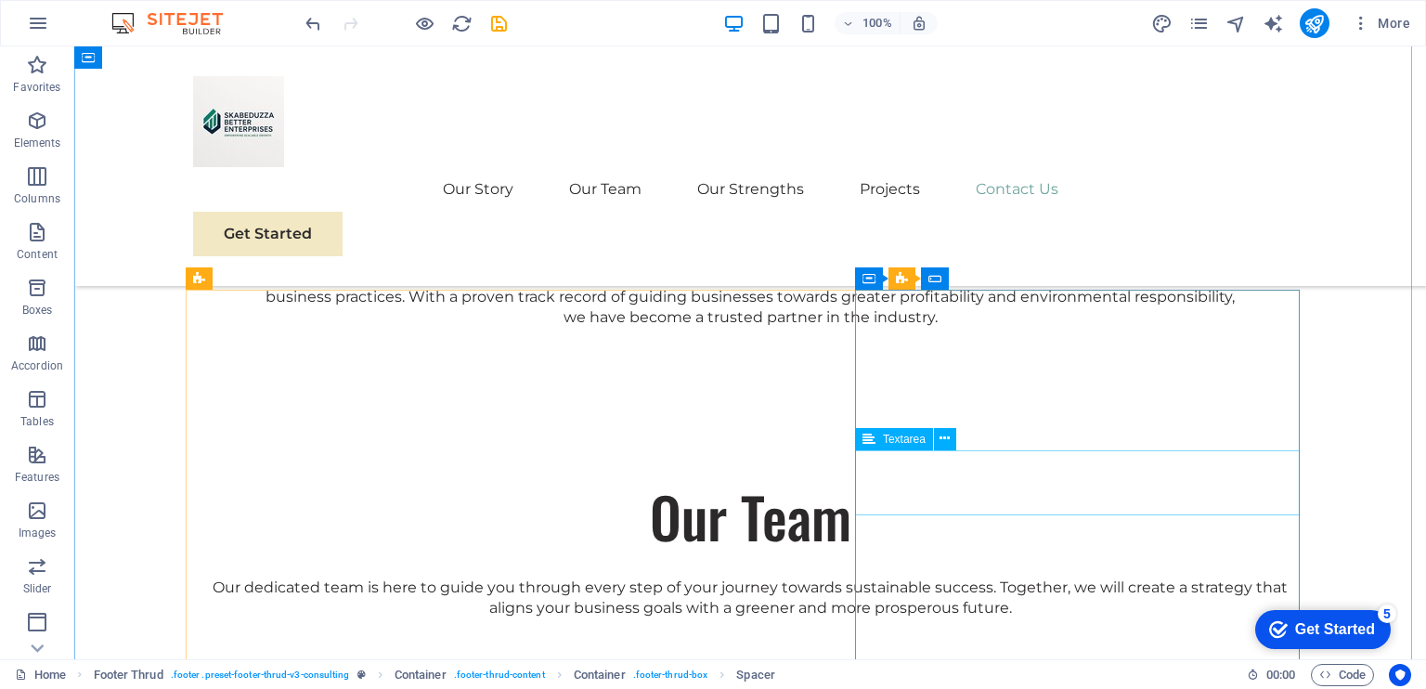
scroll to position [2921, 0]
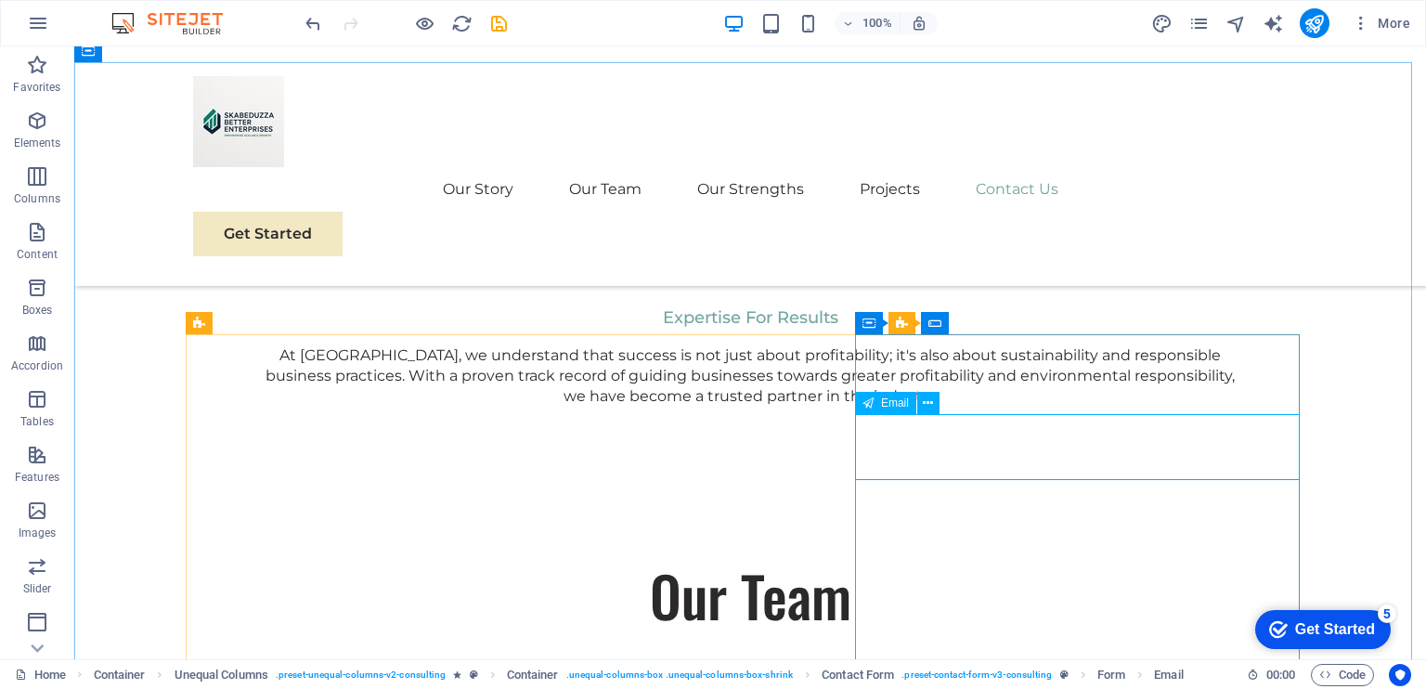
click at [893, 401] on span "Email" at bounding box center [895, 402] width 28 height 11
click at [927, 404] on icon at bounding box center [928, 403] width 10 height 19
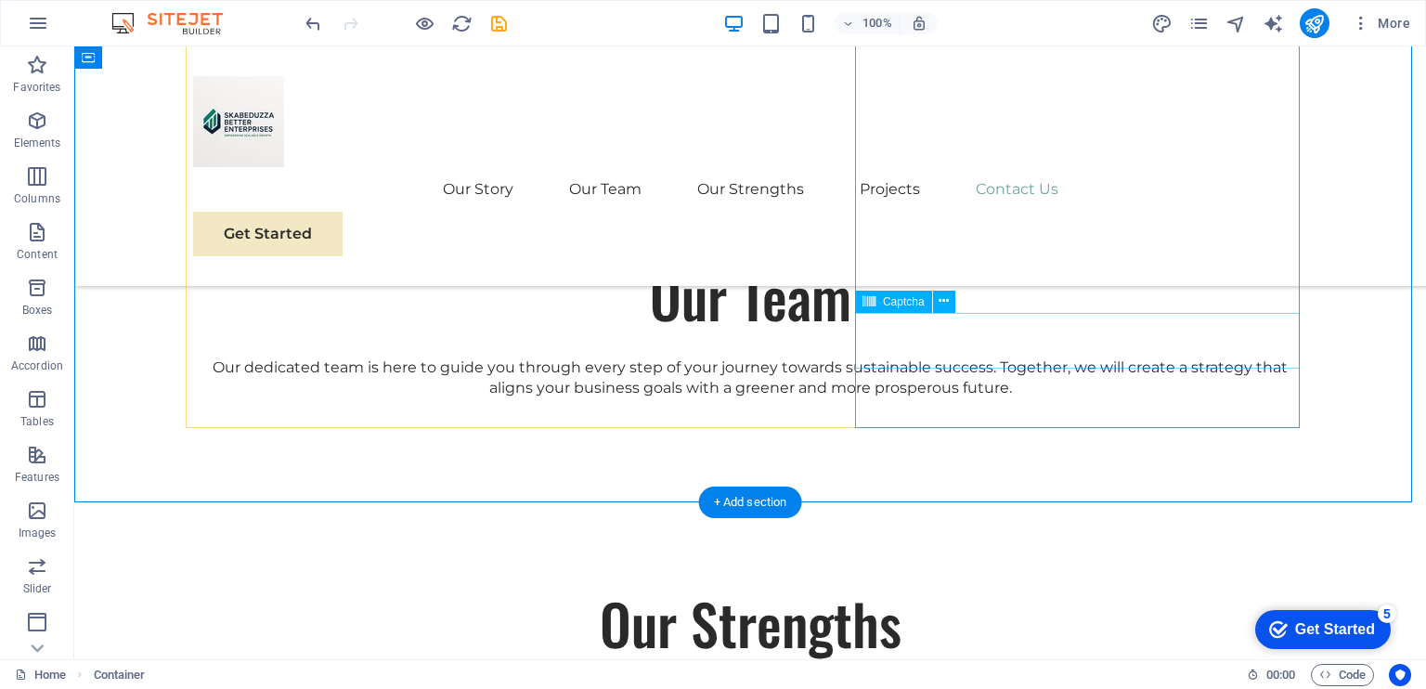
scroll to position [3220, 0]
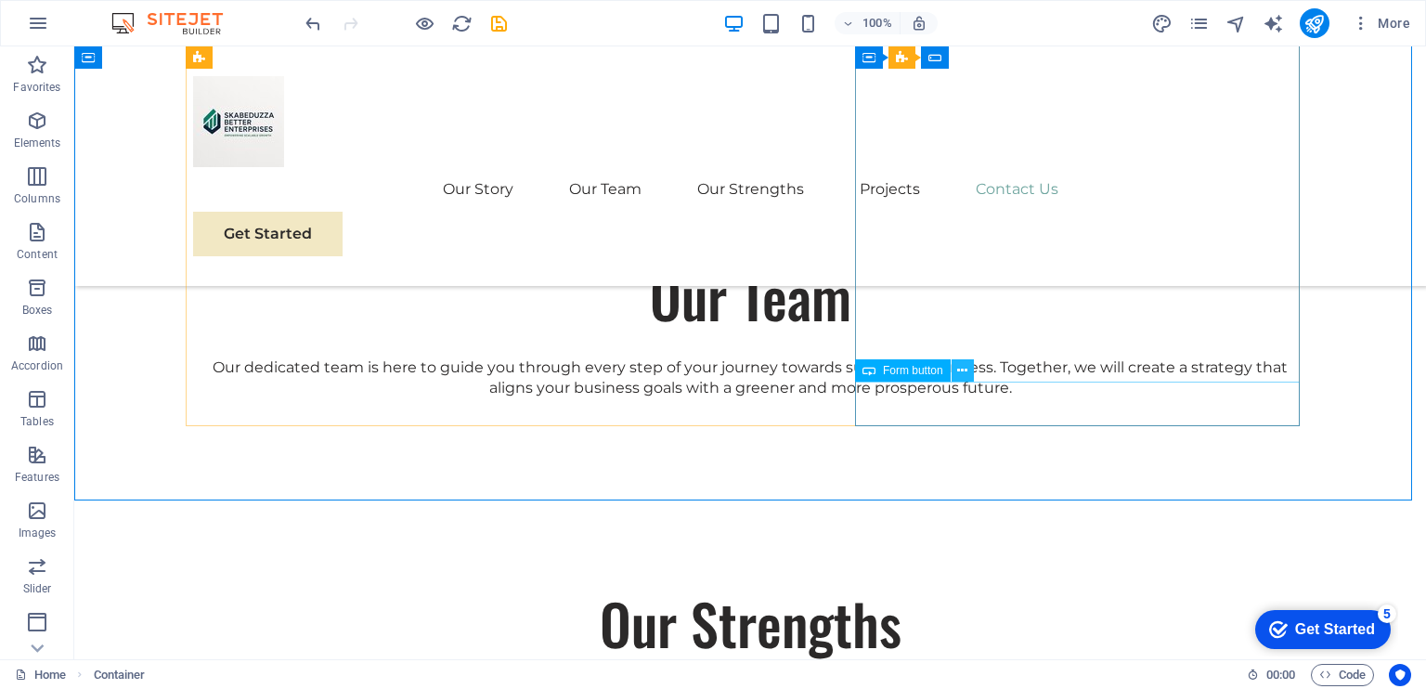
click at [960, 370] on icon at bounding box center [962, 370] width 10 height 19
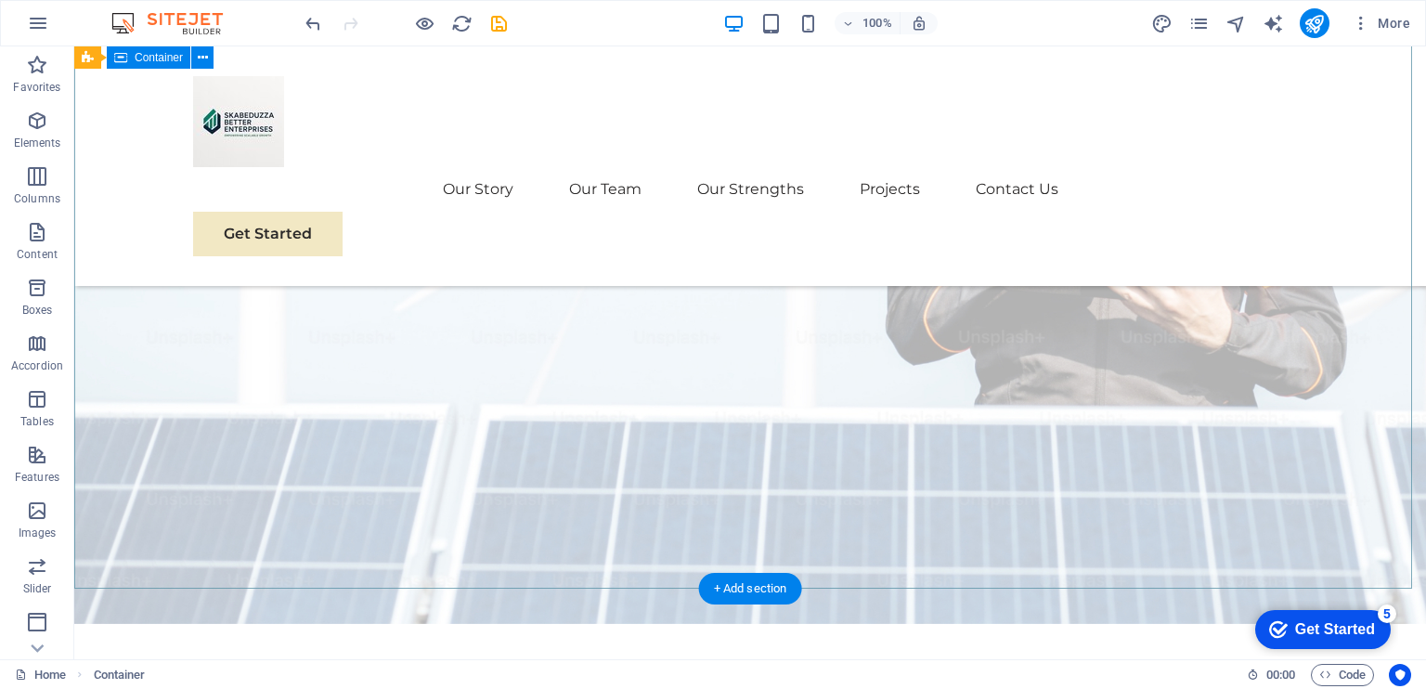
scroll to position [0, 0]
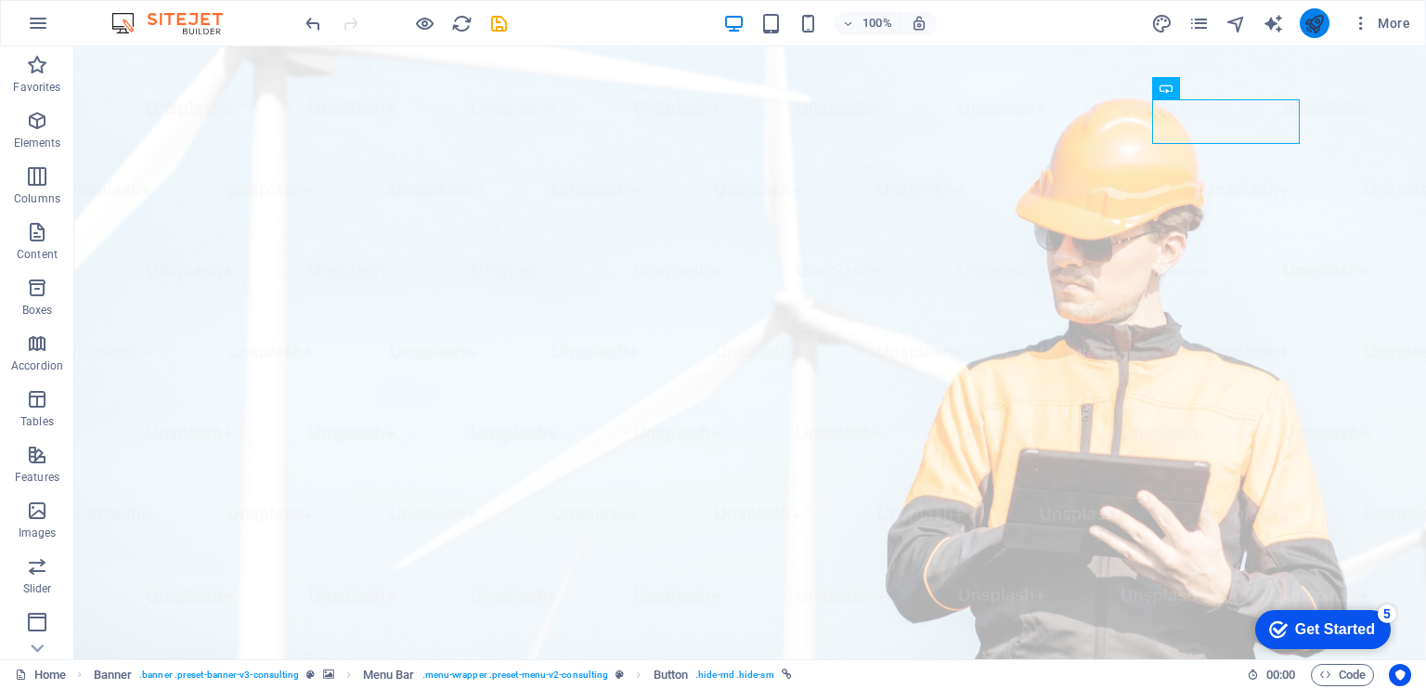
click at [1328, 25] on button "publish" at bounding box center [1315, 23] width 30 height 30
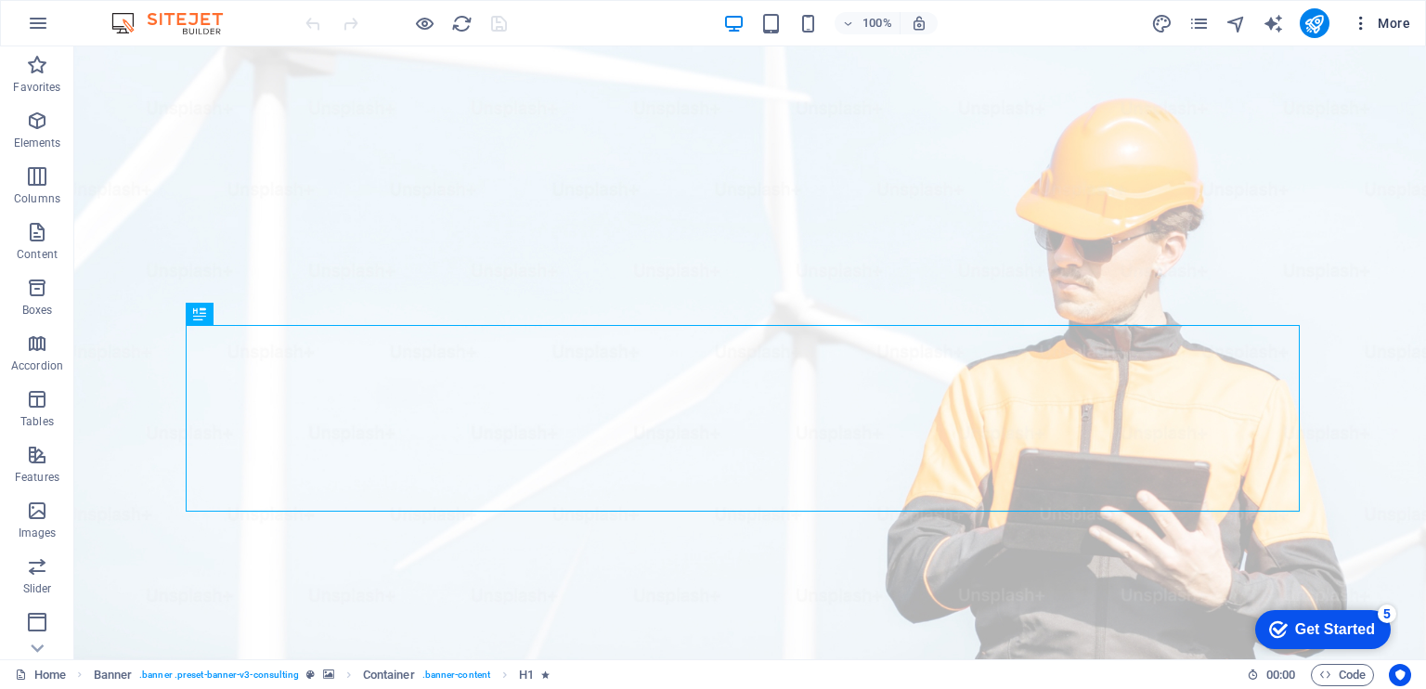
click at [1355, 25] on icon "button" at bounding box center [1361, 23] width 19 height 19
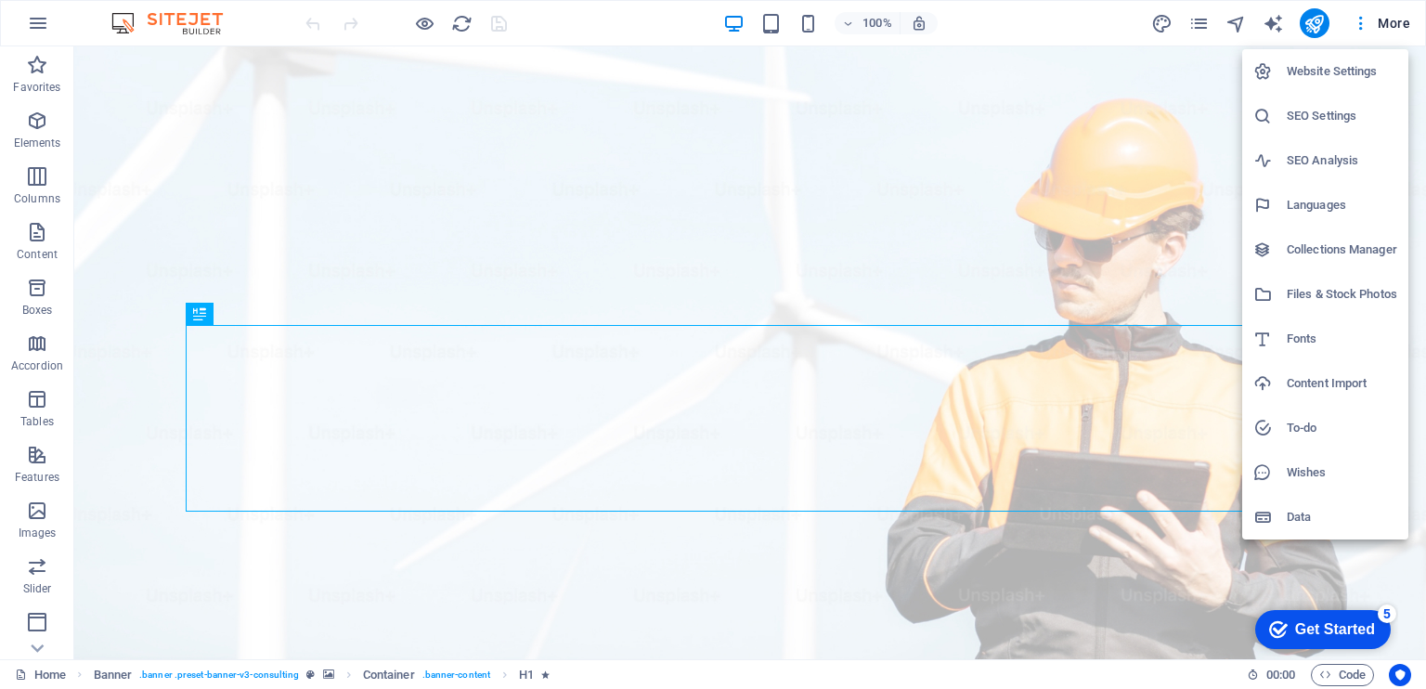
click at [1351, 64] on h6 "Website Settings" at bounding box center [1342, 71] width 110 height 22
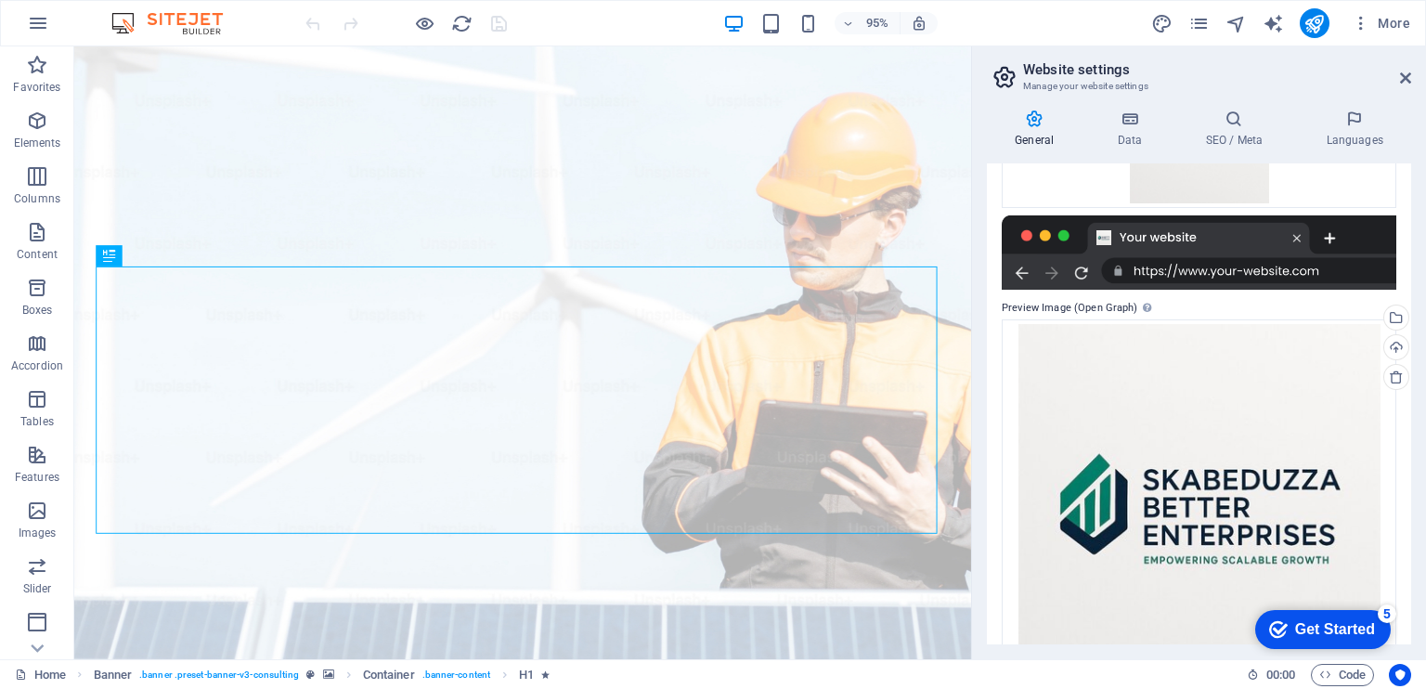
scroll to position [431, 0]
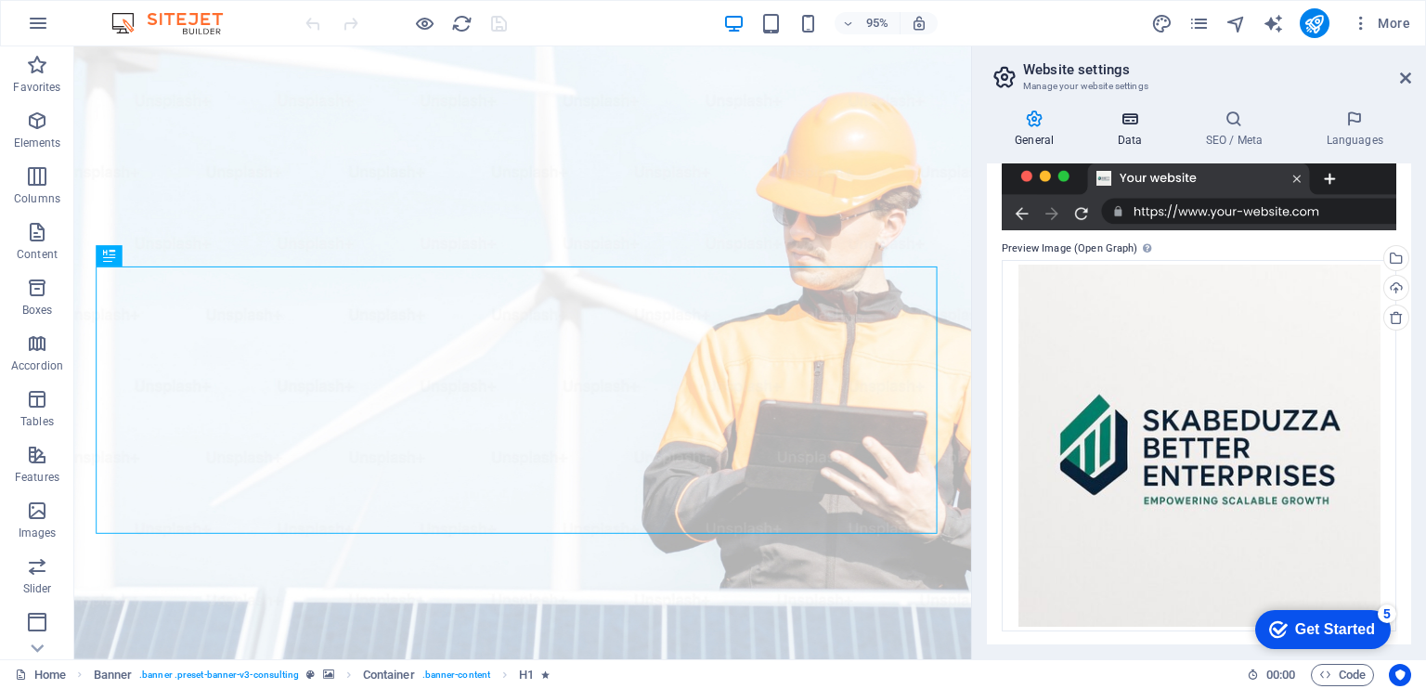
click at [1134, 120] on icon at bounding box center [1129, 119] width 81 height 19
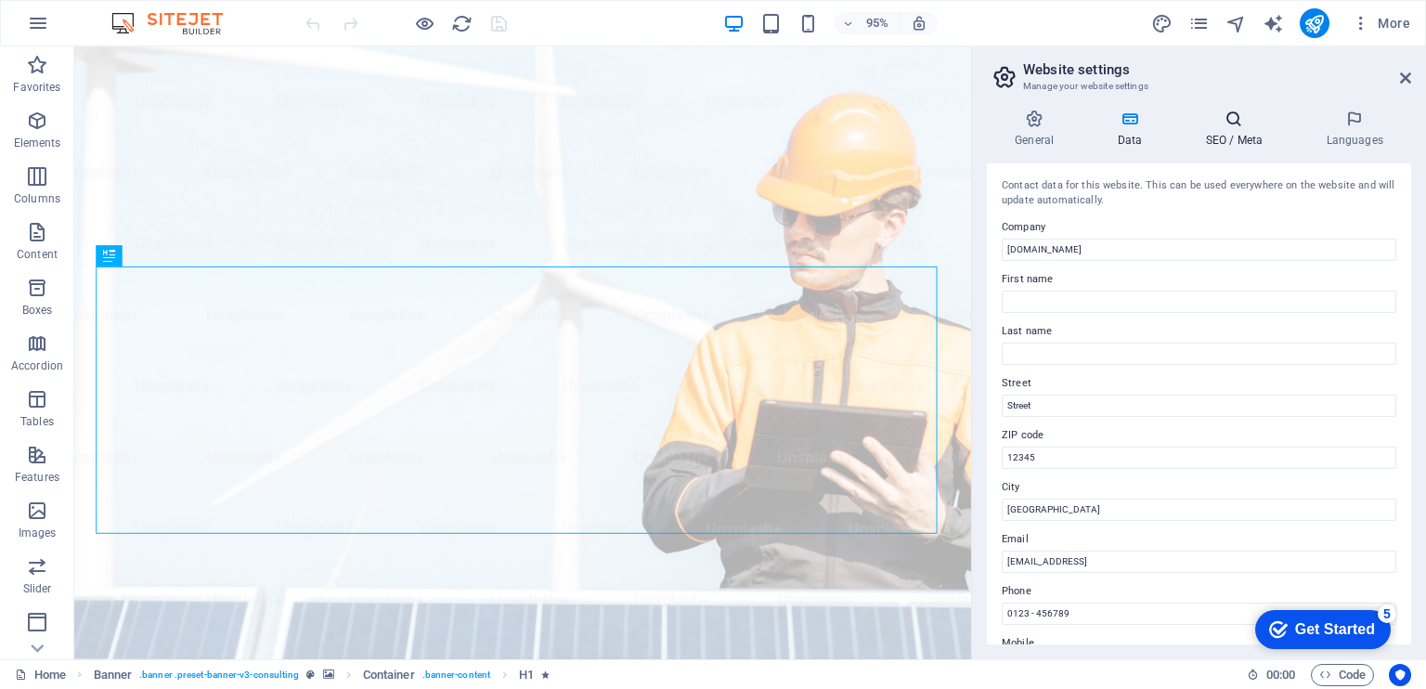
click at [1226, 119] on icon at bounding box center [1233, 119] width 113 height 19
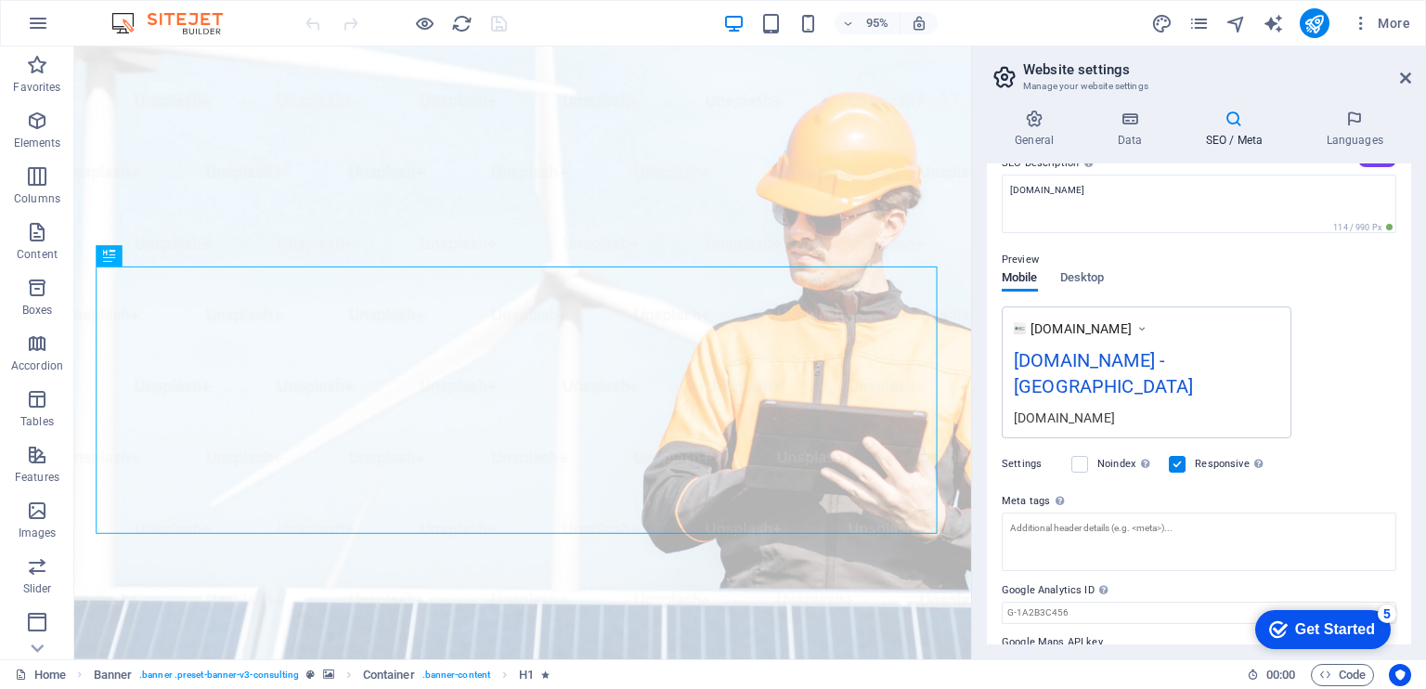
scroll to position [201, 0]
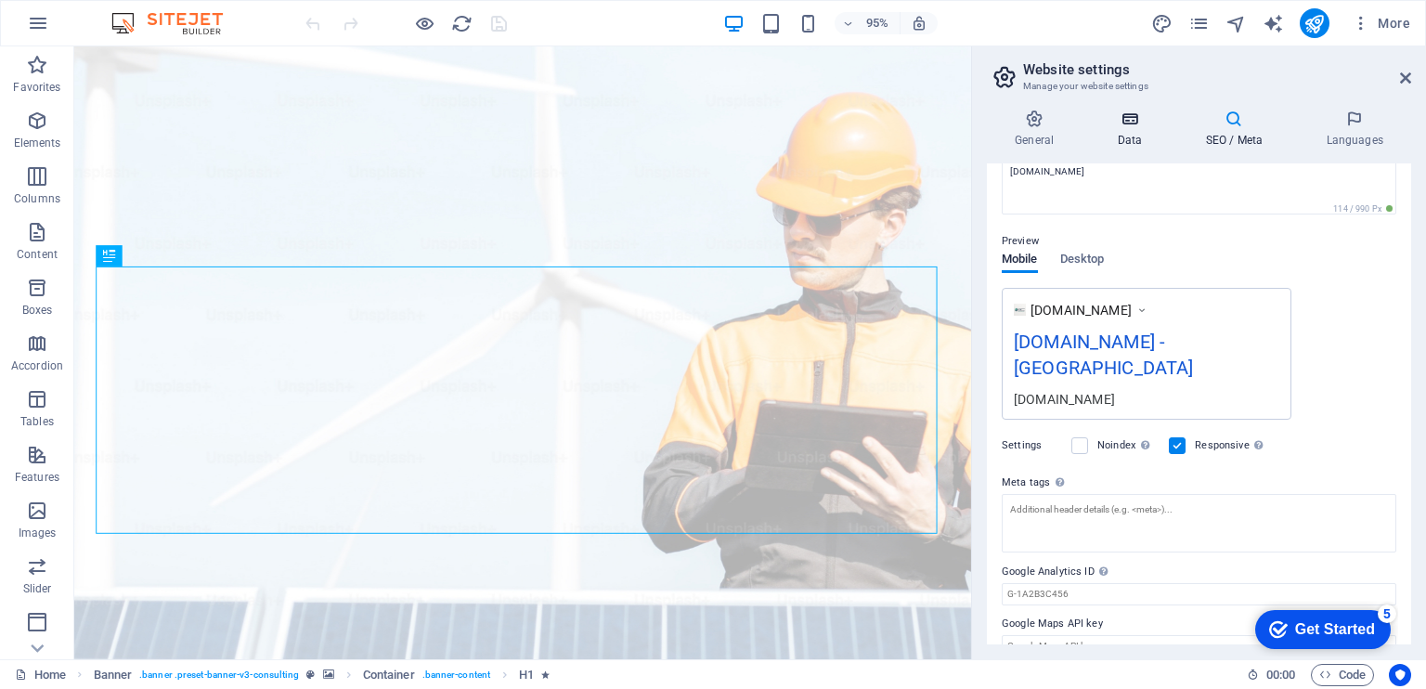
click at [1122, 129] on h4 "Data" at bounding box center [1133, 129] width 88 height 39
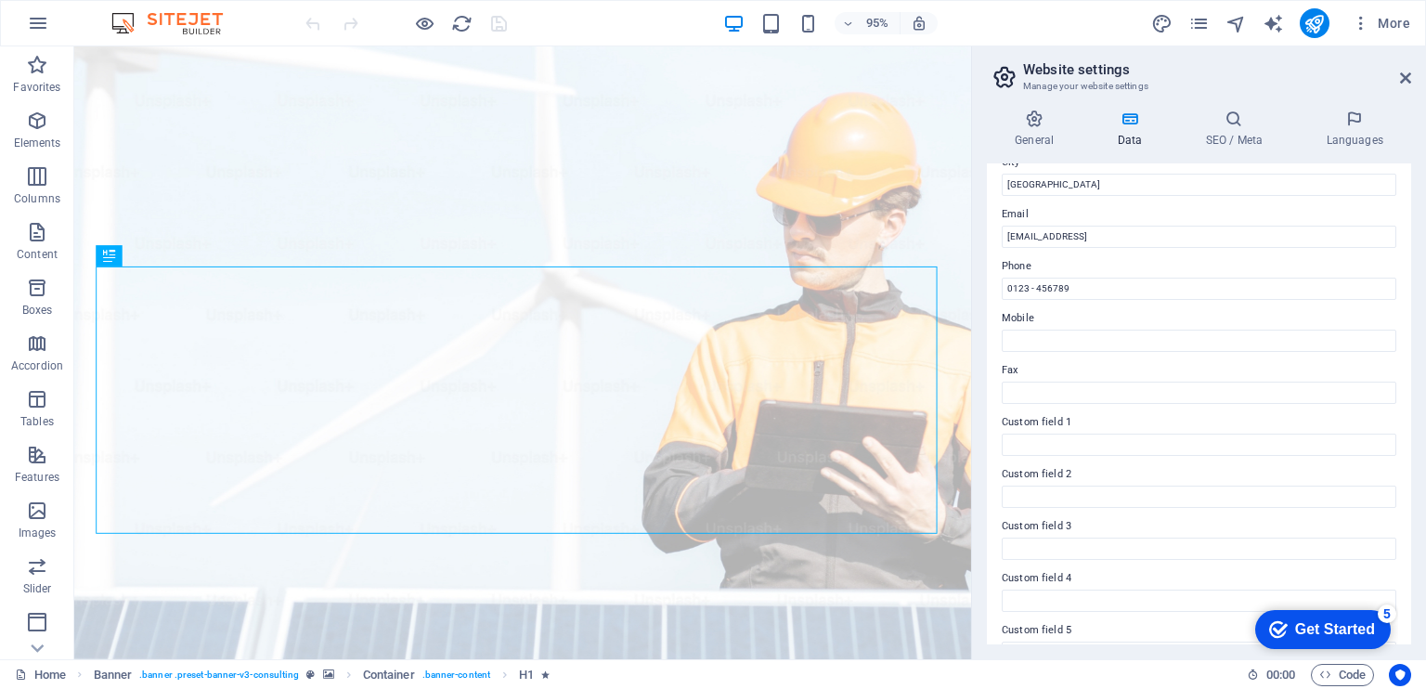
scroll to position [409, 0]
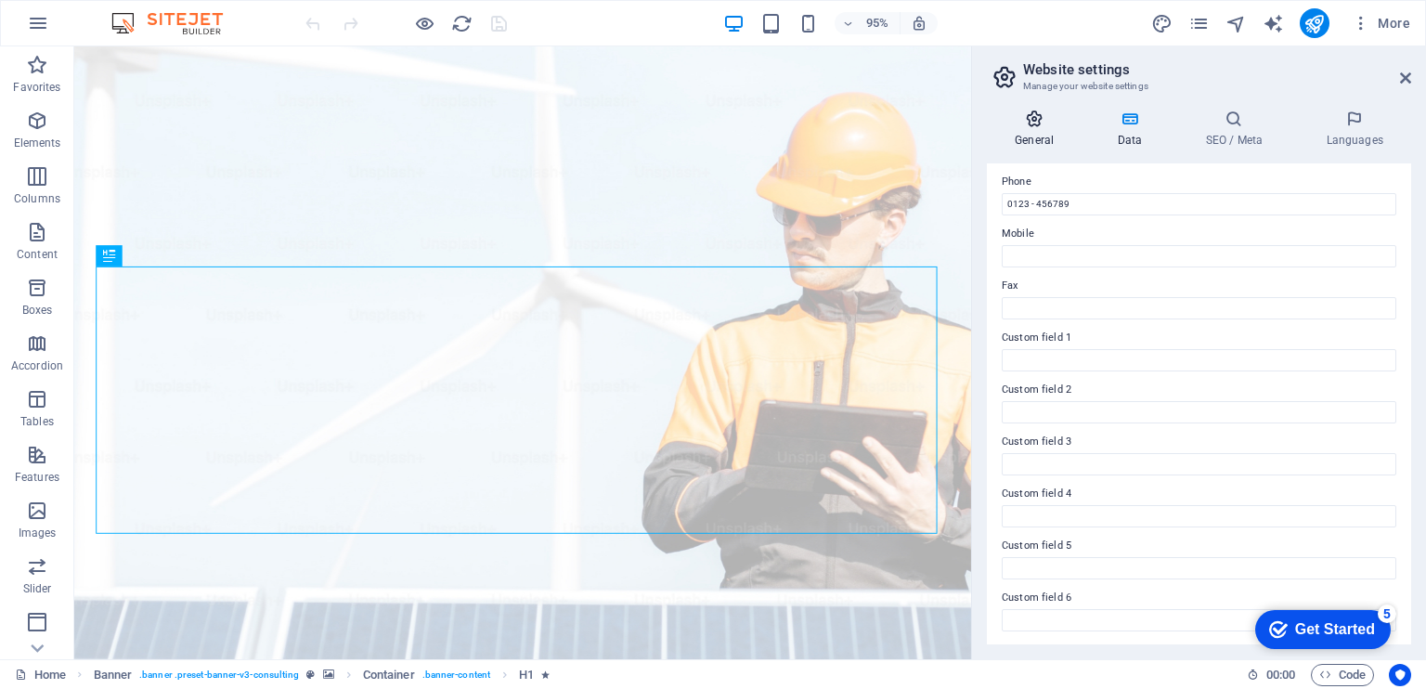
click at [1038, 128] on h4 "General" at bounding box center [1038, 129] width 102 height 39
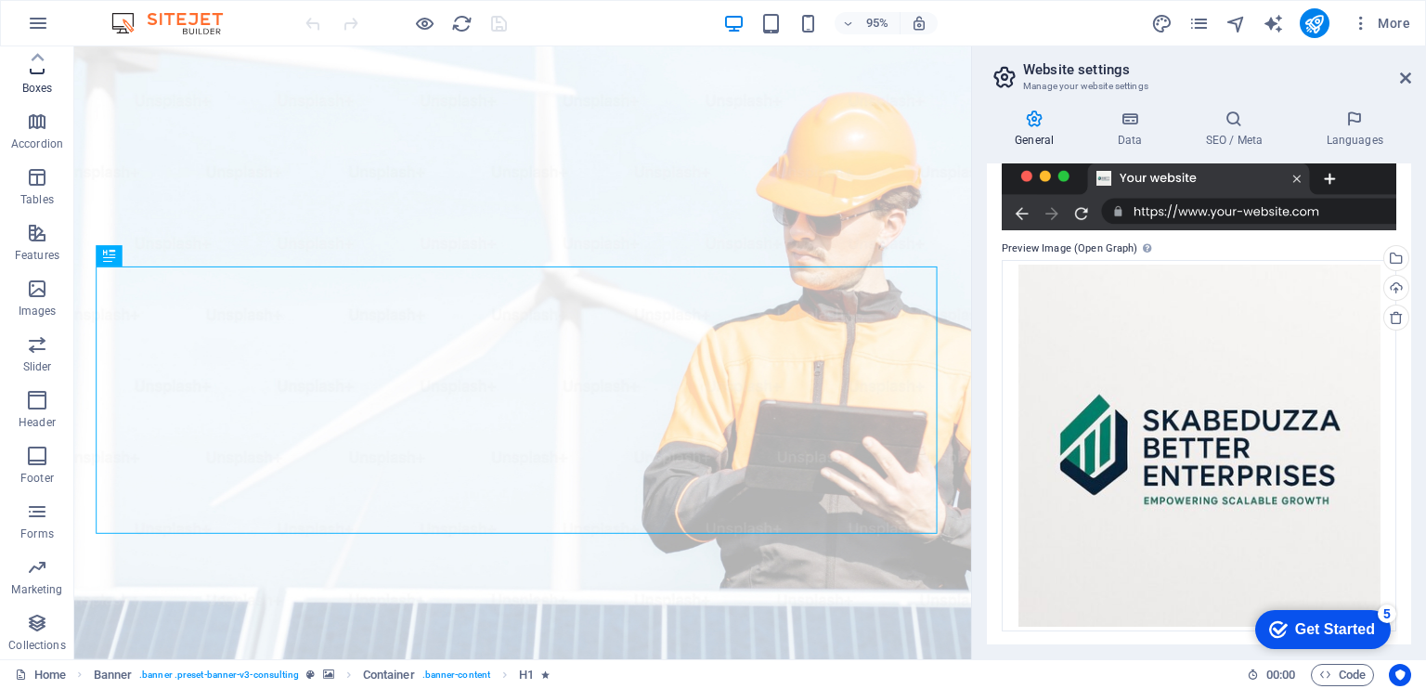
scroll to position [0, 0]
click at [46, 6] on button "button" at bounding box center [38, 23] width 45 height 45
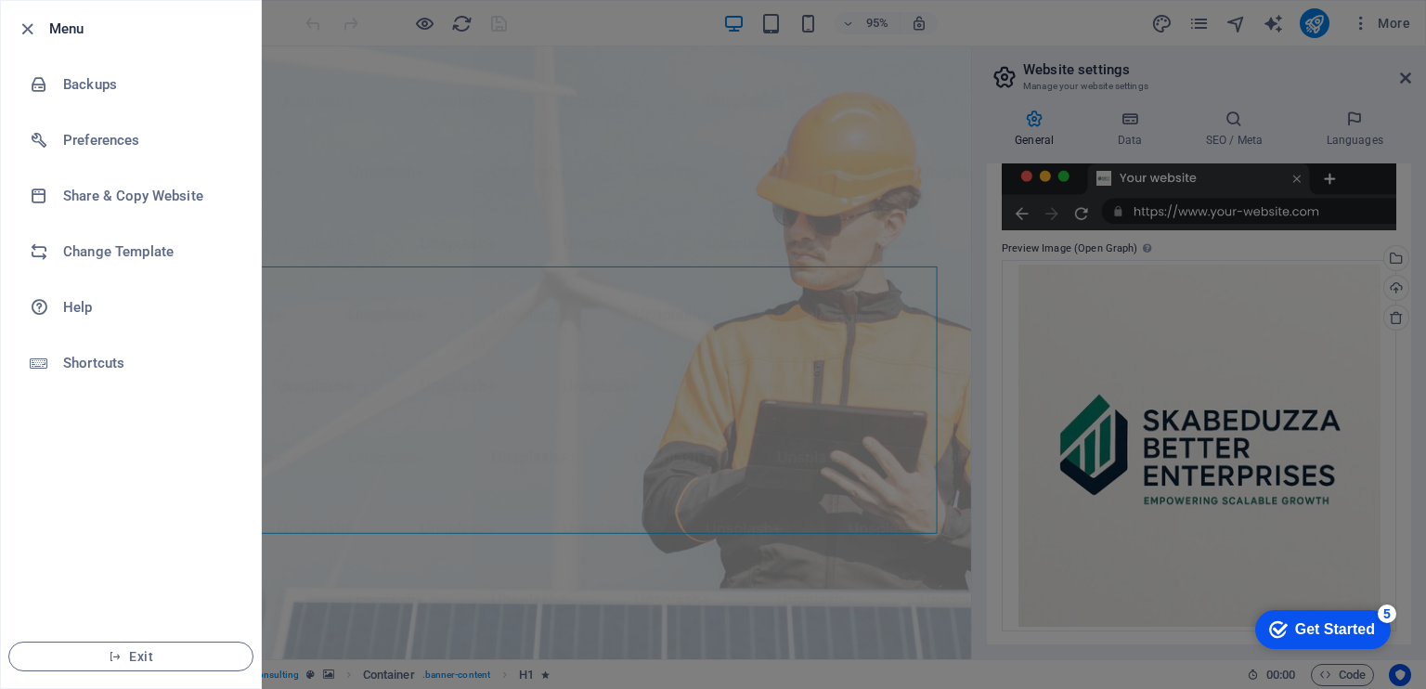
click at [330, 194] on div at bounding box center [713, 344] width 1426 height 689
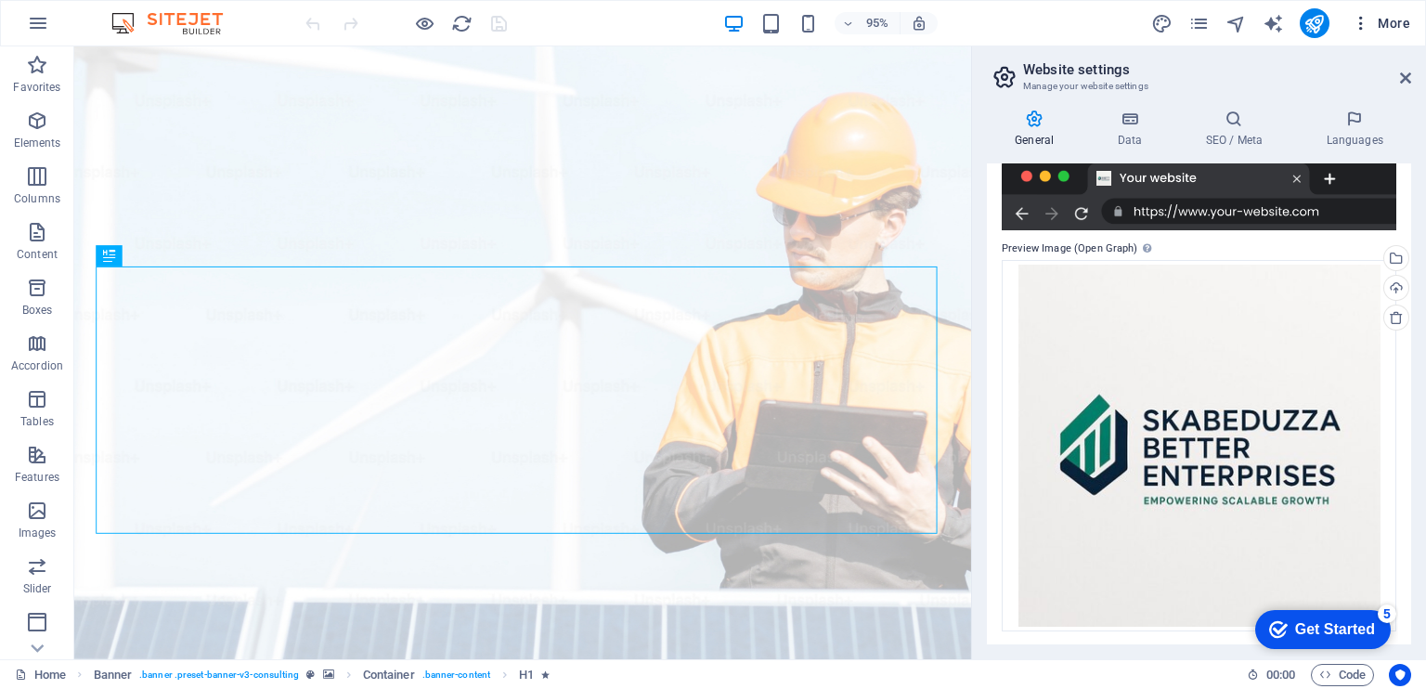
click at [1355, 21] on icon "button" at bounding box center [1361, 23] width 19 height 19
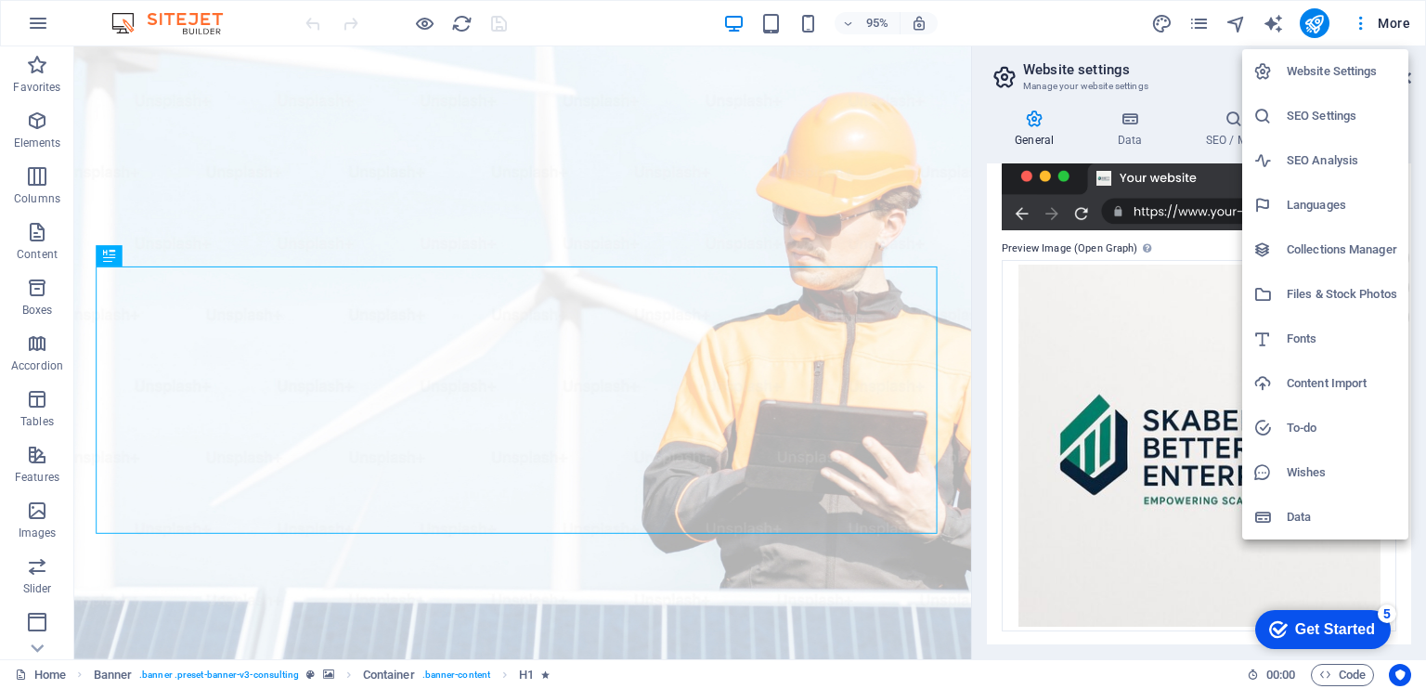
click at [1235, 21] on div at bounding box center [713, 344] width 1426 height 689
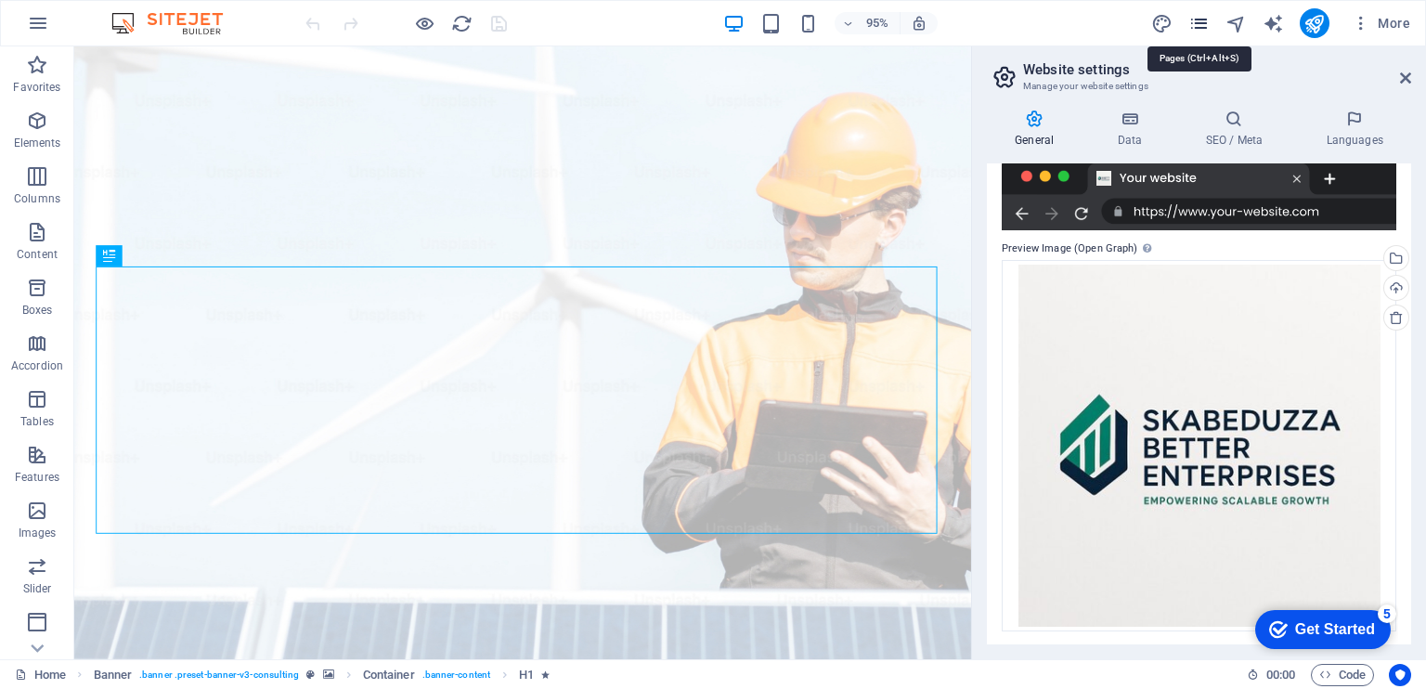
click at [1204, 25] on icon "pages" at bounding box center [1198, 23] width 21 height 21
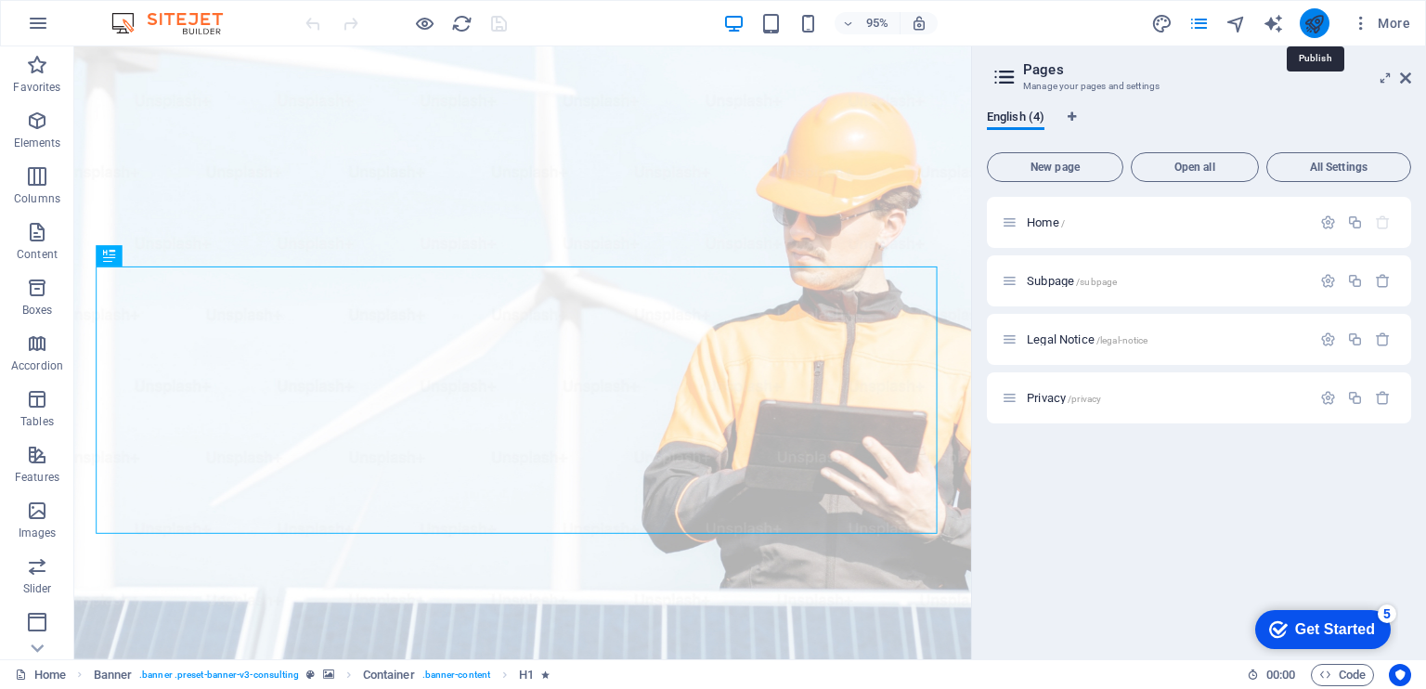
click at [1322, 21] on icon "publish" at bounding box center [1313, 23] width 21 height 21
